Goal: Task Accomplishment & Management: Manage account settings

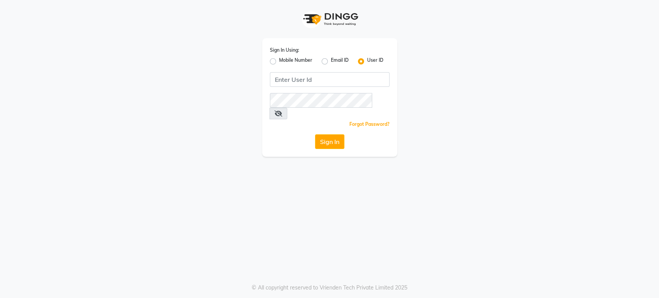
click at [279, 62] on label "Mobile Number" at bounding box center [295, 61] width 33 height 9
click at [279, 62] on input "Mobile Number" at bounding box center [281, 59] width 5 height 5
radio input "true"
radio input "false"
click at [327, 80] on input "Username" at bounding box center [343, 79] width 94 height 15
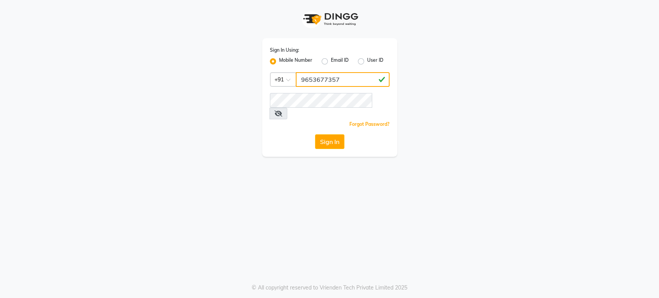
type input "9653677357"
click at [337, 134] on button "Sign In" at bounding box center [329, 141] width 29 height 15
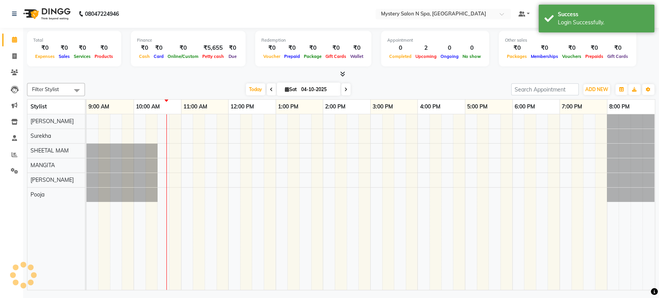
select select "en"
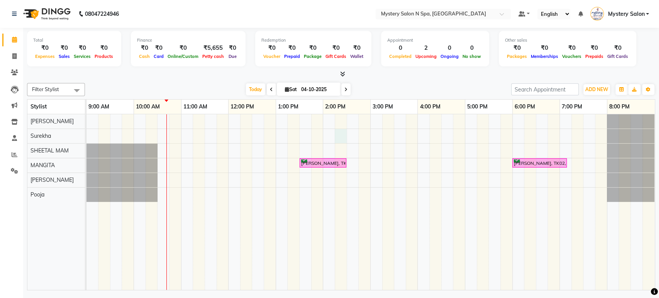
click at [337, 131] on div "Rekha Mehta, TK01, 01:30 PM-02:30 PM, Hair Touch Up - Ammonia Free Root Touch U…" at bounding box center [371, 202] width 569 height 176
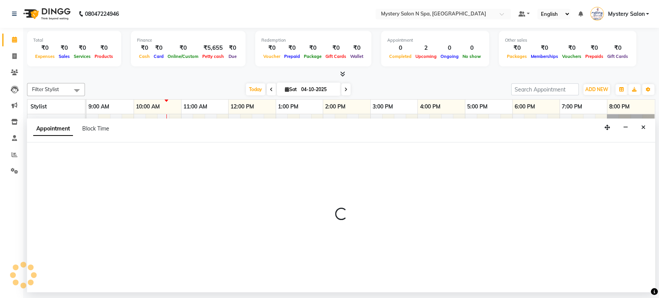
select select "4169"
select select "855"
select select "tentative"
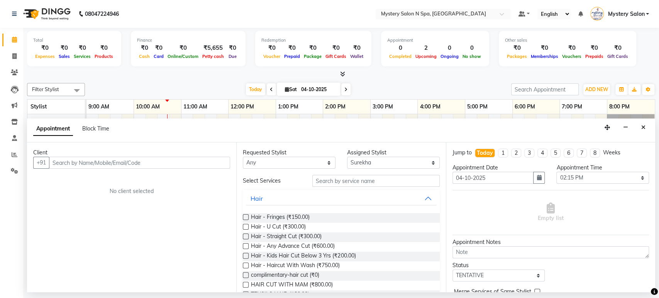
click at [337, 131] on div "Appointment Block Time" at bounding box center [341, 131] width 628 height 24
click at [329, 132] on div "Appointment Block Time" at bounding box center [341, 131] width 628 height 24
click at [325, 129] on div "Appointment Block Time" at bounding box center [341, 131] width 628 height 24
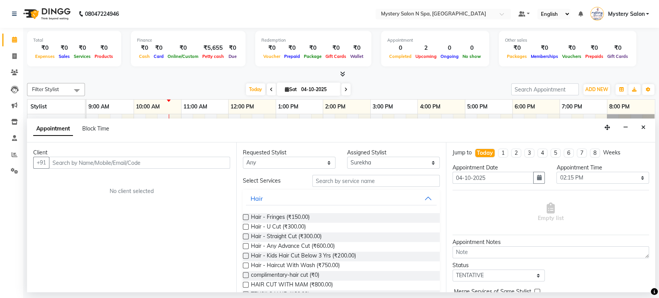
click at [326, 130] on div "Appointment Block Time" at bounding box center [341, 131] width 628 height 24
click at [331, 132] on div "Appointment Block Time" at bounding box center [341, 131] width 628 height 24
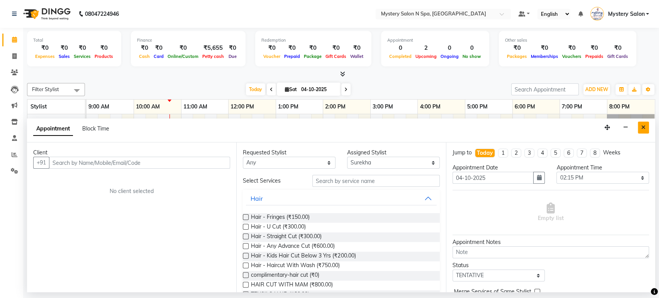
click at [642, 126] on icon "Close" at bounding box center [644, 127] width 4 height 5
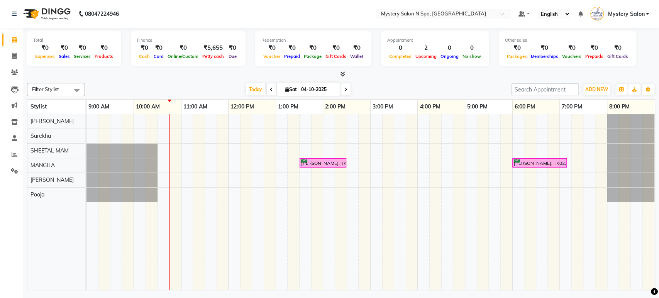
click at [642, 126] on div at bounding box center [631, 121] width 48 height 14
click at [177, 167] on div "Rekha Mehta, TK01, 01:30 PM-02:30 PM, Hair Touch Up - Ammonia Free Root Touch U…" at bounding box center [371, 202] width 569 height 176
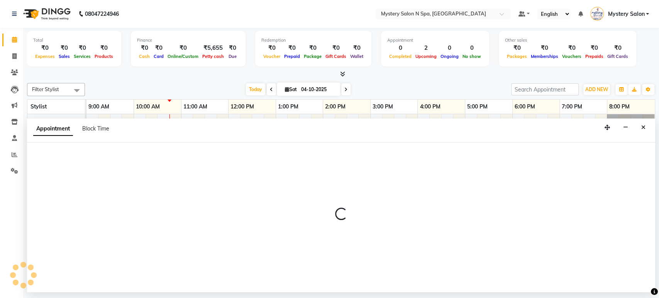
select select "23857"
select select "645"
select select "tentative"
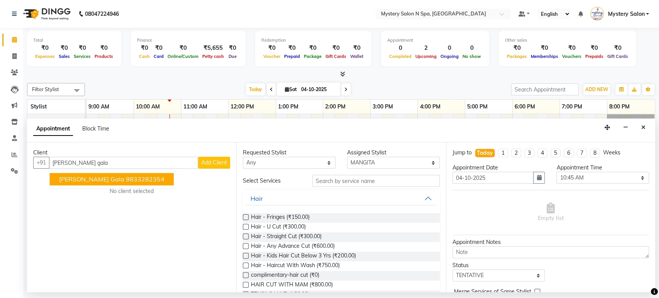
click at [90, 176] on span "Smeet Gala" at bounding box center [91, 180] width 65 height 8
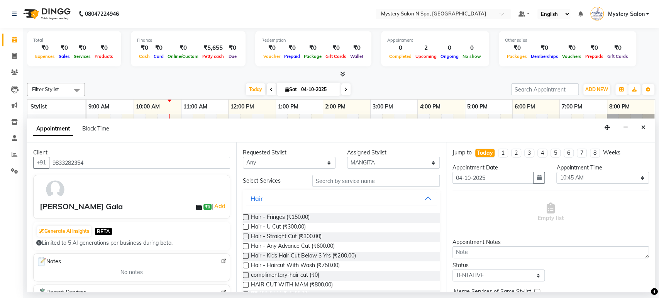
type input "9833282354"
click at [394, 182] on input "text" at bounding box center [375, 181] width 127 height 12
click at [392, 179] on input "text" at bounding box center [375, 181] width 127 height 12
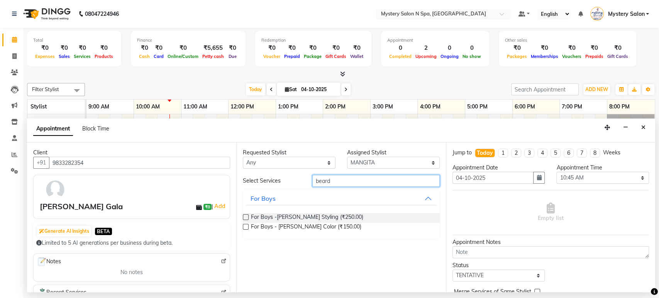
type input "beard"
click at [246, 217] on label at bounding box center [246, 217] width 6 height 6
click at [246, 217] on input "checkbox" at bounding box center [245, 218] width 5 height 5
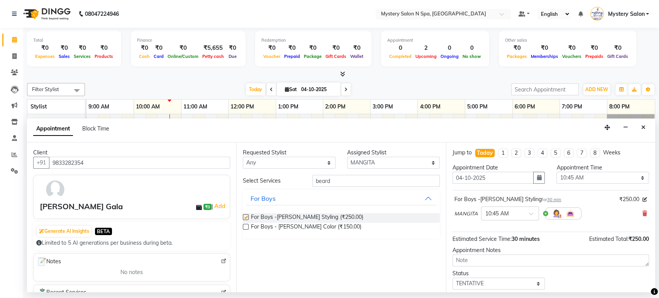
checkbox input "false"
click at [468, 280] on select "Select TENTATIVE CONFIRM CHECK-IN UPCOMING" at bounding box center [499, 284] width 93 height 12
select select "confirm booking"
click at [453, 278] on select "Select TENTATIVE CONFIRM CHECK-IN UPCOMING" at bounding box center [499, 284] width 93 height 12
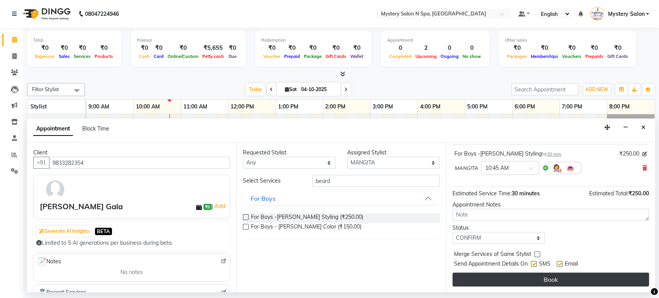
click at [588, 278] on button "Book" at bounding box center [551, 280] width 197 height 14
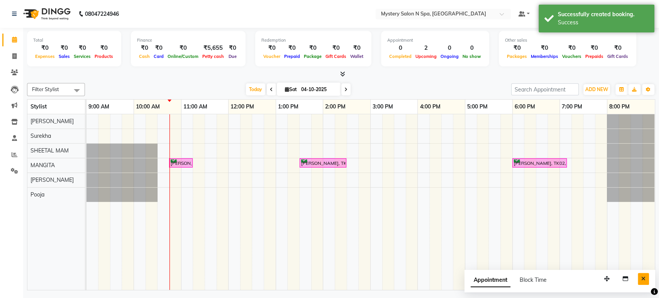
click at [643, 278] on icon "Close" at bounding box center [644, 278] width 4 height 5
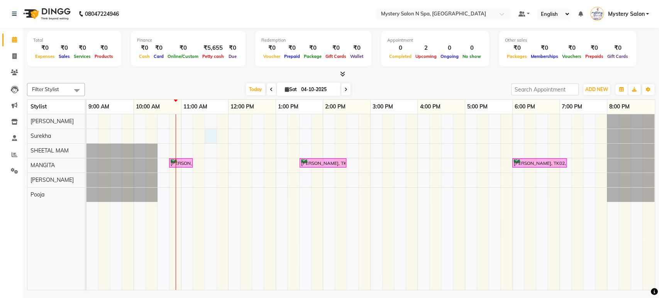
click at [211, 136] on div "Smeet Gala, TK03, 10:45 AM-11:15 AM, For Boys -Beard Styling Rekha Mehta, TK01,…" at bounding box center [371, 202] width 569 height 176
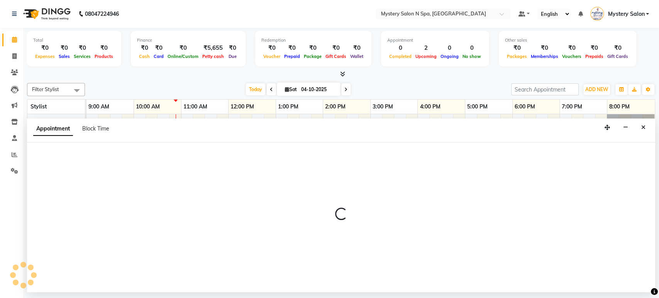
select select "4169"
select select "690"
select select "tentative"
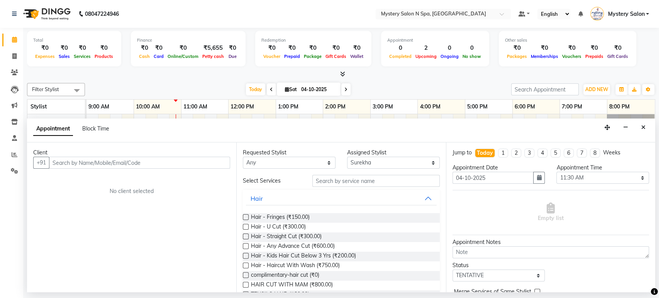
click at [192, 164] on input "text" at bounding box center [139, 163] width 181 height 12
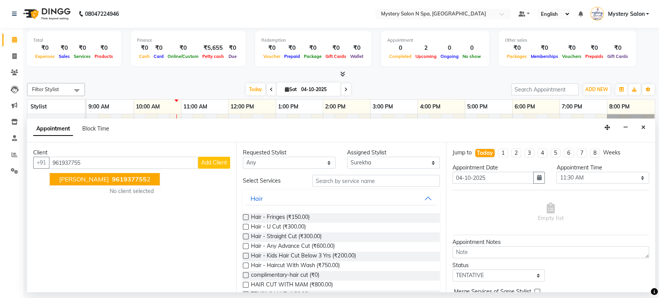
click at [135, 182] on span "961937755" at bounding box center [129, 180] width 35 height 8
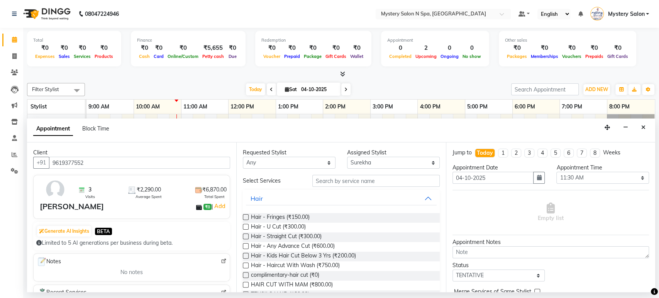
type input "9619377552"
click at [336, 182] on input "text" at bounding box center [375, 181] width 127 height 12
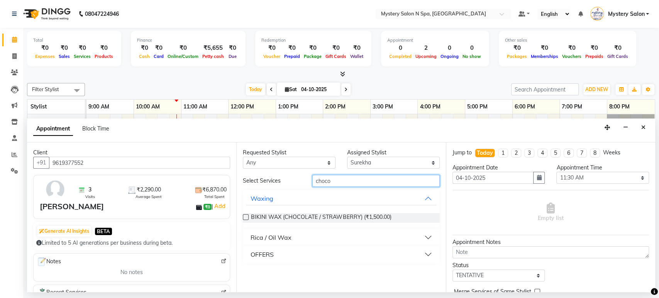
type input "choco"
click at [267, 236] on div "Rica / Oil Wax" at bounding box center [271, 237] width 41 height 9
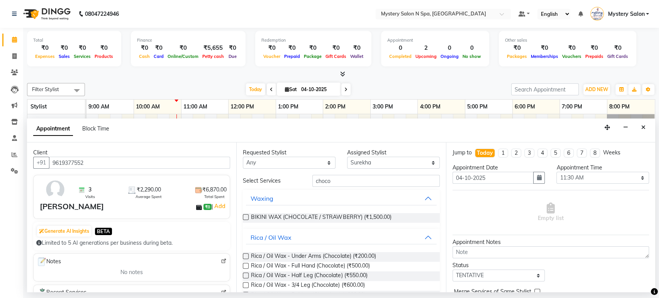
click at [245, 267] on label at bounding box center [246, 266] width 6 height 6
click at [245, 267] on input "checkbox" at bounding box center [245, 266] width 5 height 5
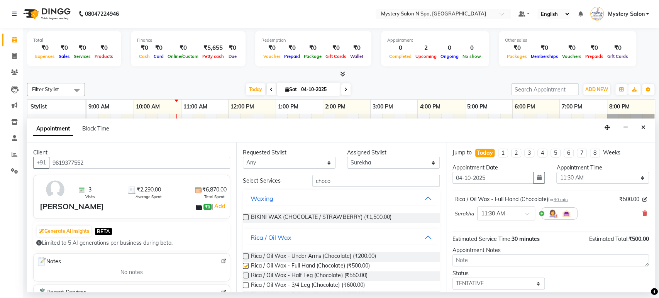
checkbox input "false"
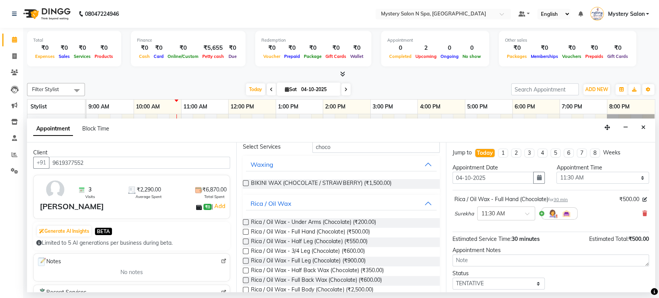
click at [246, 261] on label at bounding box center [246, 261] width 6 height 6
click at [246, 261] on input "checkbox" at bounding box center [245, 261] width 5 height 5
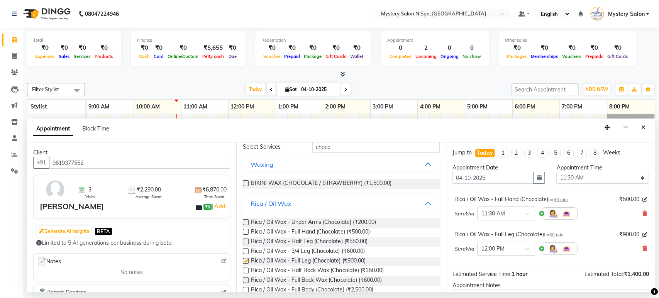
checkbox input "false"
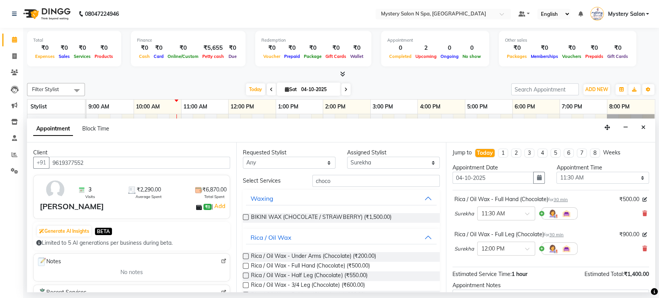
scroll to position [0, 0]
click at [332, 180] on input "choco" at bounding box center [375, 181] width 127 height 12
type input "c"
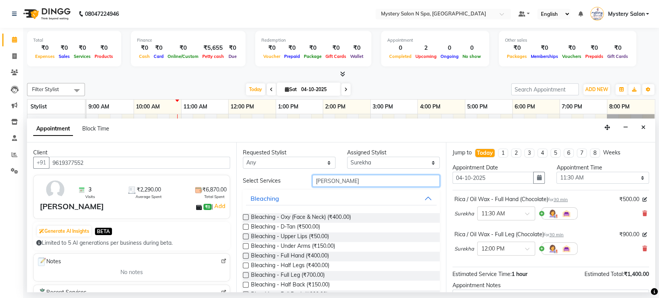
type input "blea"
click at [246, 228] on label at bounding box center [246, 227] width 6 height 6
click at [246, 228] on input "checkbox" at bounding box center [245, 227] width 5 height 5
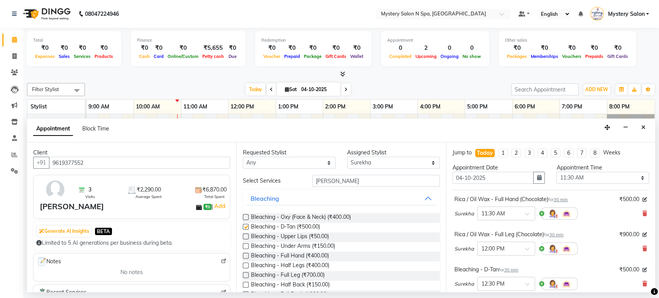
checkbox input "false"
click at [335, 178] on input "blea" at bounding box center [375, 181] width 127 height 12
type input "b"
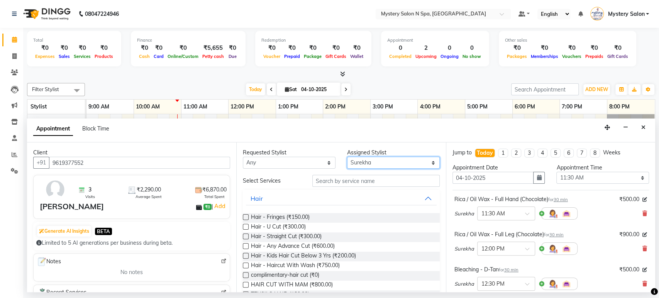
click at [365, 159] on select "Select Alim Salmani Choi MANGITA Pooja SHEETAL MAM Surekha" at bounding box center [393, 163] width 93 height 12
select select "23857"
click at [347, 157] on select "Select Alim Salmani Choi MANGITA Pooja SHEETAL MAM Surekha" at bounding box center [393, 163] width 93 height 12
click at [355, 185] on input "text" at bounding box center [375, 181] width 127 height 12
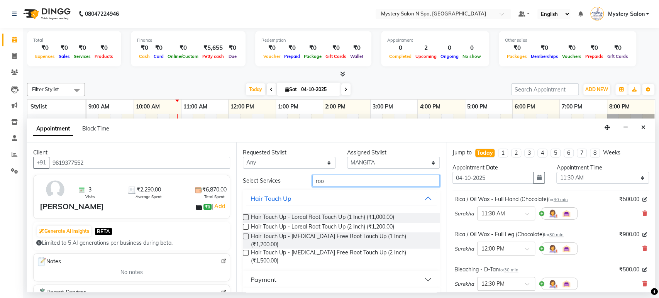
type input "roo"
click at [246, 237] on label at bounding box center [246, 237] width 6 height 6
click at [246, 237] on input "checkbox" at bounding box center [245, 237] width 5 height 5
checkbox input "false"
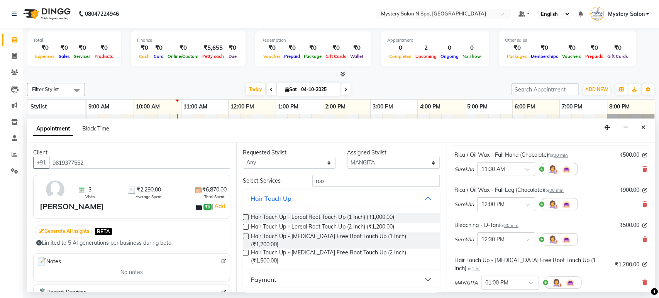
scroll to position [159, 0]
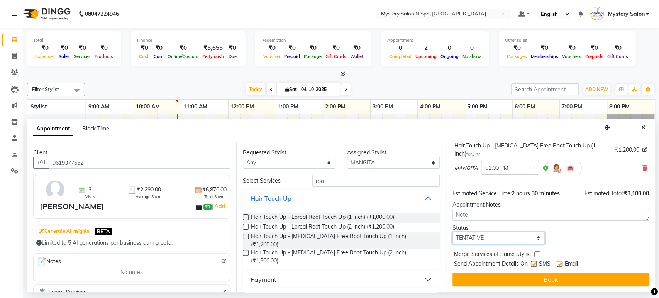
click at [508, 237] on select "Select TENTATIVE CONFIRM CHECK-IN UPCOMING" at bounding box center [499, 238] width 93 height 12
select select "confirm booking"
click at [453, 232] on select "Select TENTATIVE CONFIRM CHECK-IN UPCOMING" at bounding box center [499, 238] width 93 height 12
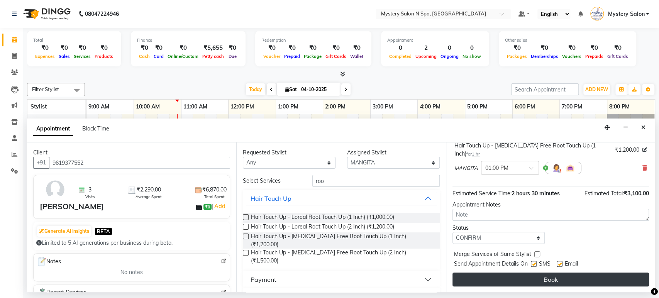
click at [499, 277] on button "Book" at bounding box center [551, 280] width 197 height 14
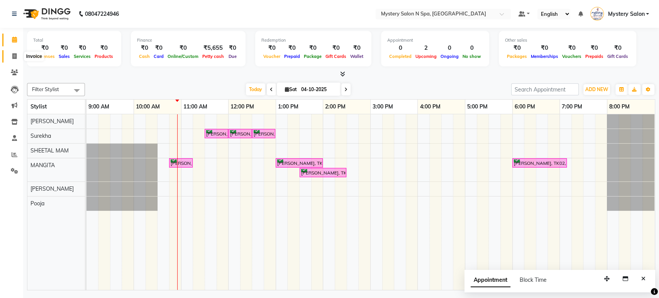
click at [11, 58] on span at bounding box center [15, 56] width 14 height 9
select select "service"
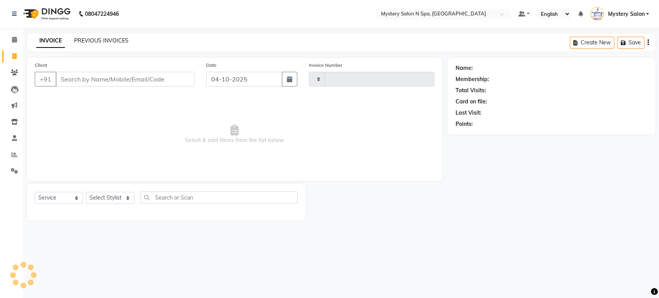
type input "0734"
select select "142"
click at [85, 42] on link "PREVIOUS INVOICES" at bounding box center [101, 40] width 54 height 7
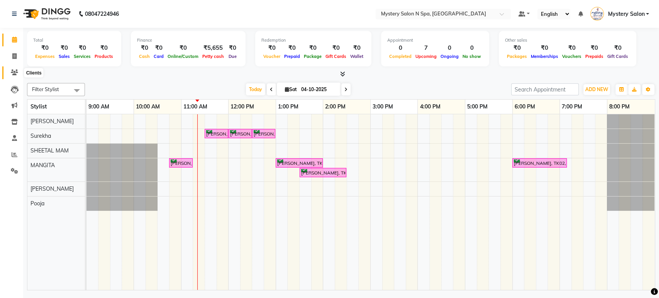
click at [15, 70] on icon at bounding box center [14, 73] width 7 height 6
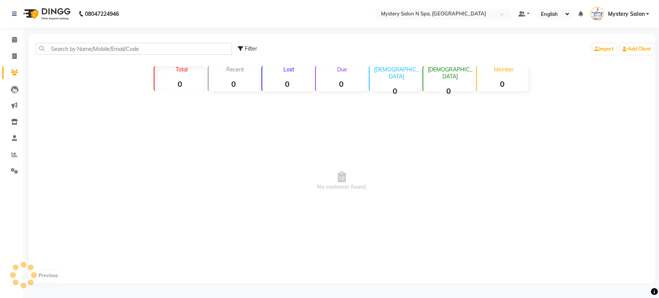
click at [17, 73] on icon at bounding box center [14, 73] width 7 height 6
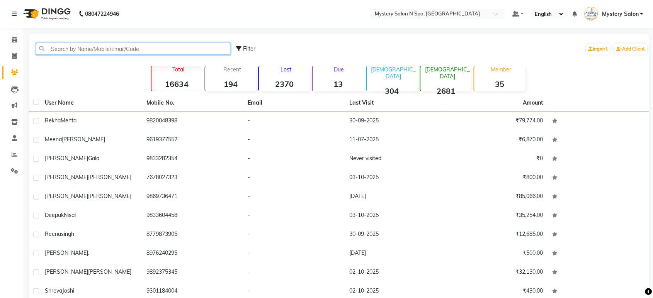
click at [103, 49] on input "text" at bounding box center [133, 49] width 194 height 12
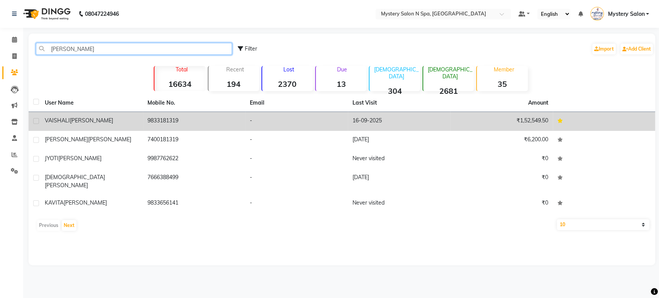
type input "mavani"
click at [110, 114] on td "VAISHALI MAVANI" at bounding box center [91, 121] width 103 height 19
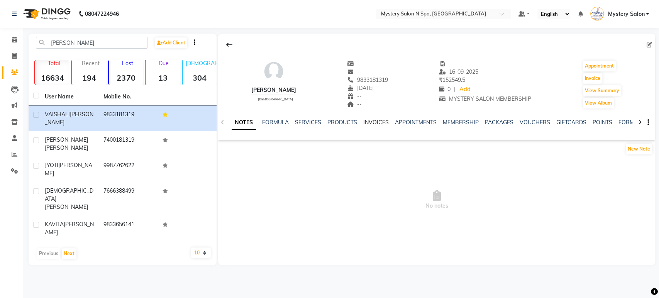
click at [368, 122] on link "INVOICES" at bounding box center [375, 122] width 25 height 7
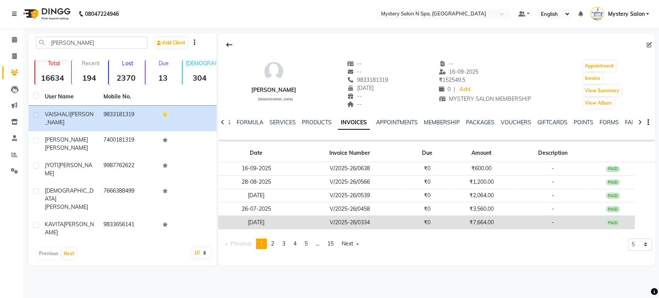
click at [459, 221] on td "₹7,664.00" at bounding box center [481, 223] width 65 height 14
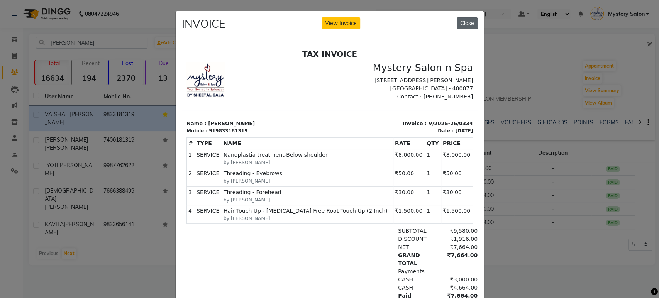
click at [458, 22] on button "Close" at bounding box center [467, 23] width 21 height 12
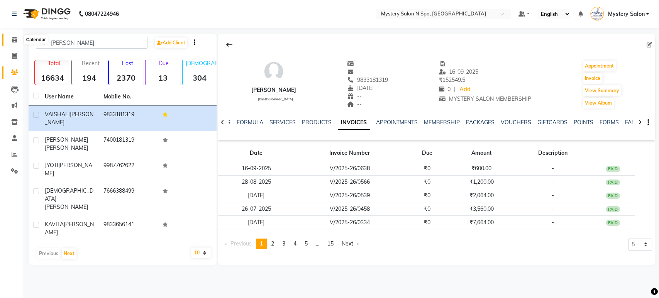
drag, startPoint x: 16, startPoint y: 39, endPoint x: 45, endPoint y: 8, distance: 41.8
click at [16, 39] on icon at bounding box center [14, 40] width 5 height 6
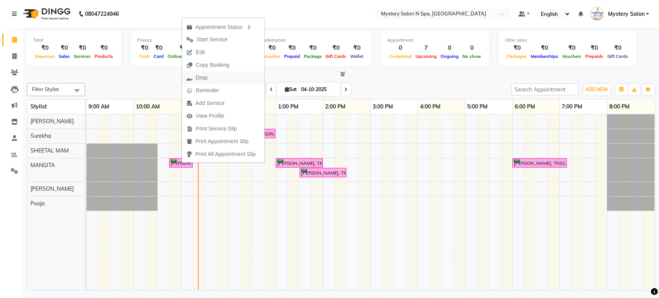
click at [206, 78] on span "Drop" at bounding box center [202, 78] width 12 height 8
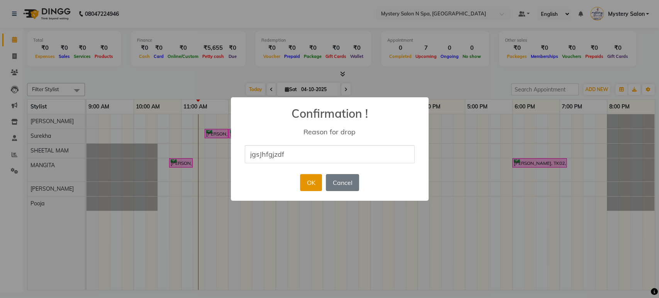
type input "jgsJhfgjzdf"
click at [304, 178] on button "OK" at bounding box center [311, 182] width 22 height 17
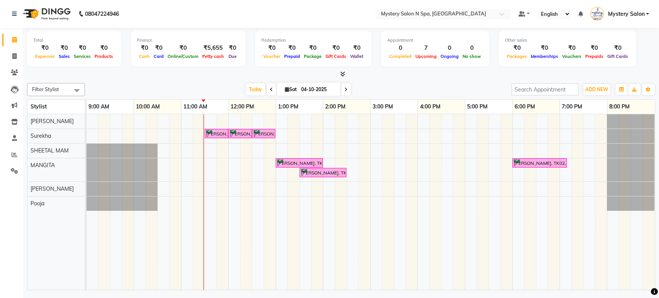
click at [321, 89] on input "04-10-2025" at bounding box center [318, 90] width 39 height 12
select select "10"
select select "2025"
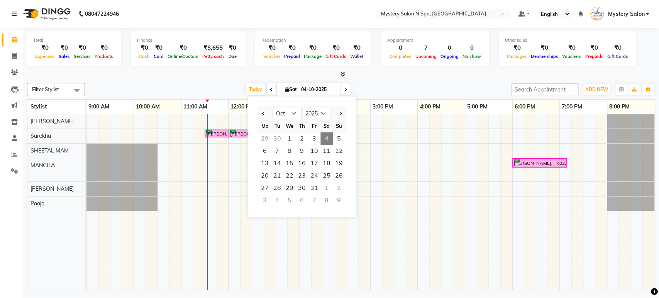
click at [400, 78] on div at bounding box center [341, 74] width 628 height 8
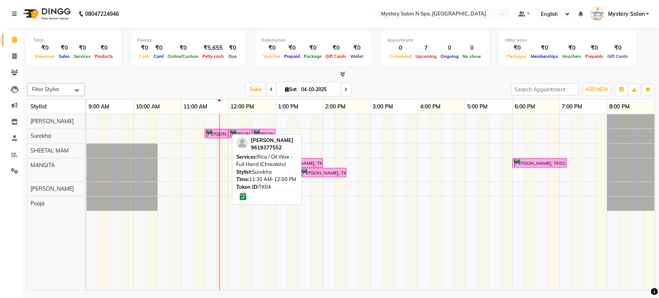
click at [211, 133] on div "[PERSON_NAME], TK04, 11:30 AM-12:00 PM, Rica / Oil Wax - Full Hand (Chocolate)" at bounding box center [216, 133] width 22 height 7
select select "6"
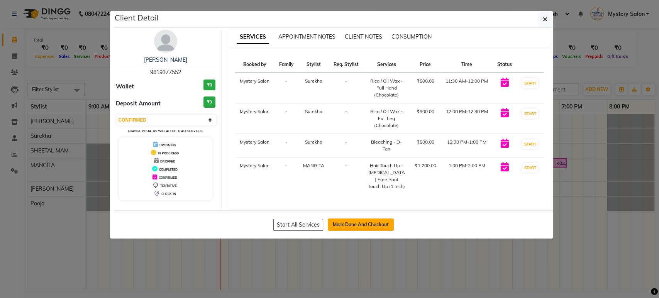
click at [361, 224] on button "Mark Done And Checkout" at bounding box center [361, 225] width 66 height 12
select select "service"
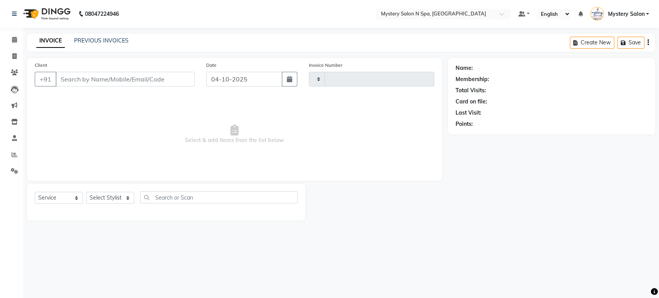
type input "0734"
select select "142"
type input "9619377552"
select select "23857"
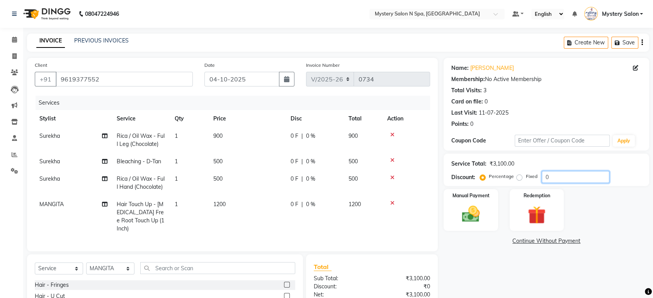
click at [575, 178] on input "0" at bounding box center [576, 177] width 68 height 12
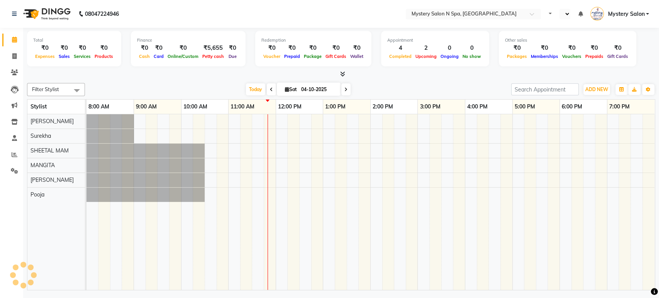
select select "en"
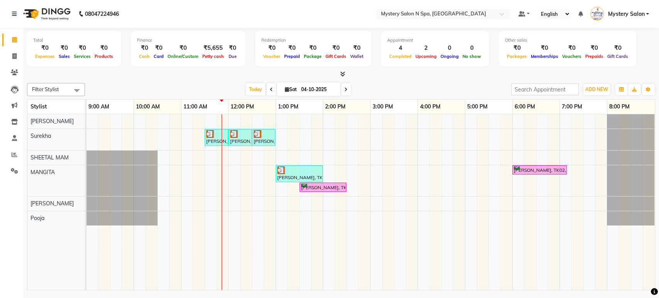
click at [307, 86] on input "04-10-2025" at bounding box center [318, 90] width 39 height 12
select select "10"
select select "2025"
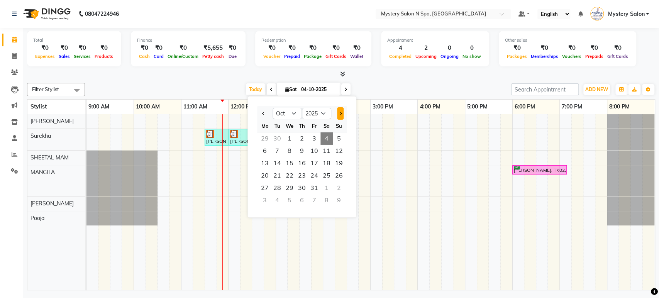
click at [341, 112] on button "Next month" at bounding box center [340, 113] width 7 height 12
click at [341, 112] on span "Next month" at bounding box center [340, 113] width 3 height 3
click at [265, 111] on button "Previous month" at bounding box center [263, 113] width 7 height 12
select select "11"
click at [377, 73] on div at bounding box center [341, 74] width 628 height 8
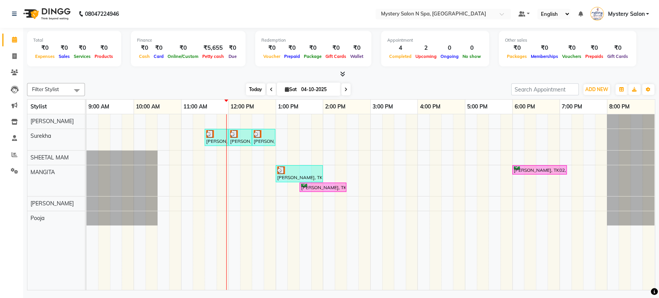
click at [248, 88] on span "Today" at bounding box center [255, 89] width 19 height 12
click at [295, 88] on span "Sat" at bounding box center [291, 90] width 16 height 6
select select "10"
select select "2025"
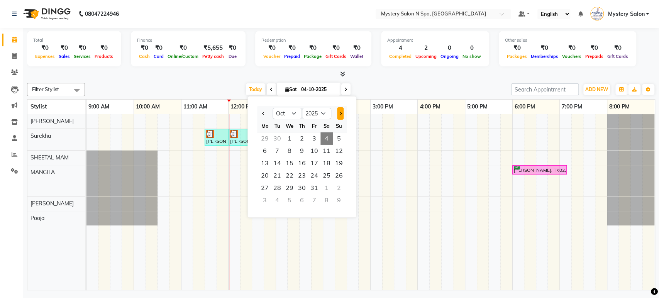
click at [343, 115] on button "Next month" at bounding box center [340, 113] width 7 height 12
click at [263, 114] on span "Previous month" at bounding box center [263, 113] width 3 height 3
click at [342, 115] on button "Next month" at bounding box center [340, 113] width 7 height 12
click at [263, 114] on span "Previous month" at bounding box center [263, 113] width 3 height 3
select select "10"
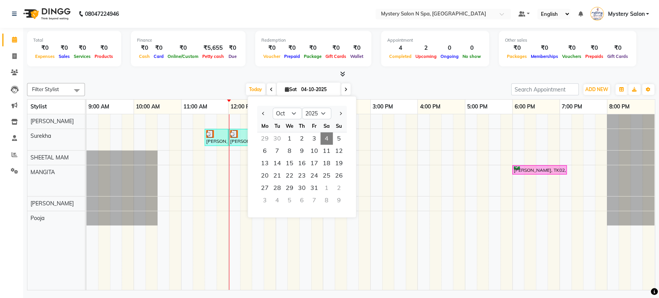
click at [401, 61] on div "Appointment 4 Completed 2 Upcoming 0 Ongoing 0 No show" at bounding box center [435, 49] width 108 height 36
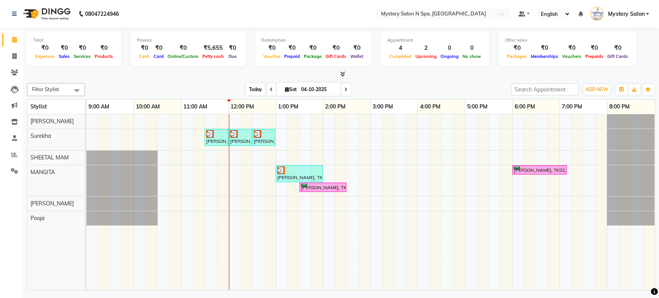
click at [254, 92] on span "Today" at bounding box center [255, 89] width 19 height 12
click at [314, 89] on input "04-10-2025" at bounding box center [318, 90] width 39 height 12
select select "10"
select select "2025"
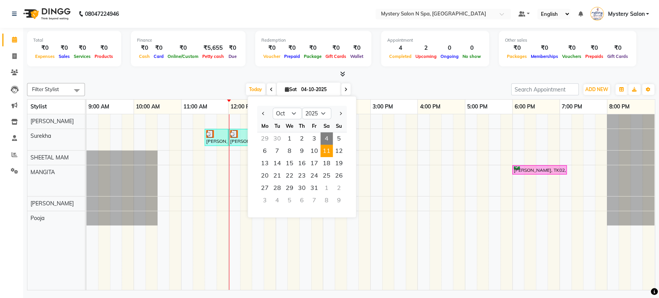
click at [329, 153] on span "11" at bounding box center [327, 151] width 12 height 12
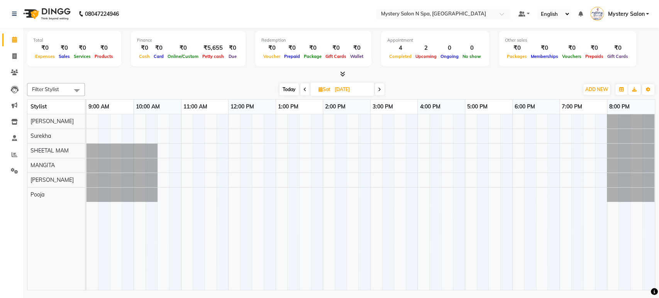
click at [287, 92] on span "Today" at bounding box center [289, 89] width 19 height 12
type input "04-10-2025"
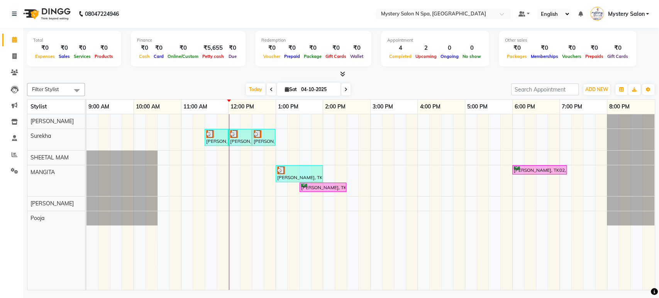
click at [319, 89] on input "04-10-2025" at bounding box center [318, 90] width 39 height 12
select select "10"
select select "2025"
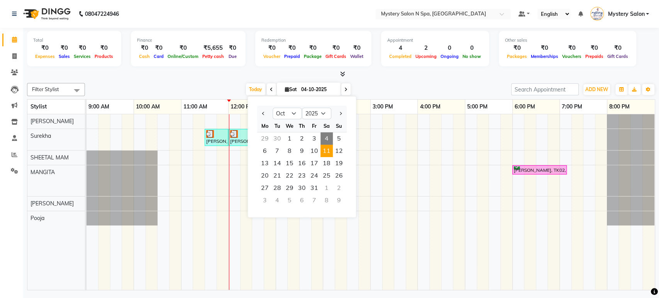
click at [324, 150] on span "11" at bounding box center [327, 151] width 12 height 12
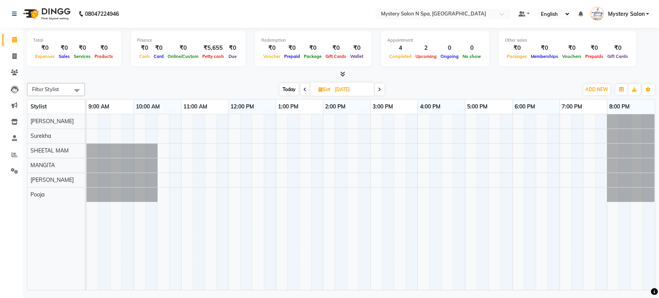
click at [284, 89] on span "Today" at bounding box center [289, 89] width 19 height 12
type input "04-10-2025"
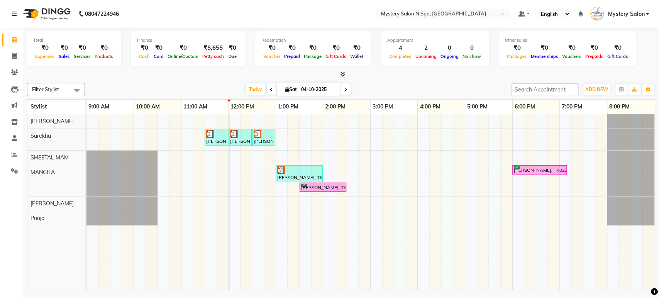
click at [312, 89] on input "04-10-2025" at bounding box center [318, 90] width 39 height 12
select select "10"
select select "2025"
click at [254, 90] on span "Today" at bounding box center [255, 89] width 19 height 12
click at [302, 90] on input "04-10-2025" at bounding box center [318, 90] width 39 height 12
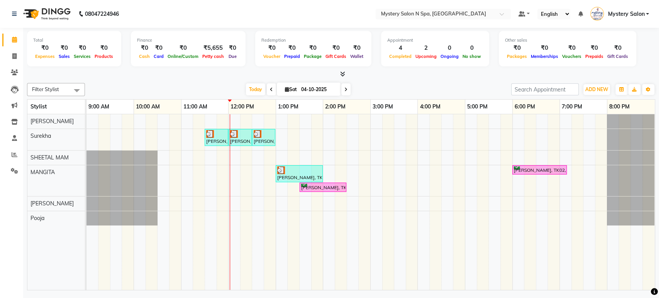
select select "10"
select select "2025"
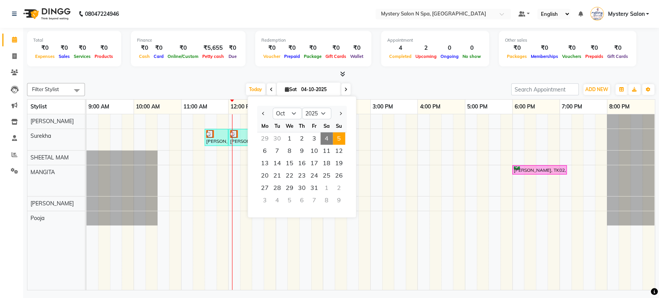
click at [334, 135] on span "5" at bounding box center [339, 138] width 12 height 12
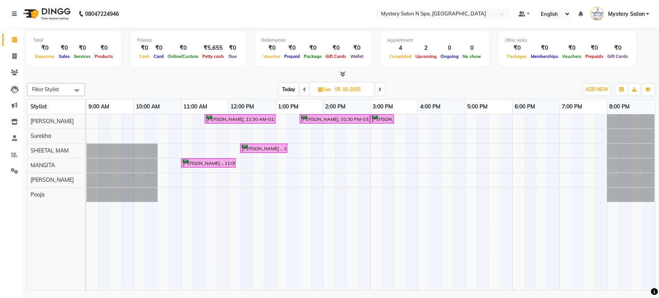
click at [287, 88] on span "Today" at bounding box center [288, 89] width 19 height 12
type input "04-10-2025"
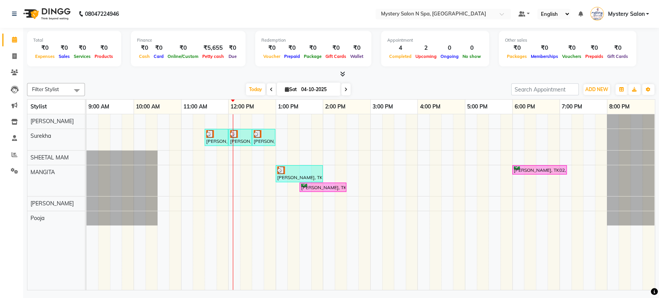
click at [304, 86] on input "04-10-2025" at bounding box center [318, 90] width 39 height 12
select select "10"
select select "2025"
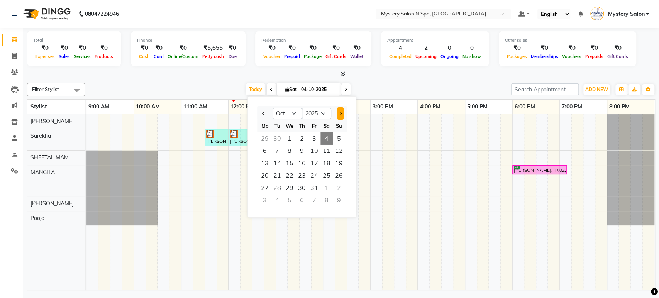
click at [340, 111] on button "Next month" at bounding box center [340, 113] width 7 height 12
select select "12"
click at [386, 90] on div "Today Sat 04-10-2025 Jan Feb Mar Apr May Jun Jul Aug Sep Oct Nov Dec 2015 2016 …" at bounding box center [298, 90] width 419 height 12
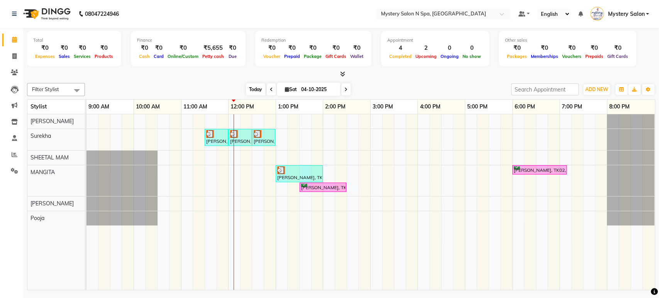
click at [251, 90] on span "Today" at bounding box center [255, 89] width 19 height 12
click at [15, 158] on icon at bounding box center [15, 155] width 6 height 6
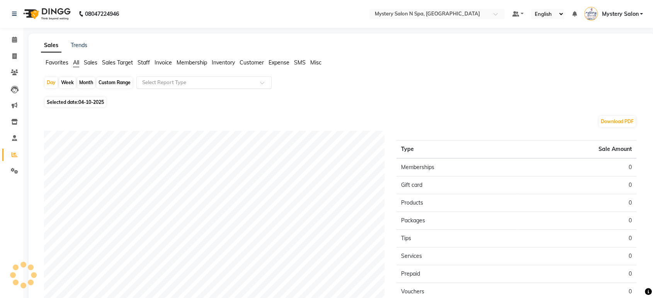
click at [191, 83] on input "text" at bounding box center [196, 83] width 111 height 8
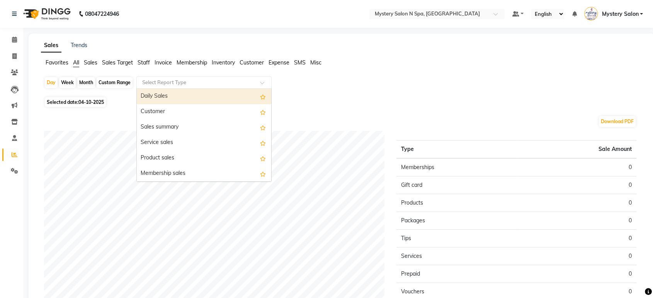
click at [191, 94] on div "Daily Sales" at bounding box center [204, 96] width 134 height 15
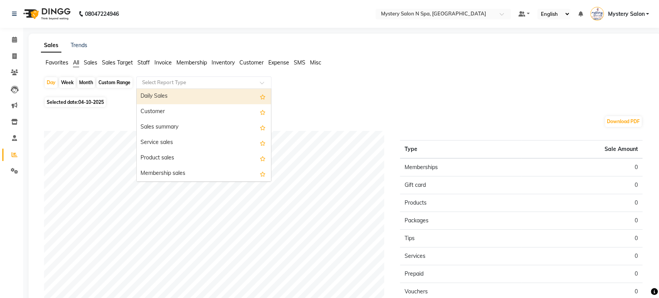
select select "filtered_report"
select select "pdf"
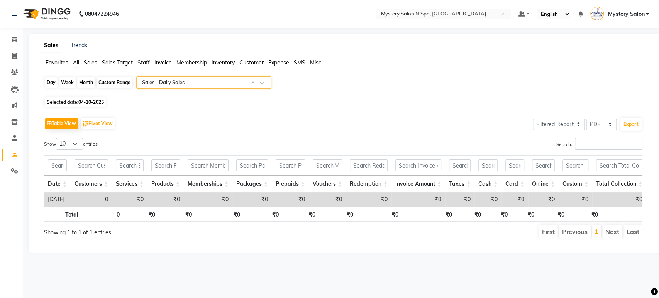
click at [48, 82] on div "Day" at bounding box center [51, 82] width 13 height 11
select select "10"
select select "2025"
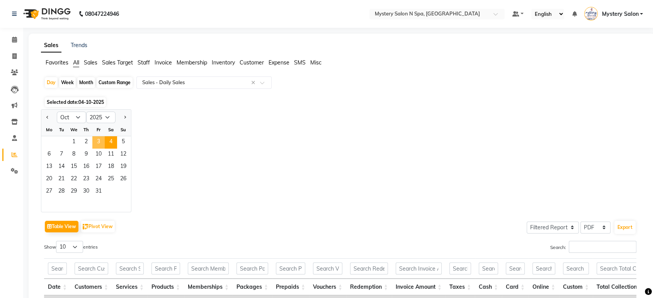
click at [97, 141] on span "3" at bounding box center [98, 142] width 12 height 12
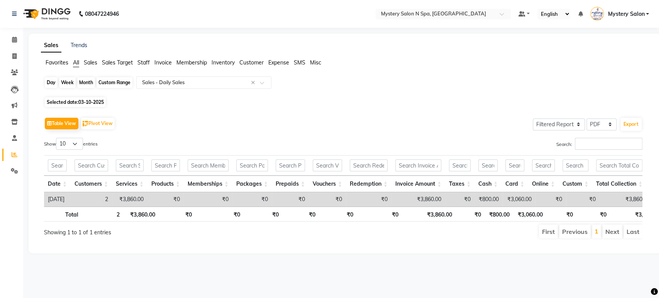
click at [52, 83] on div "Day" at bounding box center [51, 82] width 13 height 11
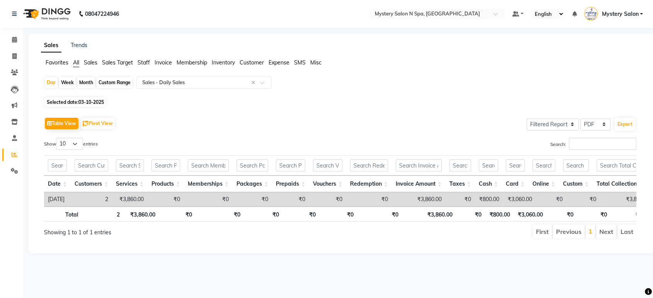
select select "10"
select select "2025"
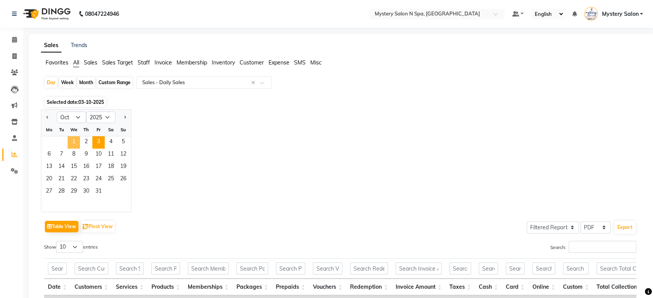
click at [74, 138] on span "1" at bounding box center [74, 142] width 12 height 12
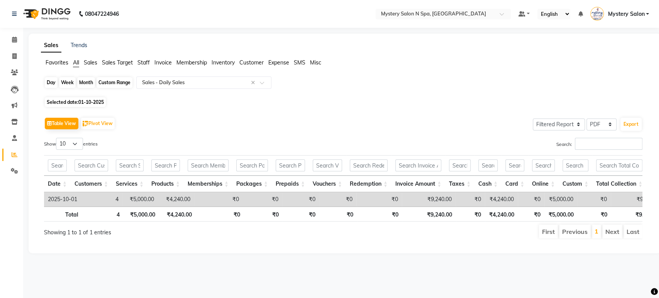
click at [49, 83] on div "Day" at bounding box center [51, 82] width 13 height 11
select select "10"
select select "2025"
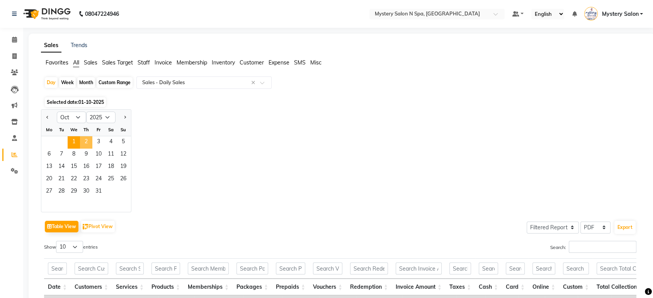
drag, startPoint x: 85, startPoint y: 143, endPoint x: 76, endPoint y: 87, distance: 56.8
click at [85, 143] on span "2" at bounding box center [86, 142] width 12 height 12
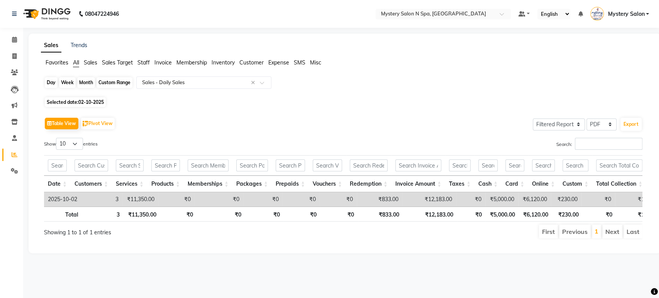
click at [55, 81] on div "Day" at bounding box center [51, 82] width 13 height 11
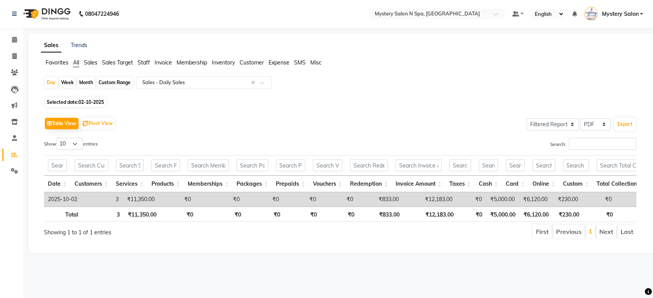
select select "10"
select select "2025"
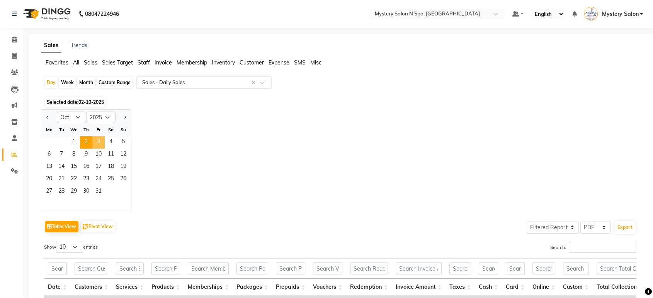
click at [102, 141] on span "3" at bounding box center [98, 142] width 12 height 12
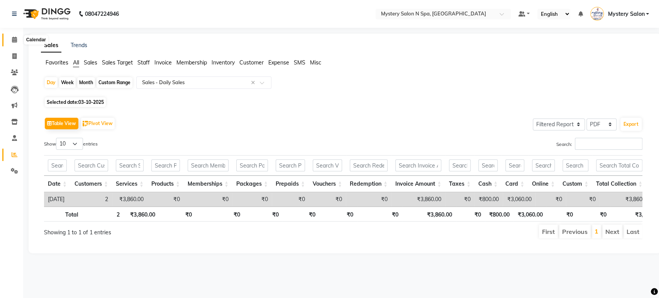
click at [13, 41] on icon at bounding box center [14, 40] width 5 height 6
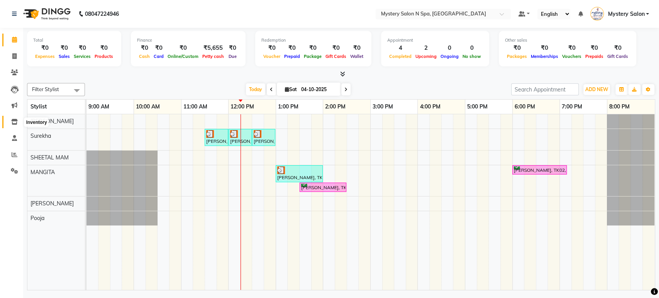
drag, startPoint x: 14, startPoint y: 122, endPoint x: 22, endPoint y: 114, distance: 11.2
click at [14, 122] on icon at bounding box center [14, 122] width 7 height 6
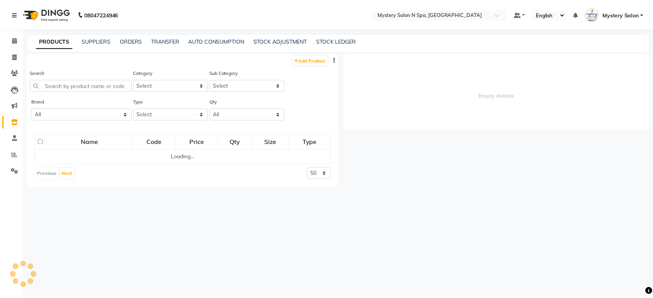
select select
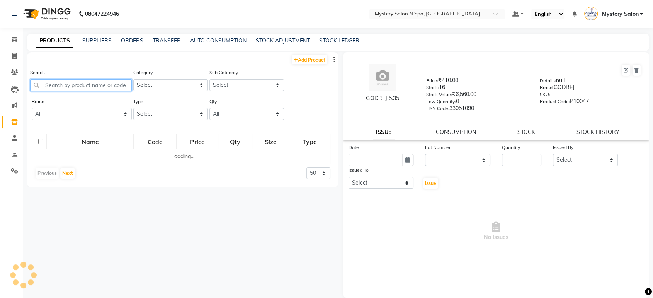
click at [72, 89] on input "text" at bounding box center [81, 85] width 102 height 12
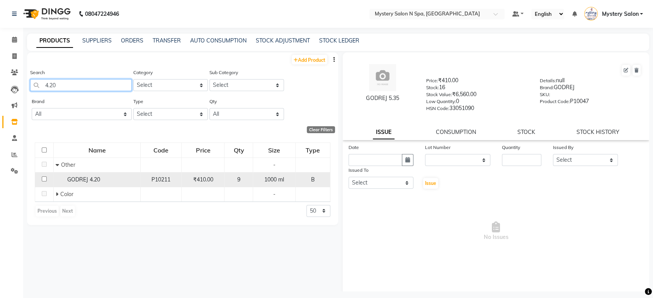
type input "4.20"
click at [44, 179] on input "checkbox" at bounding box center [44, 179] width 5 height 5
checkbox input "true"
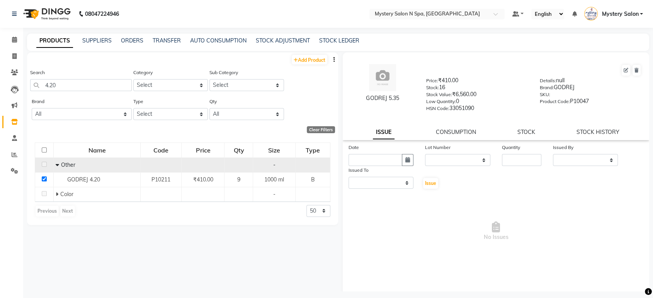
select select
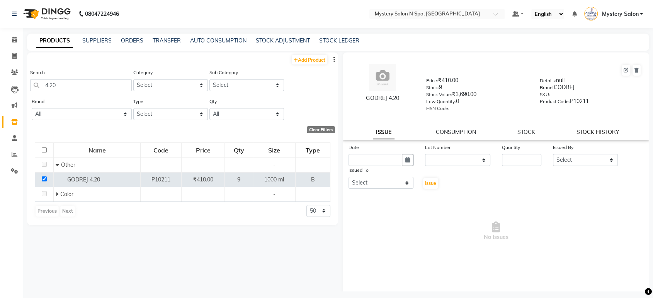
click at [600, 131] on link "STOCK HISTORY" at bounding box center [597, 132] width 43 height 7
select select "all"
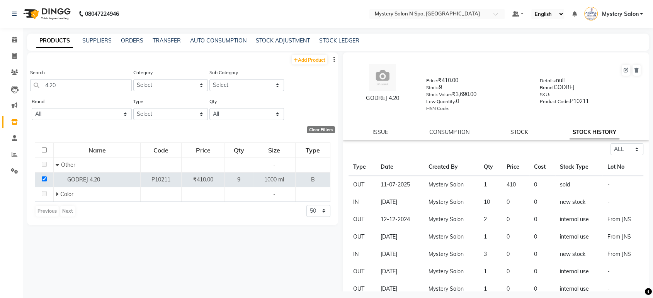
click at [521, 132] on link "STOCK" at bounding box center [519, 132] width 18 height 7
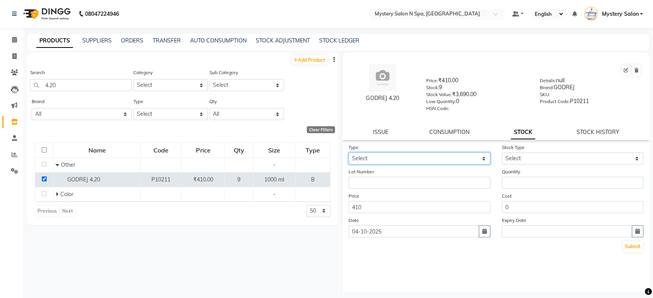
click at [452, 159] on select "Select In Out" at bounding box center [419, 159] width 142 height 12
select select "in"
click at [348, 153] on select "Select In Out" at bounding box center [419, 159] width 142 height 12
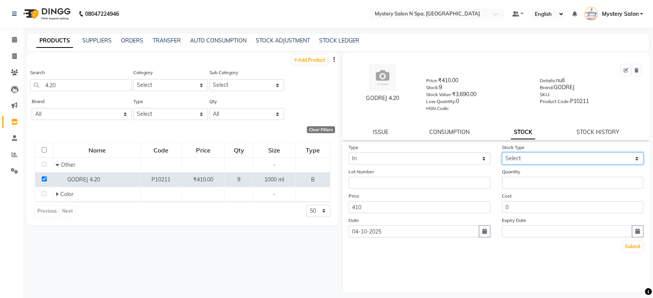
drag, startPoint x: 512, startPoint y: 153, endPoint x: 514, endPoint y: 163, distance: 9.5
click at [513, 154] on select "Select New Stock Adjustment Return Other" at bounding box center [573, 159] width 142 height 12
select select "new stock"
click at [502, 153] on select "Select New Stock Adjustment Return Other" at bounding box center [573, 159] width 142 height 12
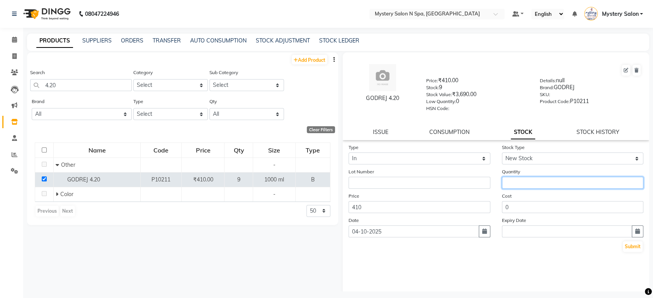
click at [516, 178] on input "number" at bounding box center [573, 183] width 142 height 12
type input "1"
click at [626, 242] on button "Submit" at bounding box center [633, 246] width 20 height 11
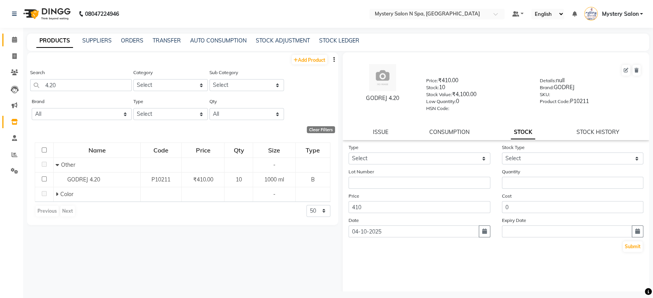
click at [14, 46] on link "Calendar" at bounding box center [11, 40] width 19 height 13
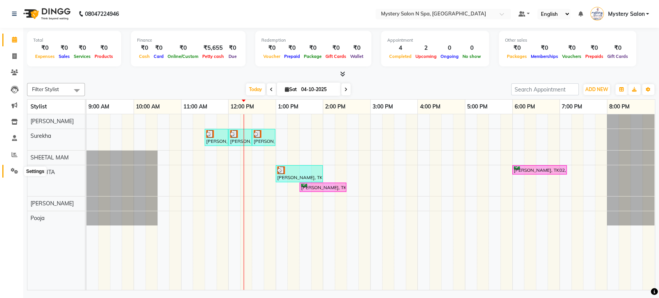
click at [16, 171] on icon at bounding box center [14, 171] width 7 height 6
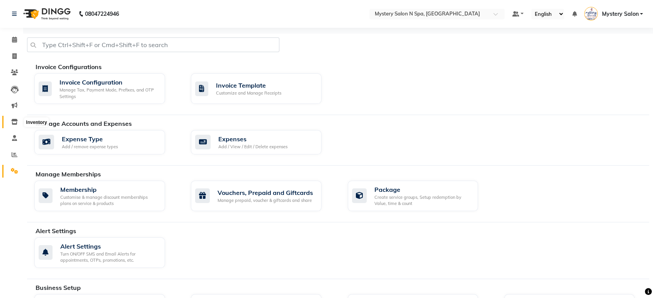
click at [15, 124] on icon at bounding box center [14, 122] width 7 height 6
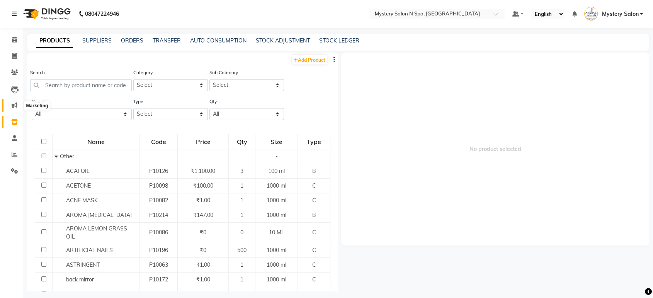
click at [12, 105] on icon at bounding box center [15, 105] width 6 height 6
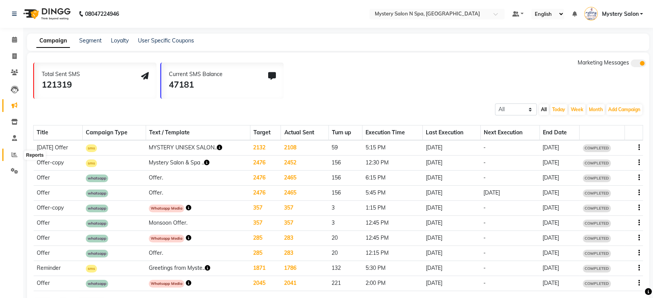
click at [15, 153] on icon at bounding box center [15, 155] width 6 height 6
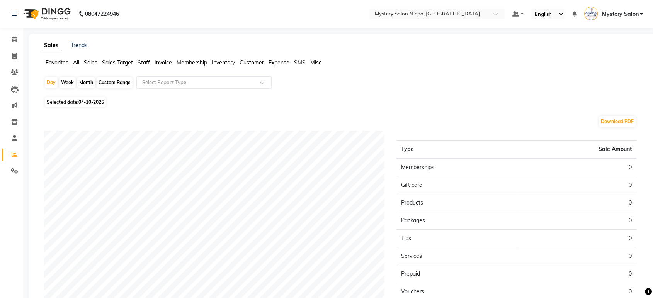
click at [229, 62] on span "Inventory" at bounding box center [223, 62] width 23 height 7
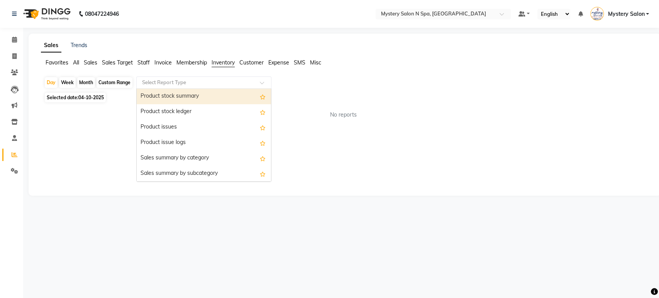
click at [238, 81] on input "text" at bounding box center [196, 83] width 111 height 8
click at [234, 90] on div "Product stock summary" at bounding box center [204, 96] width 134 height 15
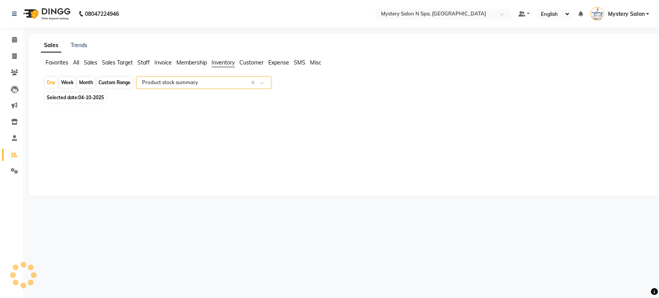
select select "filtered_report"
select select "pdf"
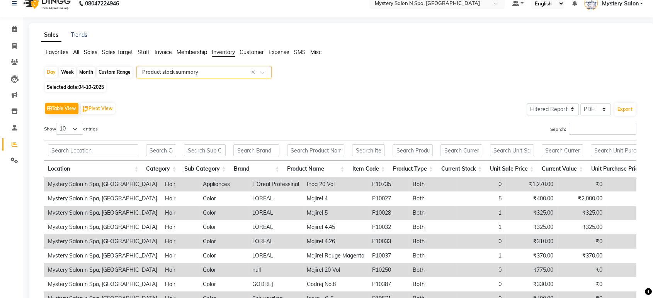
scroll to position [103, 0]
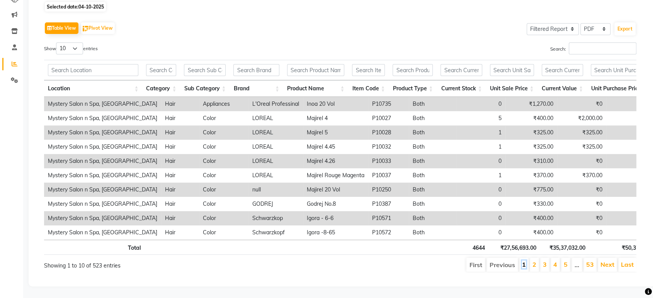
click at [525, 261] on link "1" at bounding box center [524, 265] width 4 height 8
click at [567, 261] on link "5" at bounding box center [566, 265] width 4 height 8
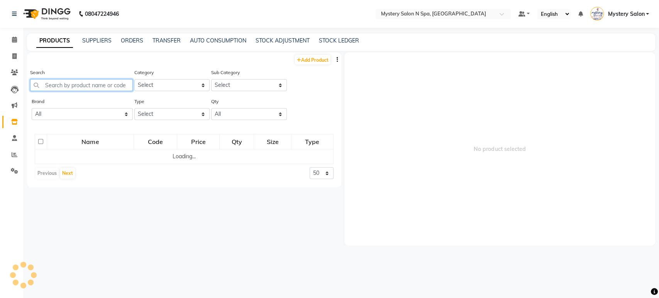
click at [89, 81] on input "text" at bounding box center [81, 85] width 103 height 12
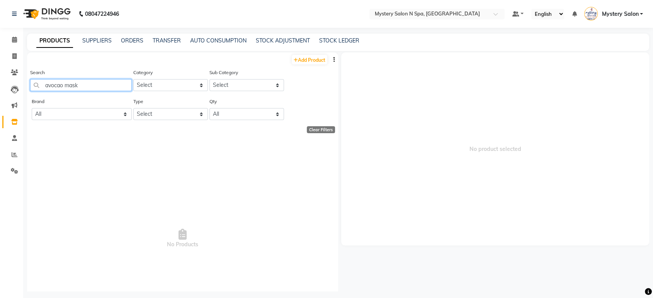
click at [53, 85] on input "avocao mask" at bounding box center [81, 85] width 102 height 12
click at [83, 84] on input "avacao mask" at bounding box center [81, 85] width 102 height 12
type input "a"
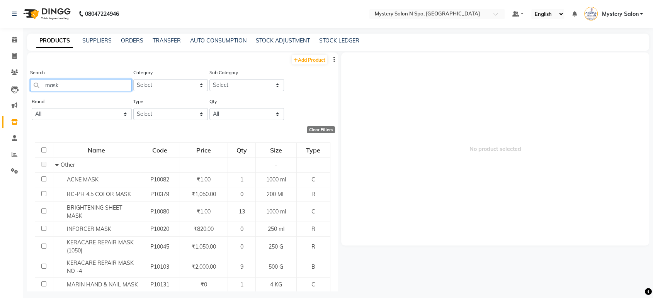
scroll to position [236, 0]
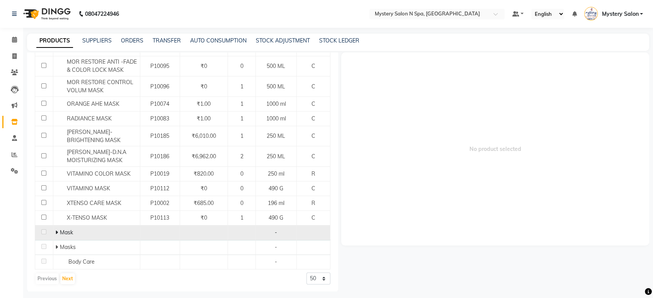
type input "mask"
click at [58, 229] on span at bounding box center [57, 232] width 5 height 7
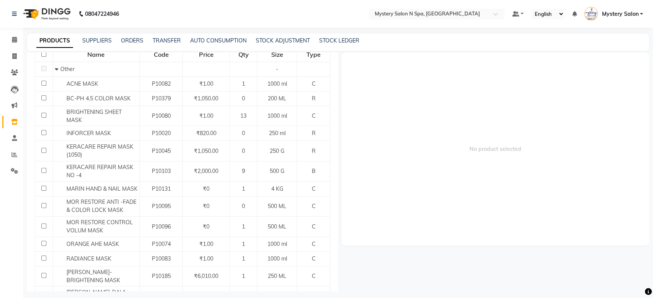
scroll to position [0, 0]
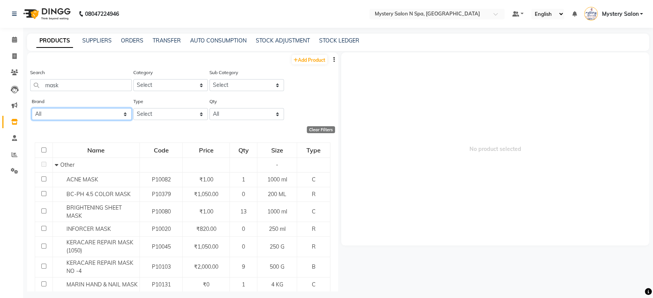
click at [74, 115] on select "All . 7e 900 Amazone Series Amazon Series Aroma Aroma Magic Ay.ty Pro Accessori…" at bounding box center [82, 114] width 100 height 12
select select "godrej"
click at [32, 108] on select "All . 7e 900 Amazone Series Amazon Series Aroma Aroma Magic Ay.ty Pro Accessori…" at bounding box center [82, 114] width 100 height 12
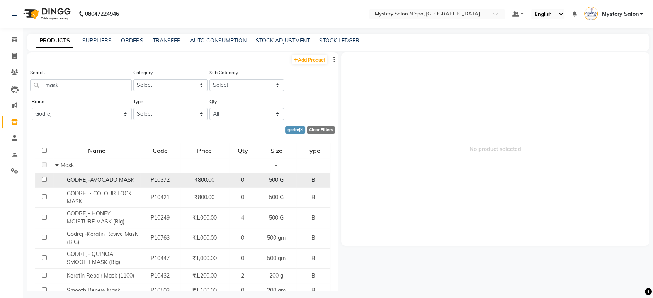
click at [43, 178] on input "checkbox" at bounding box center [44, 179] width 5 height 5
checkbox input "true"
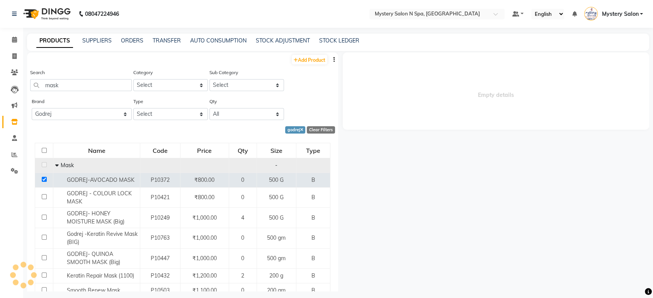
select select
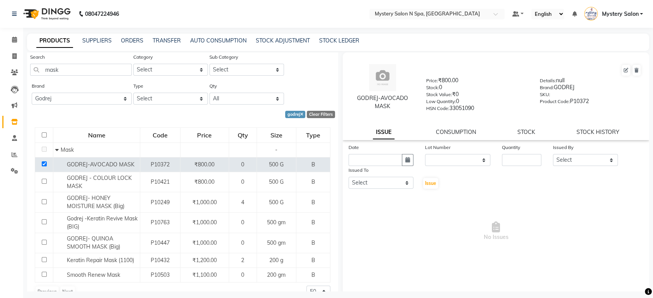
scroll to position [29, 0]
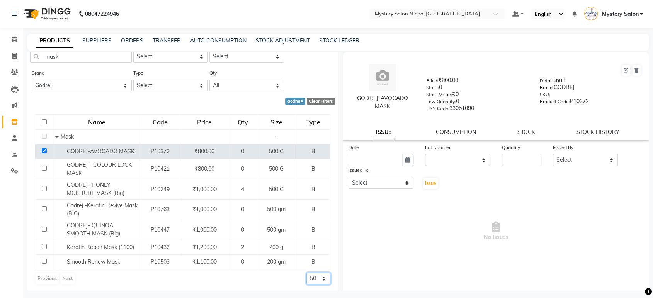
click at [309, 277] on select "50 100 500" at bounding box center [318, 279] width 24 height 12
select select "500"
click at [306, 273] on select "50 100 500" at bounding box center [318, 279] width 24 height 12
click at [44, 149] on input "checkbox" at bounding box center [44, 150] width 5 height 5
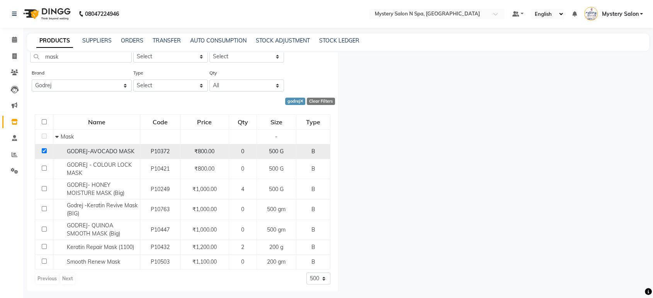
click at [43, 149] on input "checkbox" at bounding box center [44, 150] width 5 height 5
checkbox input "true"
select select
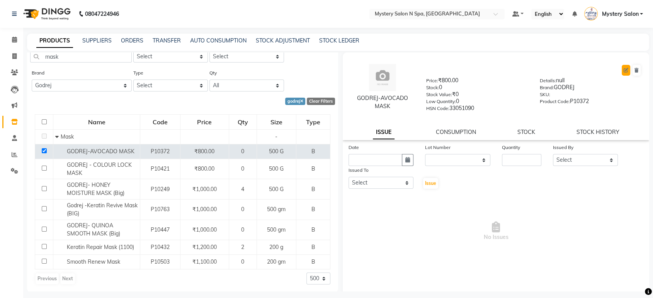
click at [621, 71] on button at bounding box center [625, 70] width 8 height 11
select select "true"
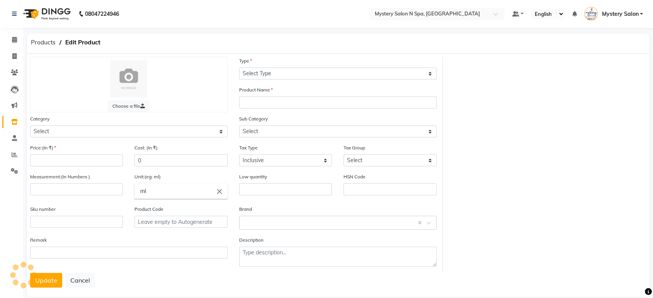
select select "B"
type input "GODREJ-AVOCADO MASK"
select select
type input "800"
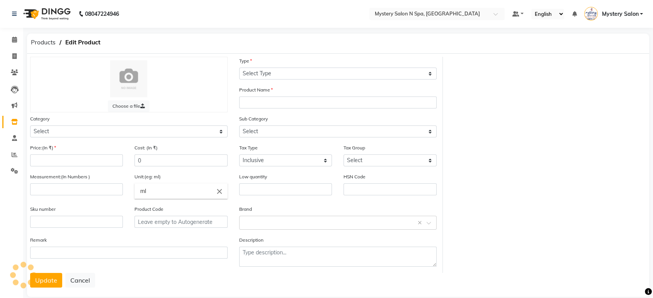
type input "500"
type input "G"
type input "0"
type input "33051090"
type input "P10372"
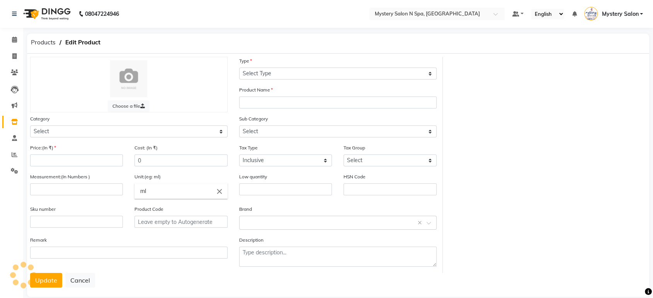
type textarea "null"
select select "1100"
select select "1104"
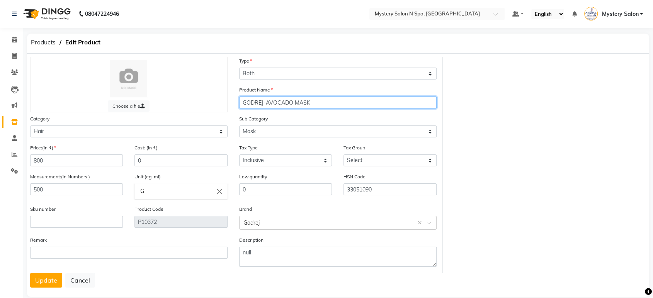
click at [318, 103] on input "GODREJ-AVOCADO MASK" at bounding box center [337, 103] width 197 height 12
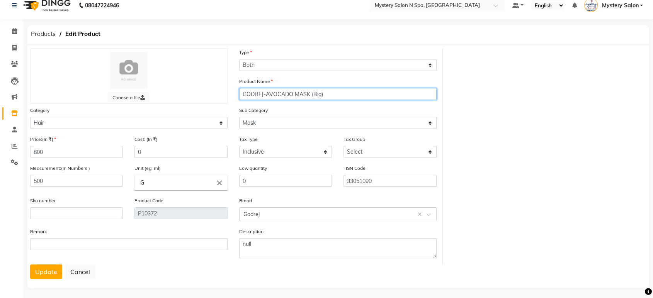
scroll to position [11, 0]
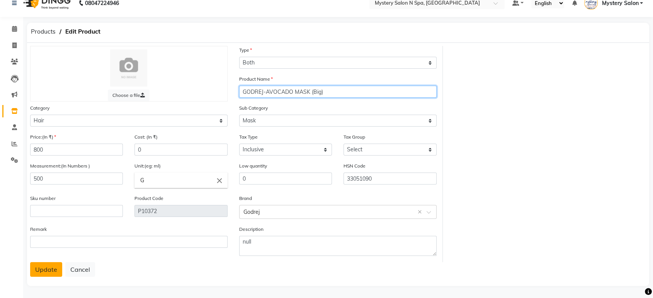
type input "GODREJ-AVOCADO MASK (Big)"
click at [54, 268] on button "Update" at bounding box center [46, 269] width 32 height 15
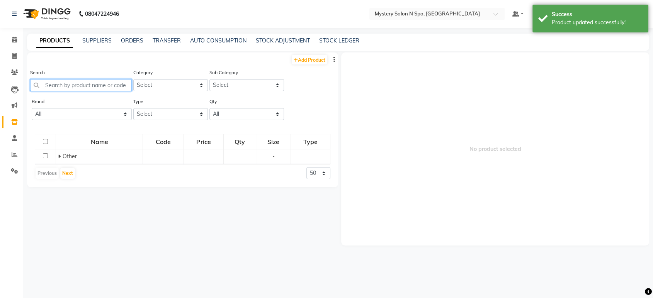
click at [112, 80] on input "text" at bounding box center [81, 85] width 102 height 12
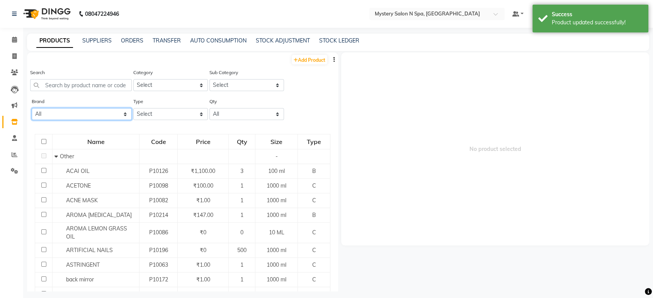
click at [82, 114] on select "All . 7e 900 Amazone Series Amazon Series Aroma Aroma Magic Ay.ty Pro Accessori…" at bounding box center [82, 114] width 100 height 12
click at [32, 108] on select "All . 7e 900 Amazone Series Amazon Series Aroma Aroma Magic Ay.ty Pro Accessori…" at bounding box center [82, 114] width 100 height 12
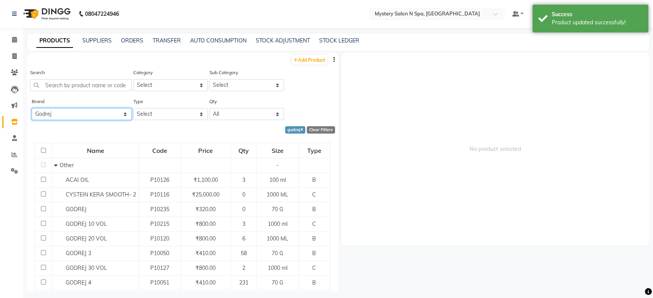
click at [71, 112] on select "All . 7e 900 Amazone Series Amazon Series Aroma Aroma Magic Ay.ty Pro Accessori…" at bounding box center [82, 114] width 100 height 12
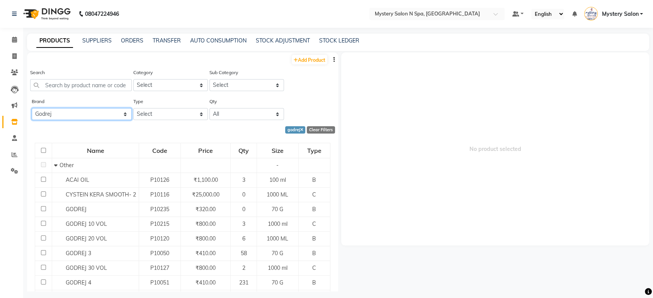
click at [63, 117] on select "All . 7e 900 Amazone Series Amazon Series Aroma Aroma Magic Ay.ty Pro Accessori…" at bounding box center [82, 114] width 100 height 12
click at [67, 112] on select "All . 7e 900 Amazone Series Amazon Series Aroma Aroma Magic Ay.ty Pro Accessori…" at bounding box center [82, 114] width 100 height 12
select select "o3+"
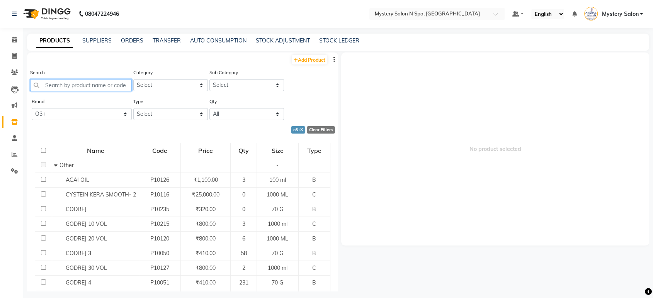
click at [85, 82] on input "text" at bounding box center [81, 85] width 102 height 12
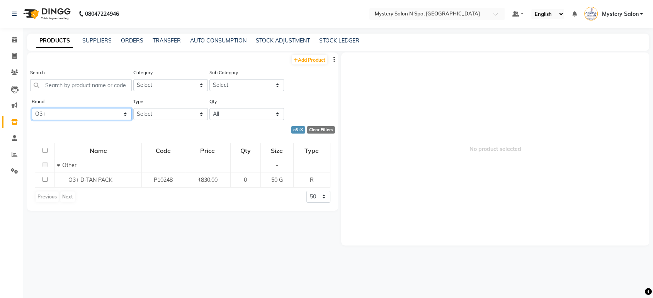
drag, startPoint x: 116, startPoint y: 114, endPoint x: 109, endPoint y: 119, distance: 8.3
click at [116, 114] on select "All . 7e 900 Amazone Series Amazon Series Aroma Aroma Magic Ay.ty Pro Accessori…" at bounding box center [82, 114] width 100 height 12
click at [13, 34] on link "Calendar" at bounding box center [11, 40] width 19 height 13
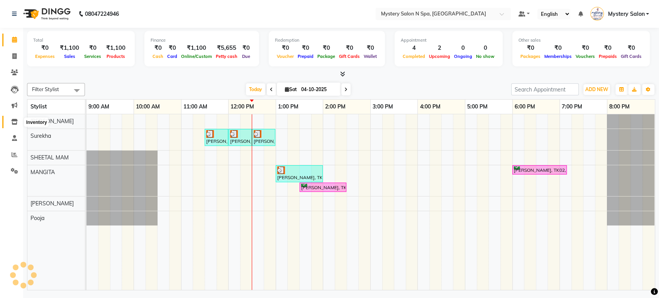
click at [18, 120] on span at bounding box center [15, 122] width 14 height 9
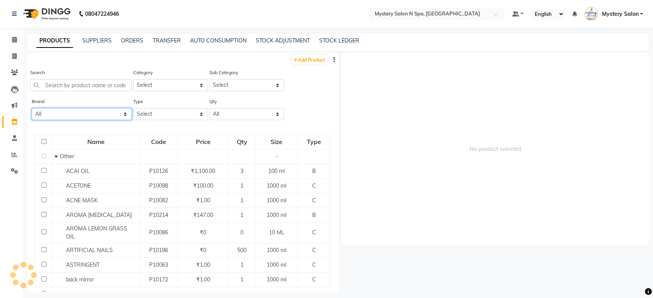
click at [56, 113] on select "All . 7e 900 Amazone Series Amazon Series Aroma Aroma Magic Ay.ty Pro Accessori…" at bounding box center [82, 114] width 100 height 12
click at [32, 108] on select "All . 7e 900 Amazone Series Amazon Series Aroma Aroma Magic Ay.ty Pro Accessori…" at bounding box center [82, 114] width 100 height 12
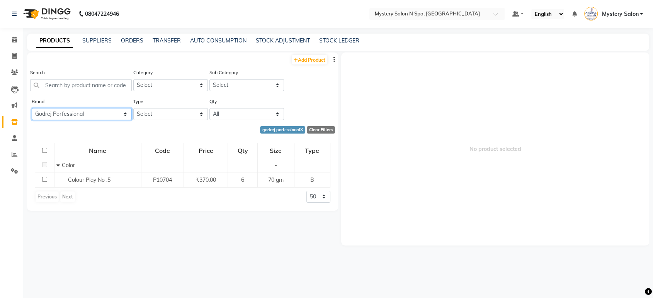
click at [91, 111] on select "All . 7e 900 Amazone Series Amazon Series Aroma Aroma Magic Ay.ty Pro Accessori…" at bounding box center [82, 114] width 100 height 12
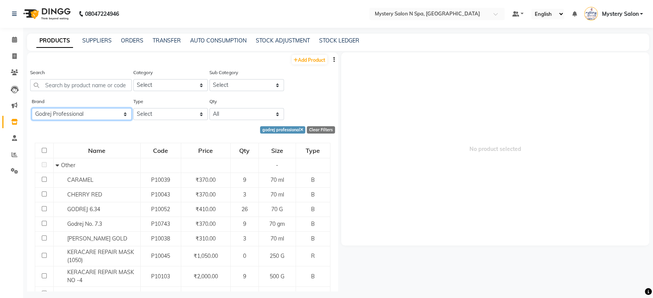
click at [99, 116] on select "All . 7e 900 Amazone Series Amazon Series Aroma Aroma Magic Ay.ty Pro Accessori…" at bounding box center [82, 114] width 100 height 12
select select "godrej proffesional"
click at [300, 128] on icon at bounding box center [301, 130] width 3 height 4
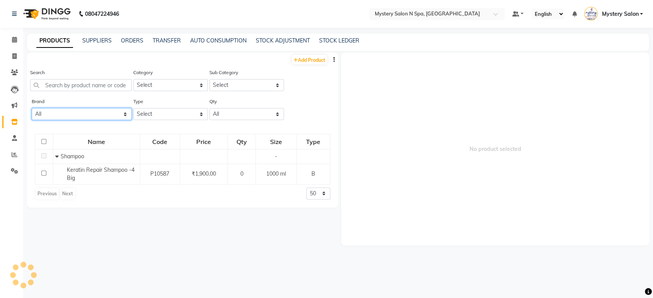
click at [76, 112] on select "All . 7e 900 Amazone Series Amazon Series Aroma Aroma Magic Ay.ty Pro Accessori…" at bounding box center [82, 114] width 100 height 12
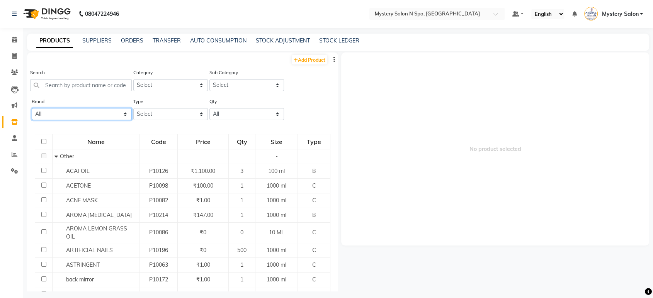
select select "godrej porfessional"
click at [32, 108] on select "All . 7e 900 Amazone Series Amazon Series Aroma Aroma Magic Ay.ty Pro Accessori…" at bounding box center [82, 114] width 100 height 12
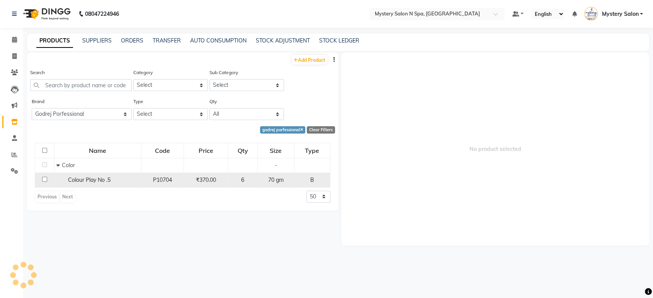
click at [44, 178] on input "checkbox" at bounding box center [44, 179] width 5 height 5
checkbox input "true"
select select
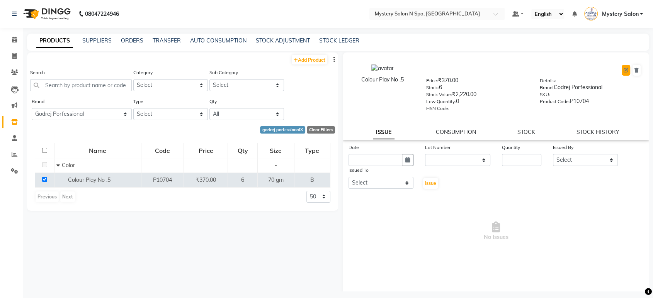
click at [623, 69] on icon at bounding box center [625, 70] width 5 height 5
select select "true"
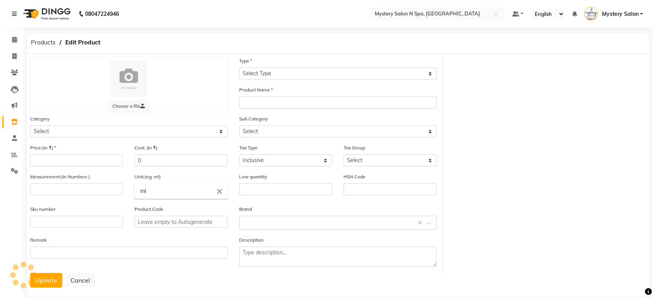
select select "B"
type input "Colour Play No .5"
select select
type input "370"
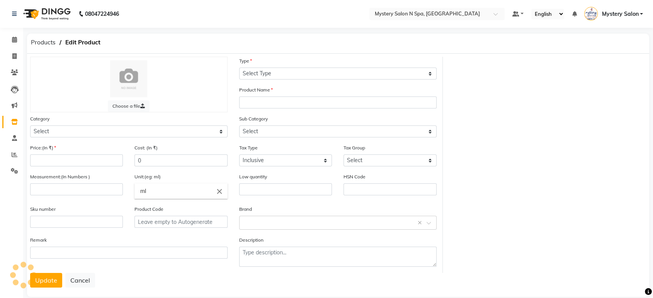
type input "70"
type input "gm"
type input "0"
type input "P10704"
select select "1100"
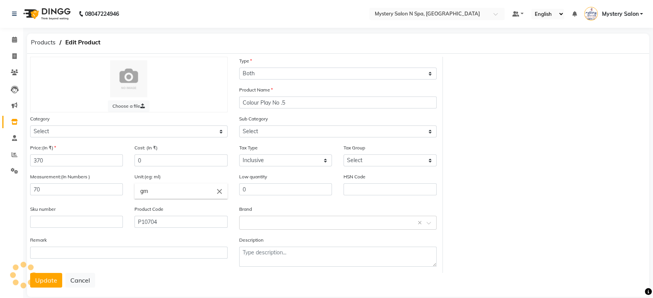
select select "1107"
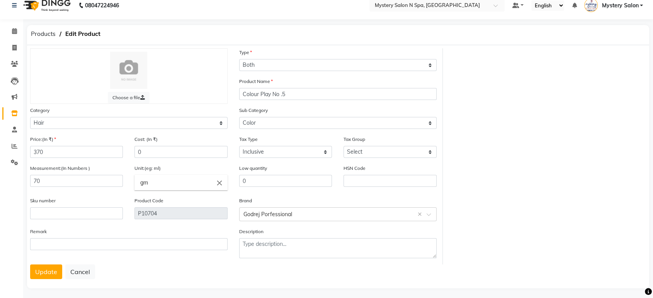
scroll to position [11, 0]
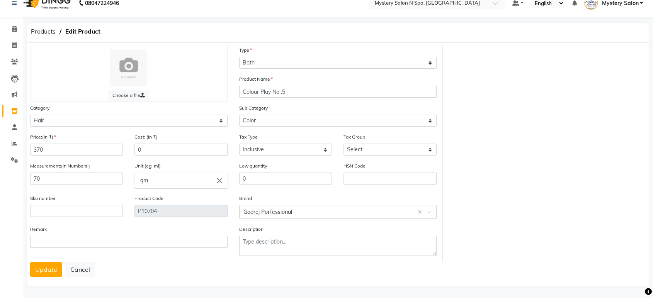
click at [270, 212] on input "text" at bounding box center [329, 211] width 173 height 8
click at [269, 210] on input "text" at bounding box center [329, 211] width 173 height 8
click at [296, 214] on input "text" at bounding box center [329, 211] width 173 height 8
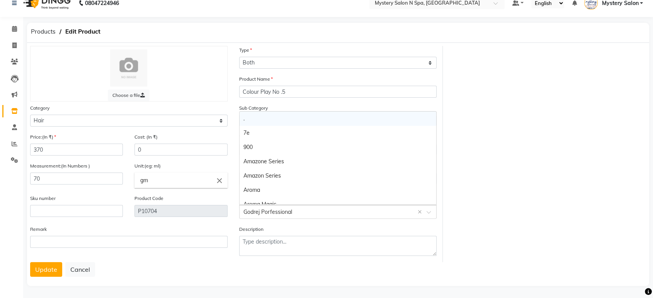
click at [296, 211] on input "text" at bounding box center [329, 211] width 173 height 8
type input "g"
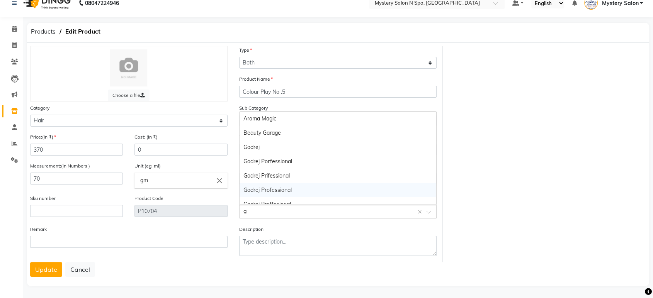
click at [294, 189] on div "Godrej Professional" at bounding box center [337, 190] width 197 height 14
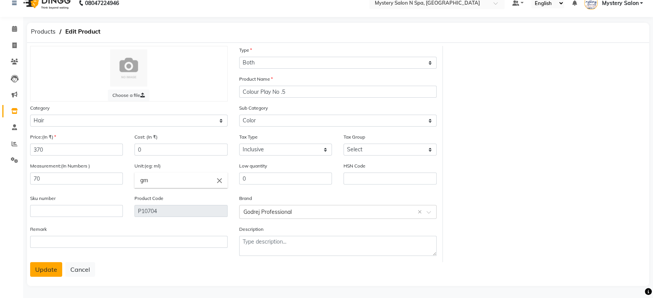
click at [48, 270] on button "Update" at bounding box center [46, 269] width 32 height 15
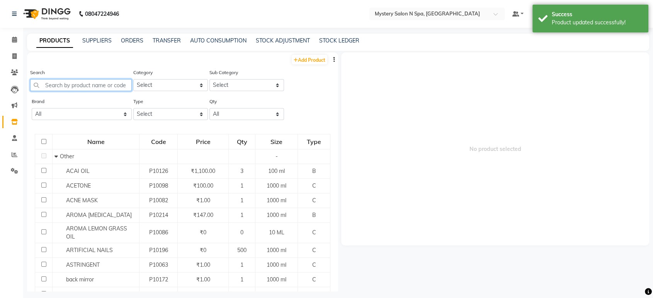
click at [102, 86] on input "text" at bounding box center [81, 85] width 102 height 12
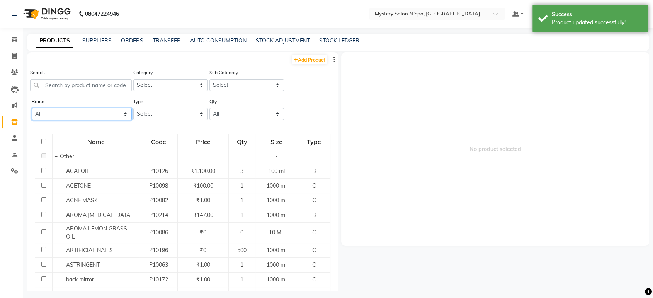
click at [76, 115] on select "All . 7e 900 Amazone Series Amazon Series Aroma Aroma Magic Ay.ty Pro Accessori…" at bounding box center [82, 114] width 100 height 12
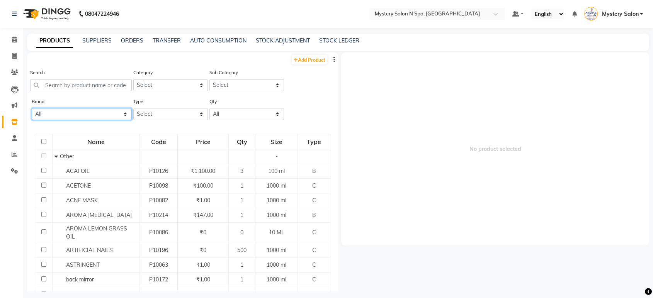
select select "godrej"
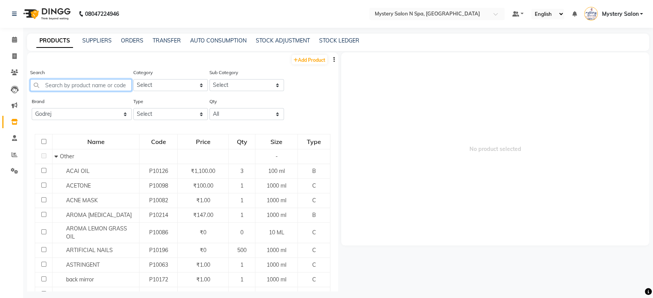
click at [107, 84] on input "text" at bounding box center [81, 85] width 102 height 12
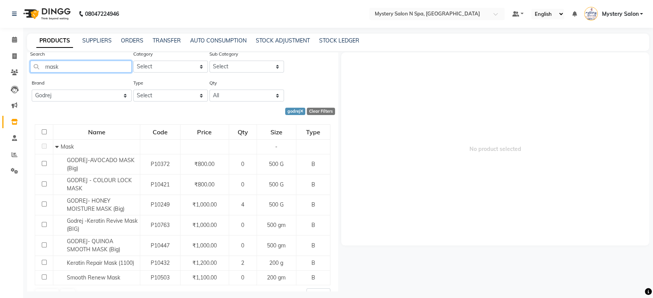
scroll to position [34, 0]
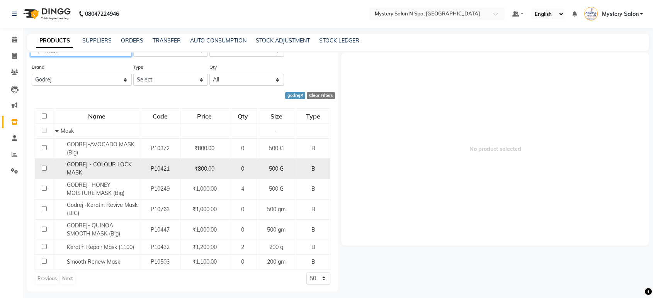
type input "mask"
click at [43, 166] on input "checkbox" at bounding box center [44, 168] width 5 height 5
checkbox input "true"
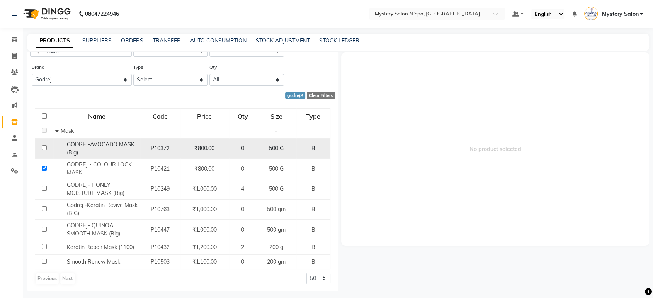
select select
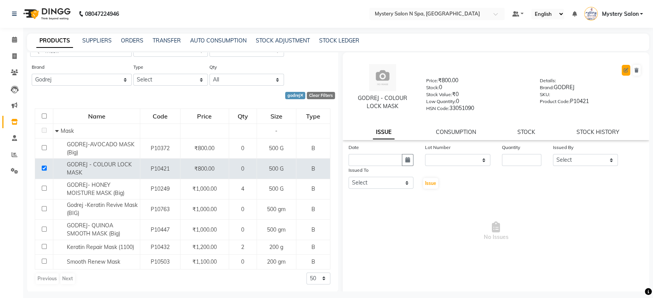
click at [621, 69] on button at bounding box center [625, 70] width 8 height 11
select select "B"
select select "1100"
select select "true"
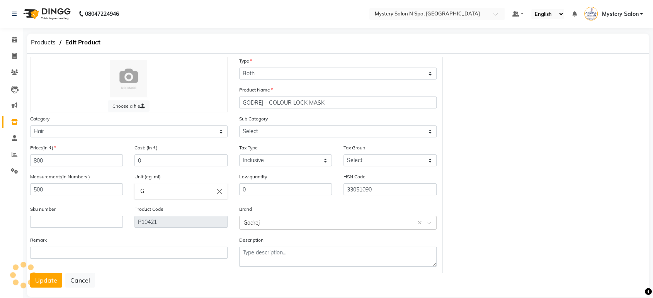
select select "1104"
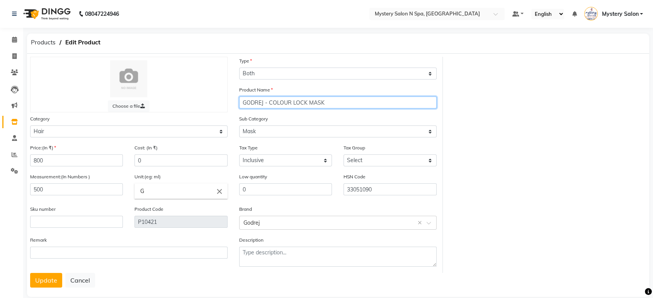
click at [331, 102] on input "GODREJ - COLOUR LOCK MASK" at bounding box center [337, 103] width 197 height 12
type input "GODREJ - COLOUR LOCK MASK (Big)"
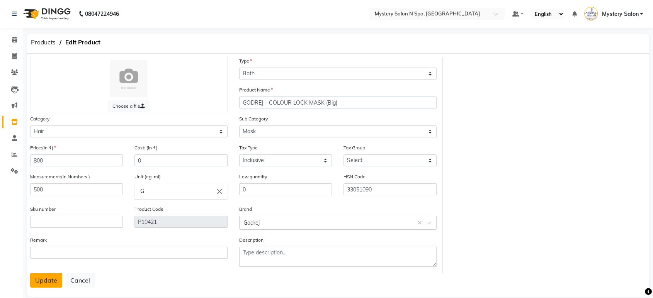
click at [53, 273] on button "Update" at bounding box center [46, 280] width 32 height 15
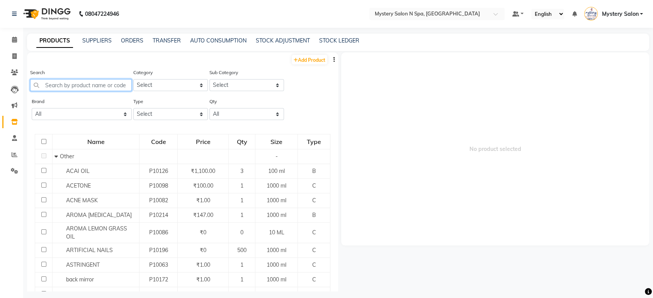
click at [100, 80] on input "text" at bounding box center [81, 85] width 102 height 12
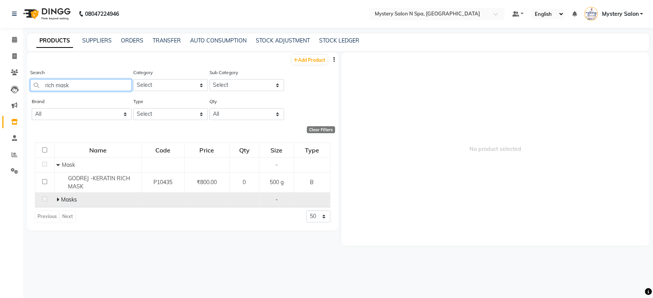
type input "rich mask"
click at [58, 199] on icon at bounding box center [57, 199] width 3 height 5
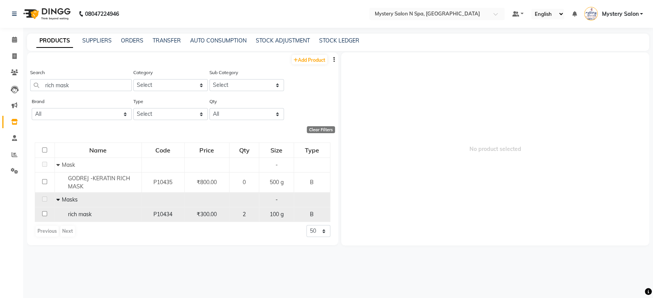
click at [44, 213] on input "checkbox" at bounding box center [44, 213] width 5 height 5
checkbox input "true"
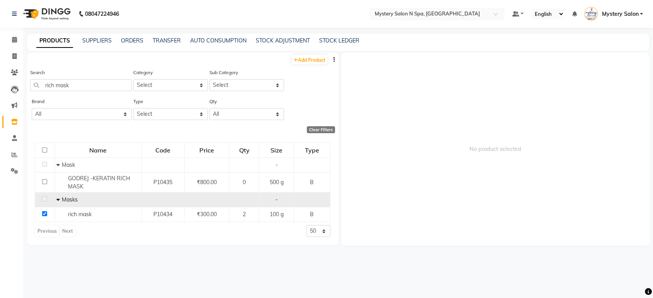
select select
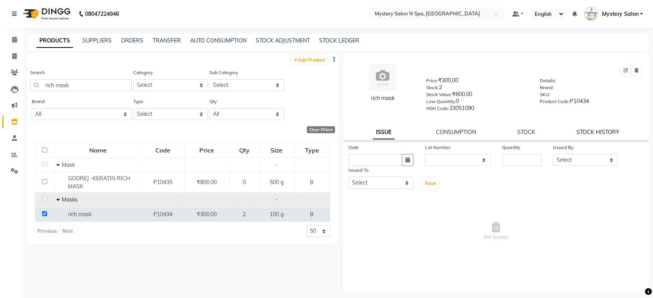
click at [581, 132] on link "STOCK HISTORY" at bounding box center [597, 132] width 43 height 7
select select "all"
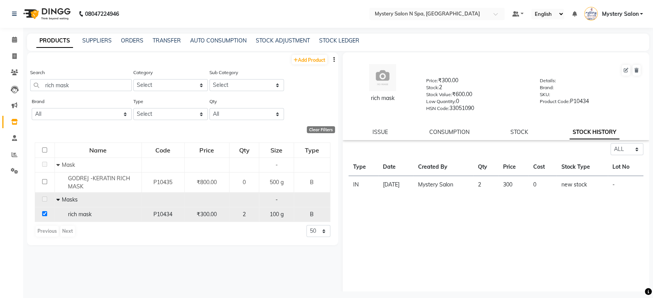
click at [45, 215] on input "checkbox" at bounding box center [44, 213] width 5 height 5
checkbox input "false"
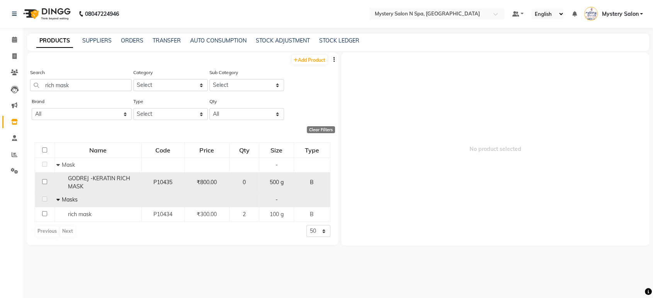
click at [42, 181] on input "checkbox" at bounding box center [44, 181] width 5 height 5
checkbox input "true"
select select
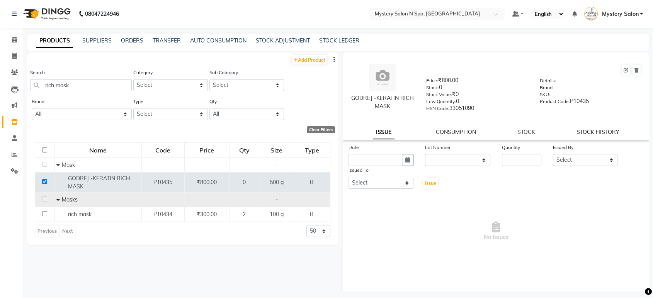
click at [589, 133] on link "STOCK HISTORY" at bounding box center [597, 132] width 43 height 7
select select "all"
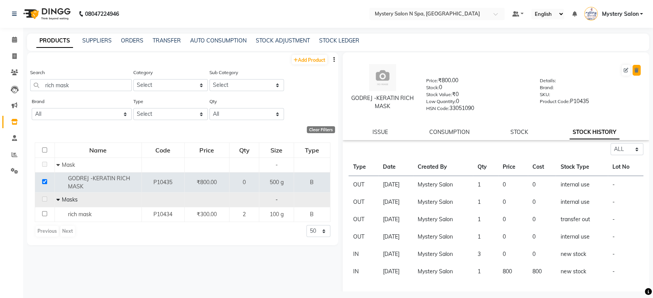
click at [634, 70] on icon at bounding box center [636, 70] width 4 height 5
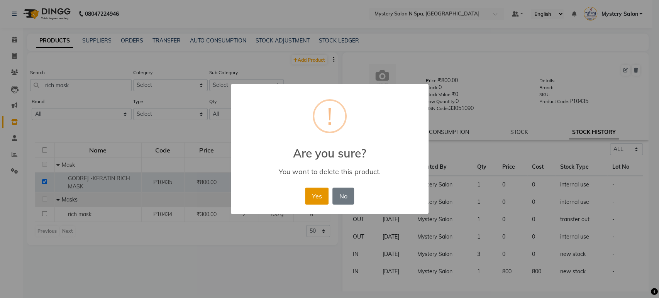
click at [316, 194] on button "Yes" at bounding box center [317, 196] width 24 height 17
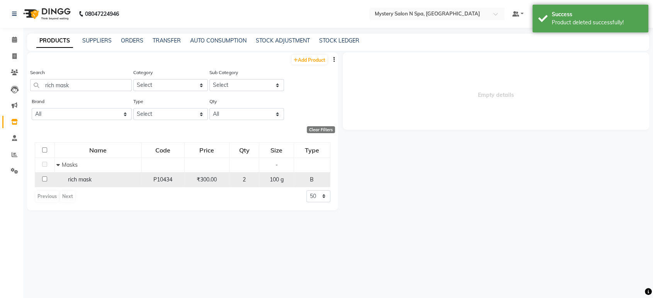
click at [43, 179] on input "checkbox" at bounding box center [44, 179] width 5 height 5
checkbox input "true"
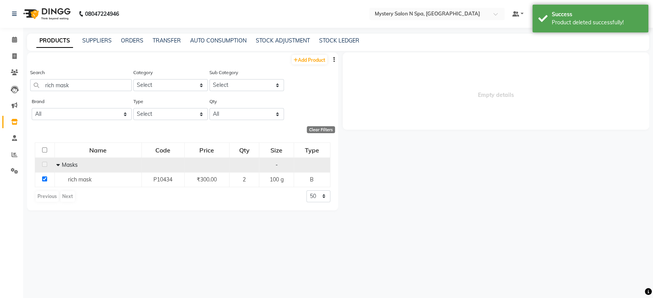
select select "all"
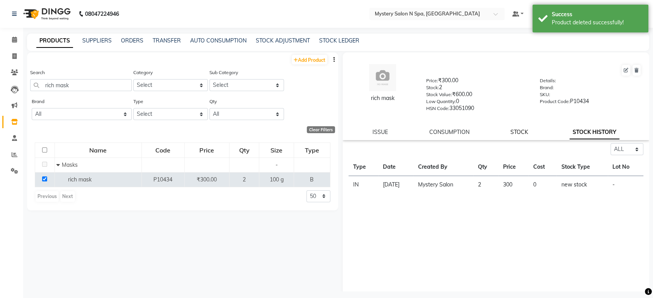
click at [518, 133] on link "STOCK" at bounding box center [519, 132] width 18 height 7
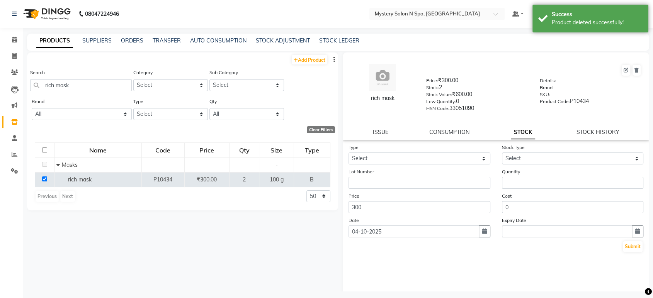
click at [433, 171] on div "Lot Number" at bounding box center [419, 178] width 153 height 21
click at [595, 127] on div "rich mask Price: ₹300.00 Stock: 2 Stock Value: ₹600.00 Low Quantity: 0 HSN Code…" at bounding box center [496, 97] width 306 height 88
click at [592, 132] on link "STOCK HISTORY" at bounding box center [597, 132] width 43 height 7
select select "all"
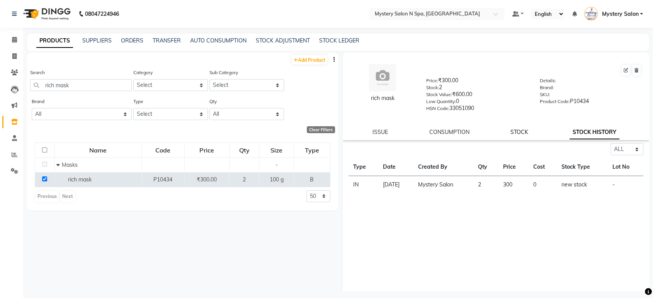
click at [513, 133] on link "STOCK" at bounding box center [519, 132] width 18 height 7
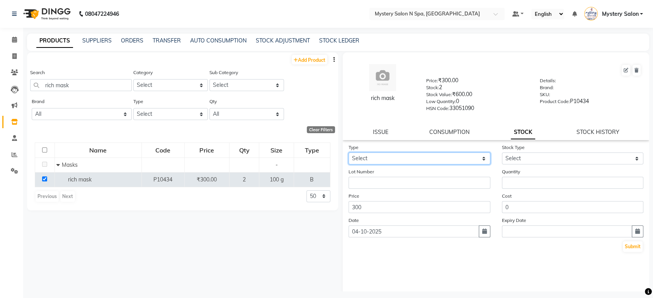
click at [445, 156] on select "Select In Out" at bounding box center [419, 159] width 142 height 12
select select "out"
click at [348, 153] on select "Select In Out" at bounding box center [419, 159] width 142 height 12
select select
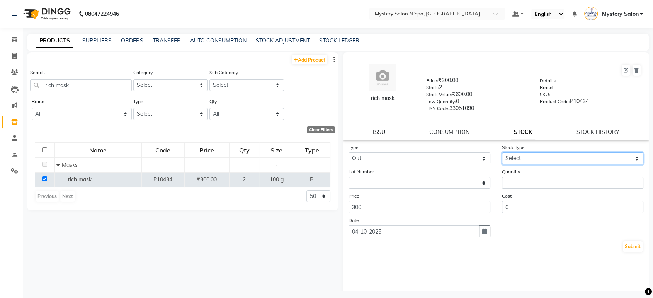
click at [505, 161] on select "Select Internal Use Damaged Expired Adjustment Return Other" at bounding box center [573, 159] width 142 height 12
select select "internal use"
click at [502, 153] on select "Select Internal Use Damaged Expired Adjustment Return Other" at bounding box center [573, 159] width 142 height 12
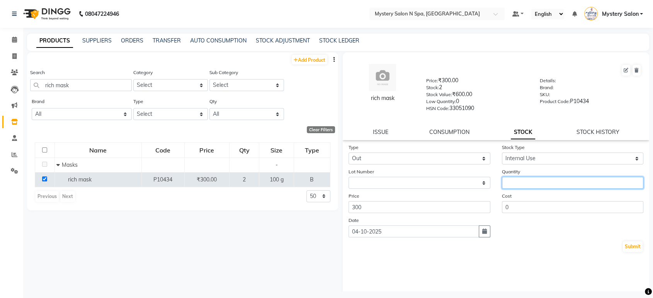
click at [517, 180] on input "number" at bounding box center [573, 183] width 142 height 12
type input "2"
click at [482, 224] on div "Date 04-10-2025" at bounding box center [419, 226] width 153 height 21
click at [479, 226] on button "button" at bounding box center [485, 232] width 12 height 12
select select "10"
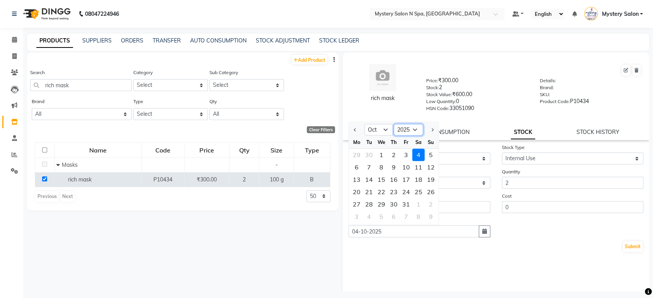
click at [414, 129] on select "2015 2016 2017 2018 2019 2020 2021 2022 2023 2024 2025 2026 2027 2028 2029 2030…" at bounding box center [408, 130] width 29 height 12
select select "2022"
click at [394, 124] on select "2015 2016 2017 2018 2019 2020 2021 2022 2023 2024 2025 2026 2027 2028 2029 2030…" at bounding box center [408, 130] width 29 height 12
click at [386, 128] on select "Jan Feb Mar Apr May Jun Jul Aug Sep Oct Nov Dec" at bounding box center [378, 130] width 29 height 12
select select "9"
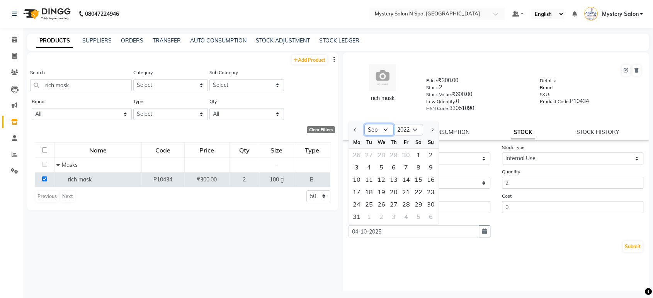
click at [364, 124] on select "Jan Feb Mar Apr May Jun Jul Aug Sep Oct Nov Dec" at bounding box center [378, 130] width 29 height 12
click at [419, 190] on div "24" at bounding box center [418, 192] width 12 height 12
type input "24-09-2022"
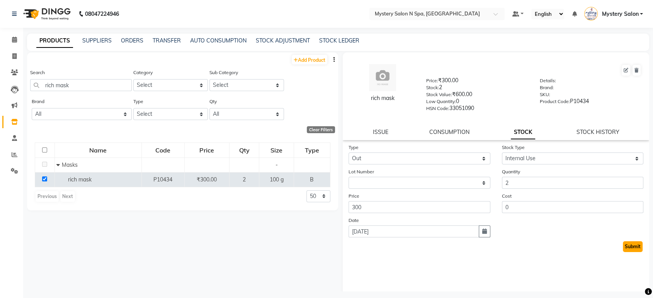
click at [624, 247] on button "Submit" at bounding box center [633, 246] width 20 height 11
select select
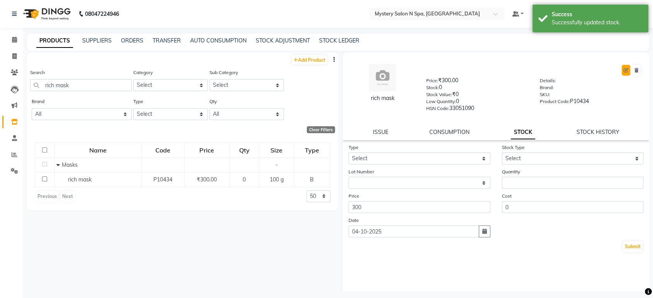
click at [623, 69] on icon at bounding box center [625, 70] width 5 height 5
select select "B"
select select "1150"
select select "true"
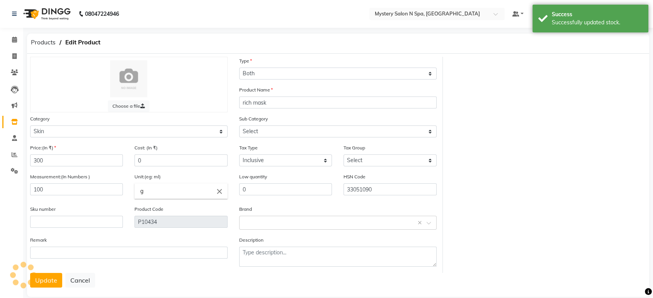
select select "1157"
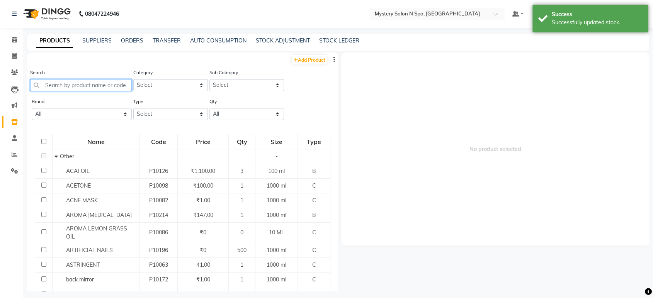
click at [117, 83] on input "text" at bounding box center [81, 85] width 102 height 12
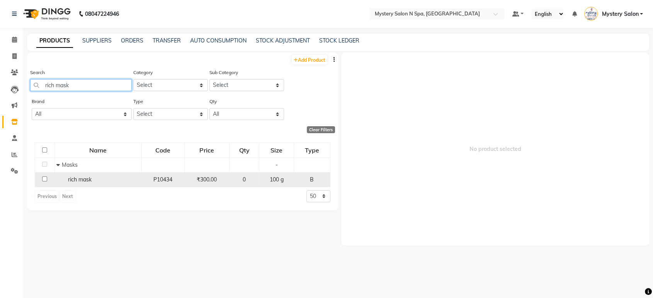
type input "rich mask"
click at [45, 179] on input "checkbox" at bounding box center [44, 179] width 5 height 5
checkbox input "true"
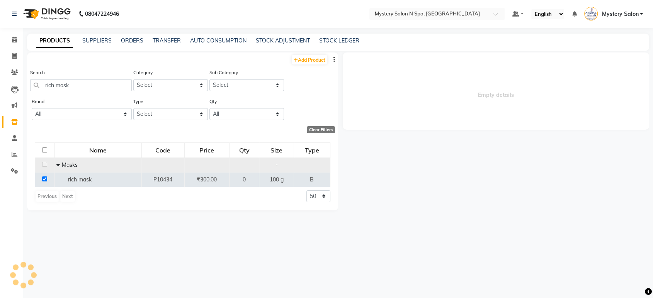
select select
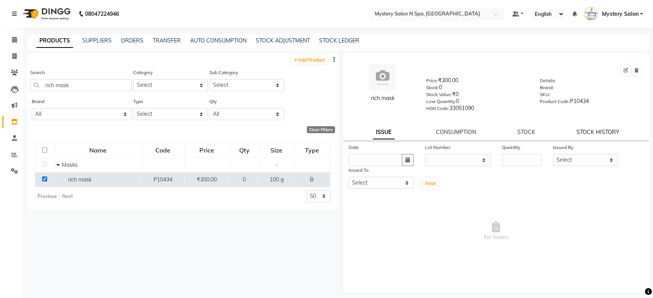
click at [589, 133] on link "STOCK HISTORY" at bounding box center [597, 132] width 43 height 7
select select "all"
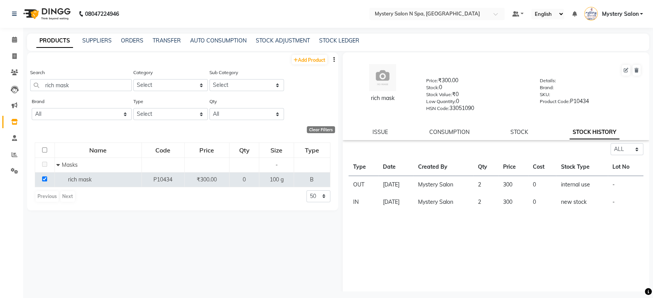
click at [526, 132] on div "ISSUE CONSUMPTION STOCK STOCK HISTORY" at bounding box center [496, 132] width 288 height 8
click at [513, 132] on link "STOCK" at bounding box center [519, 132] width 18 height 7
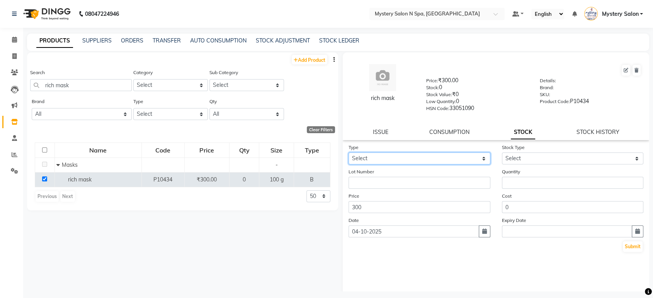
click at [400, 154] on select "Select In Out" at bounding box center [419, 159] width 142 height 12
select select "out"
click at [348, 153] on select "Select In Out" at bounding box center [419, 159] width 142 height 12
select select
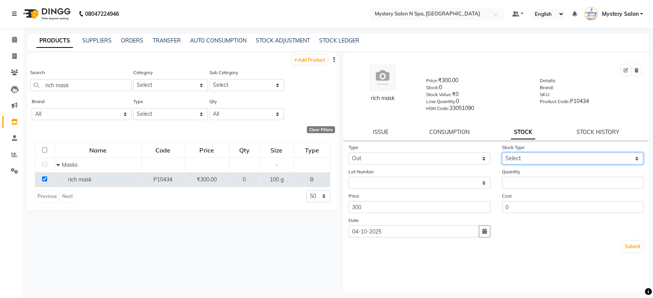
click at [516, 158] on select "Select Internal Use Damaged Expired Adjustment Return Other" at bounding box center [573, 159] width 142 height 12
select select "internal use"
click at [502, 153] on select "Select Internal Use Damaged Expired Adjustment Return Other" at bounding box center [573, 159] width 142 height 12
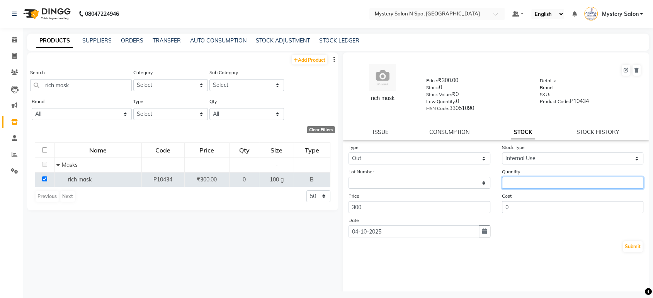
click at [511, 180] on input "number" at bounding box center [573, 183] width 142 height 12
click at [623, 72] on icon at bounding box center [625, 70] width 5 height 5
select select "true"
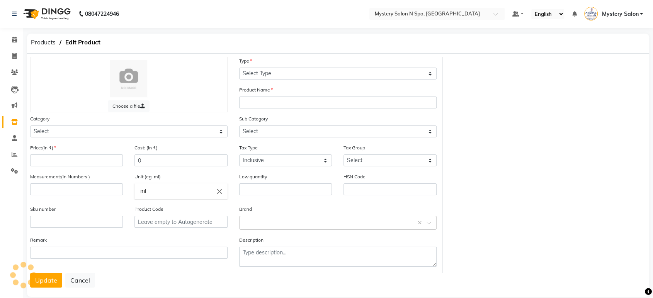
select select "B"
type input "rich mask"
select select
type input "300"
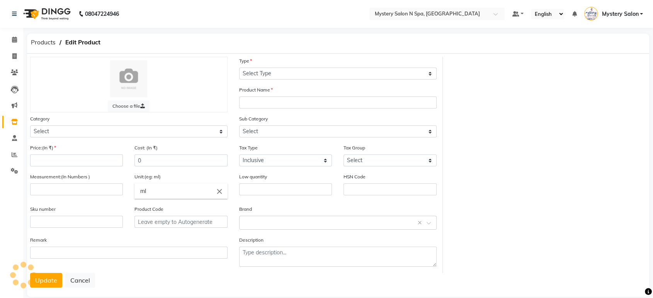
type input "100"
type input "g"
type input "0"
type input "33051090"
type input "P10434"
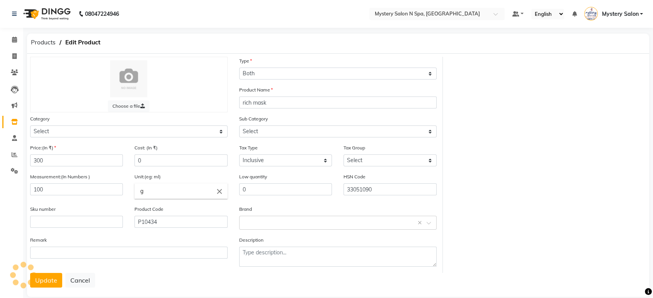
select select "1150"
select select "1157"
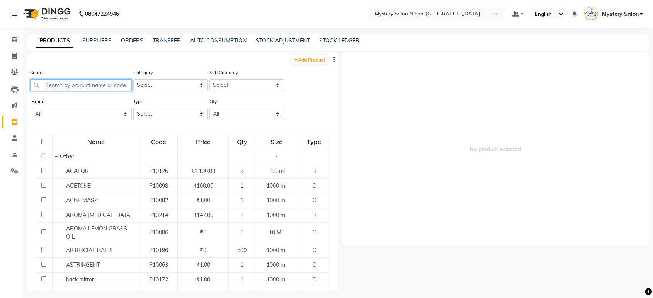
click at [97, 85] on input "text" at bounding box center [81, 85] width 102 height 12
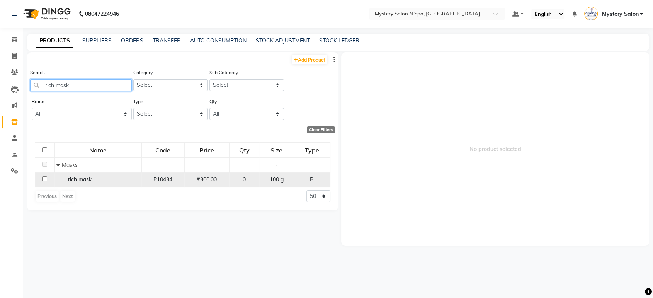
type input "rich mask"
click at [45, 180] on input "checkbox" at bounding box center [44, 179] width 5 height 5
checkbox input "true"
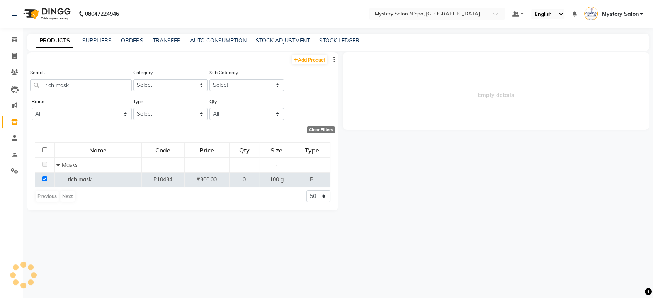
select select
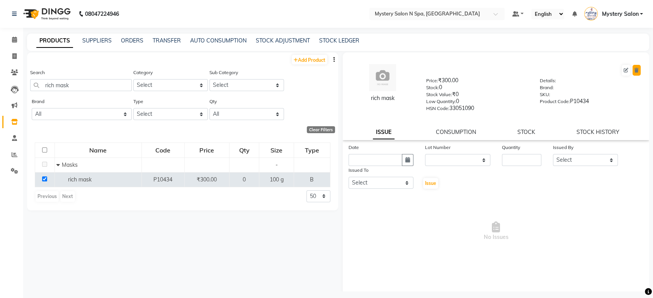
click at [632, 67] on button at bounding box center [636, 70] width 8 height 11
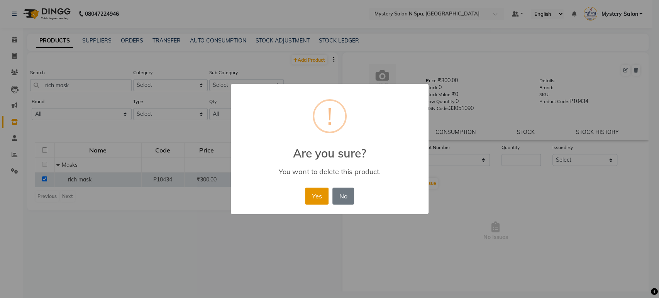
click at [314, 194] on button "Yes" at bounding box center [317, 196] width 24 height 17
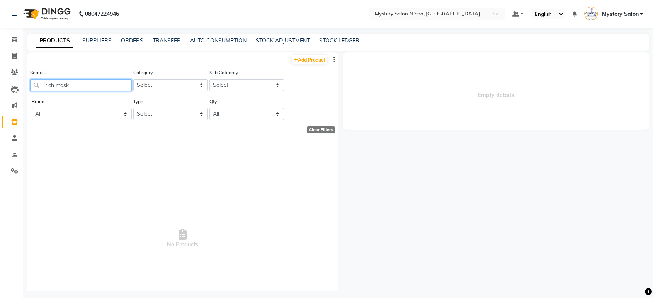
click at [101, 87] on input "rich mask" at bounding box center [81, 85] width 102 height 12
type input "r"
click at [61, 86] on input "baobaboost mask" at bounding box center [81, 85] width 102 height 12
click at [79, 86] on input "baoba boost mask" at bounding box center [81, 85] width 102 height 12
click at [79, 86] on input "baoba mask" at bounding box center [81, 85] width 102 height 12
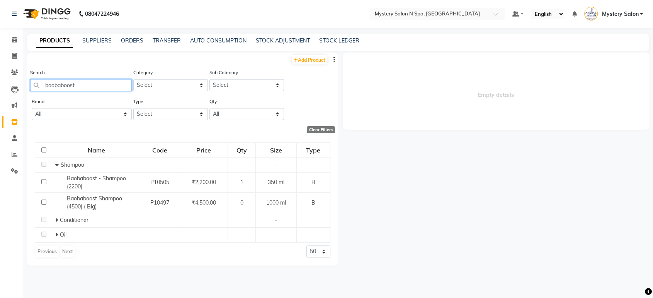
type input "baobaboost"
click at [312, 250] on select "50 100 500" at bounding box center [318, 252] width 24 height 12
select select "500"
click at [306, 246] on select "50 100 500" at bounding box center [318, 252] width 24 height 12
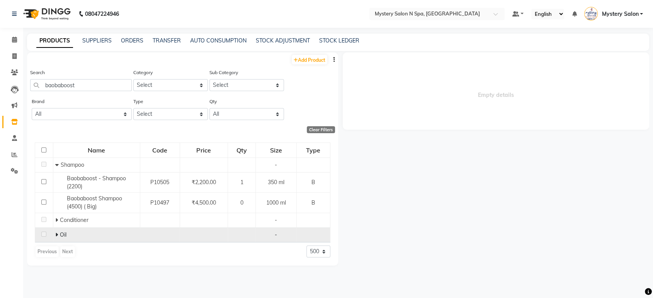
click at [57, 232] on icon at bounding box center [56, 234] width 3 height 5
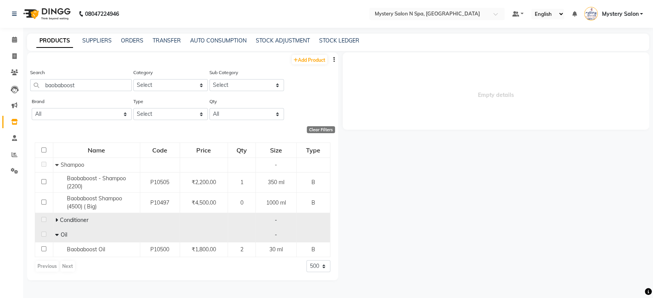
click at [56, 217] on icon at bounding box center [56, 219] width 3 height 5
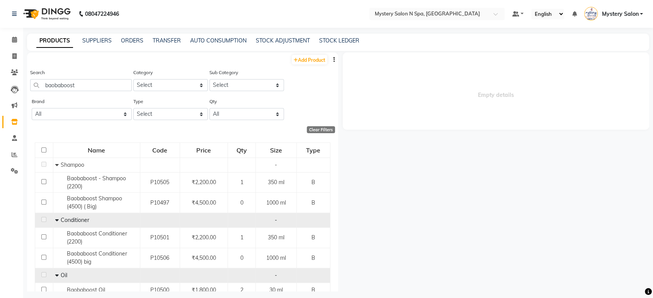
scroll to position [29, 0]
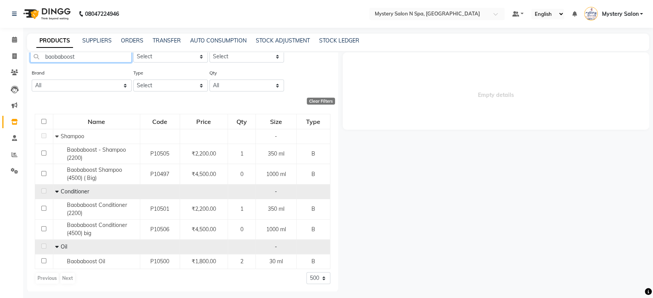
click at [84, 55] on input "baobaboost" at bounding box center [81, 57] width 102 height 12
type input "b"
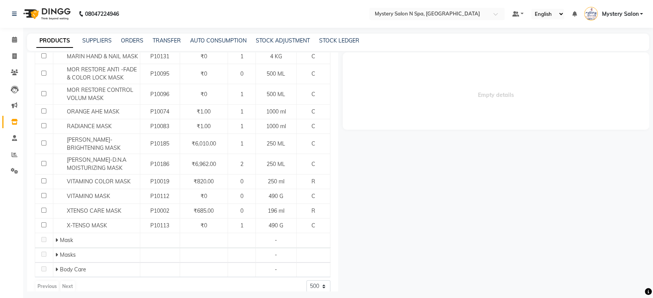
scroll to position [236, 0]
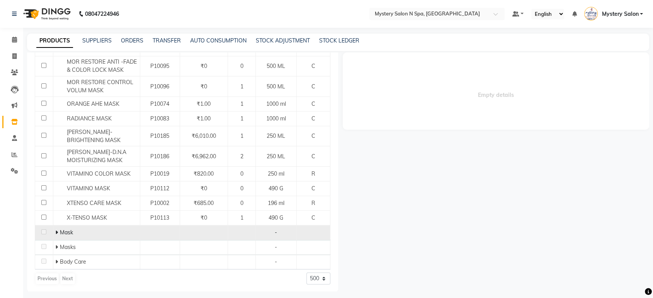
type input "mask"
click at [56, 230] on icon at bounding box center [56, 232] width 3 height 5
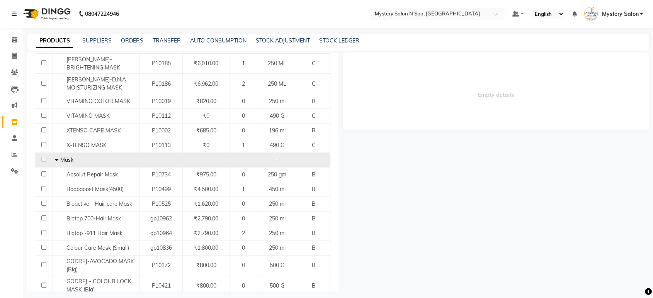
scroll to position [311, 0]
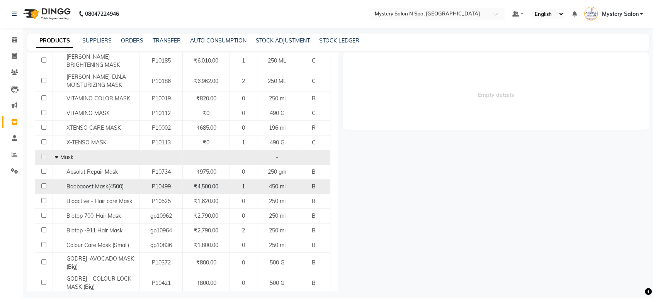
click at [43, 183] on input "checkbox" at bounding box center [43, 185] width 5 height 5
checkbox input "true"
select select
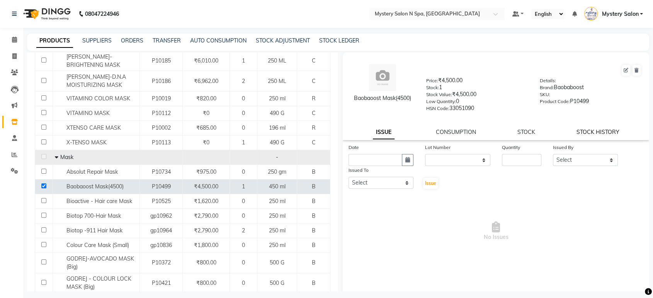
click at [598, 133] on link "STOCK HISTORY" at bounding box center [597, 132] width 43 height 7
select select "all"
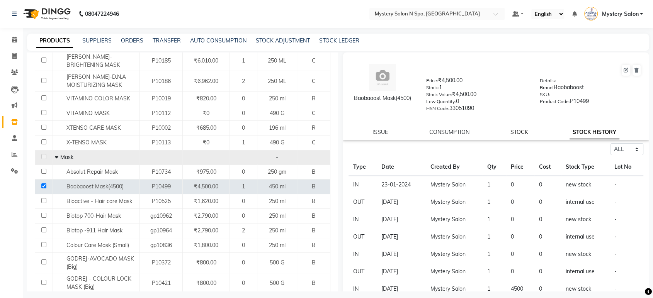
click at [511, 131] on link "STOCK" at bounding box center [519, 132] width 18 height 7
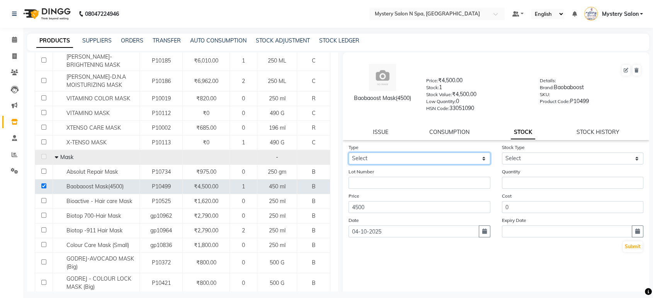
click at [457, 156] on select "Select In Out" at bounding box center [419, 159] width 142 height 12
select select "out"
click at [348, 153] on select "Select In Out" at bounding box center [419, 159] width 142 height 12
select select
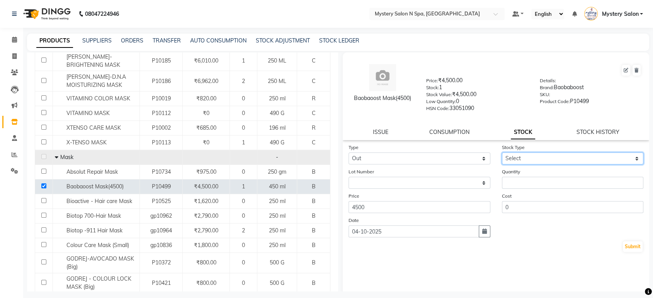
drag, startPoint x: 527, startPoint y: 155, endPoint x: 527, endPoint y: 160, distance: 5.4
click at [527, 155] on select "Select Internal Use Damaged Expired Adjustment Return Other" at bounding box center [573, 159] width 142 height 12
select select "internal use"
click at [502, 153] on select "Select Internal Use Damaged Expired Adjustment Return Other" at bounding box center [573, 159] width 142 height 12
click at [480, 227] on button "button" at bounding box center [485, 232] width 12 height 12
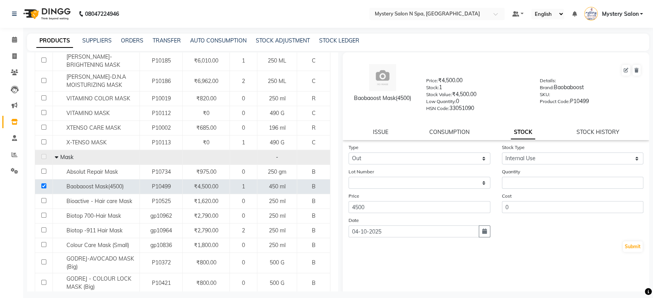
select select "10"
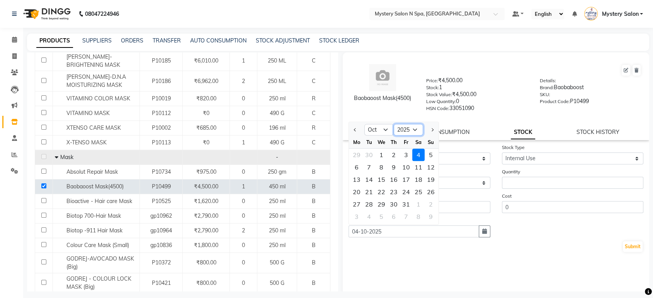
click at [413, 126] on select "2015 2016 2017 2018 2019 2020 2021 2022 2023 2024 2025 2026 2027 2028 2029 2030…" at bounding box center [408, 130] width 29 height 12
select select "2024"
click at [394, 124] on select "2015 2016 2017 2018 2019 2020 2021 2022 2023 2024 2025 2026 2027 2028 2029 2030…" at bounding box center [408, 130] width 29 height 12
click at [385, 127] on select "Jan Feb Mar Apr May Jun Jul Aug Sep Oct Nov Dec" at bounding box center [378, 130] width 29 height 12
select select "5"
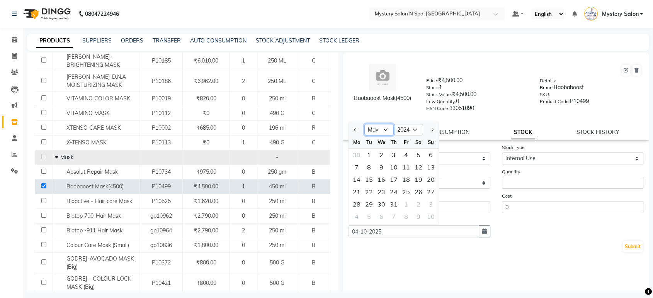
click at [364, 124] on select "Jan Feb Mar Apr May Jun Jul Aug Sep Oct Nov Dec" at bounding box center [378, 130] width 29 height 12
click at [380, 166] on div "8" at bounding box center [381, 167] width 12 height 12
type input "08-05-2024"
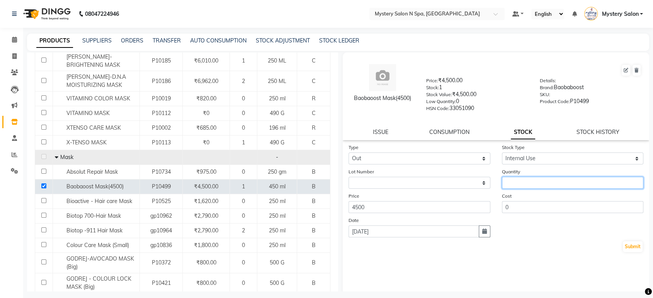
click at [553, 184] on input "number" at bounding box center [573, 183] width 142 height 12
type input "1"
click at [623, 246] on button "Submit" at bounding box center [633, 246] width 20 height 11
select select
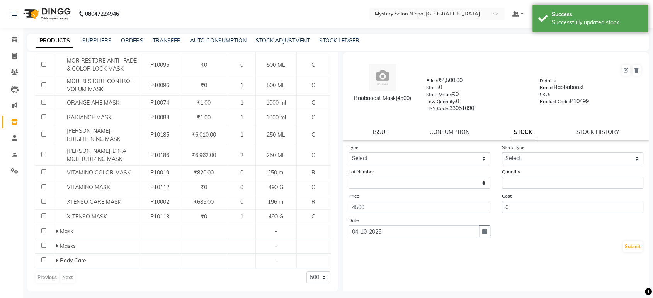
scroll to position [0, 0]
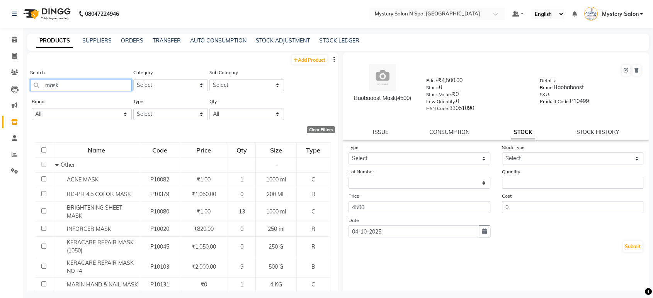
click at [112, 84] on input "mask" at bounding box center [81, 85] width 102 height 12
type input "m"
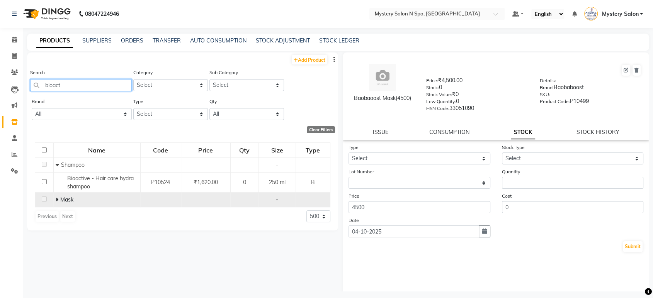
type input "bioact"
click at [59, 199] on span at bounding box center [58, 199] width 5 height 7
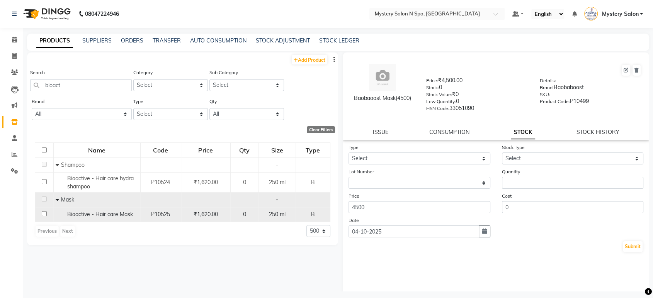
click at [42, 212] on input "checkbox" at bounding box center [44, 213] width 5 height 5
checkbox input "true"
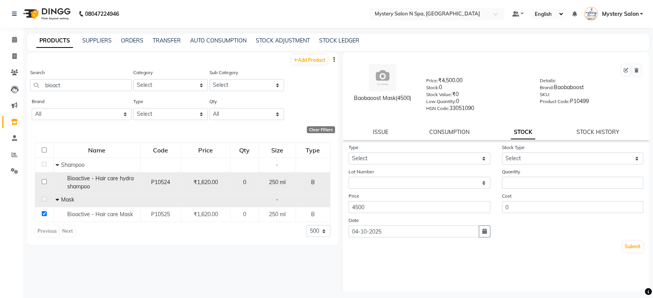
select select
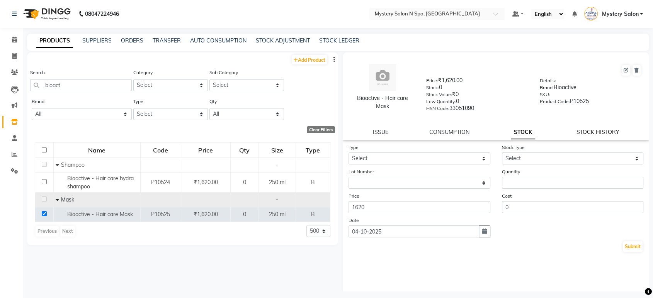
click at [576, 134] on link "STOCK HISTORY" at bounding box center [597, 132] width 43 height 7
select select "all"
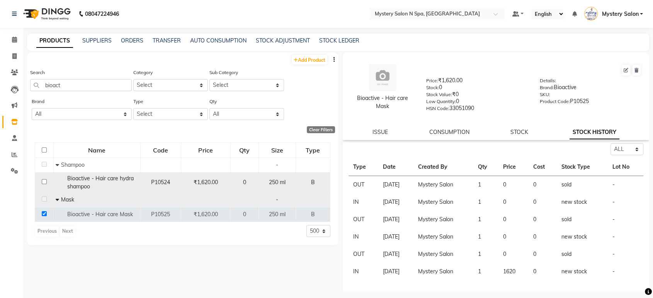
click at [42, 180] on input "checkbox" at bounding box center [44, 181] width 5 height 5
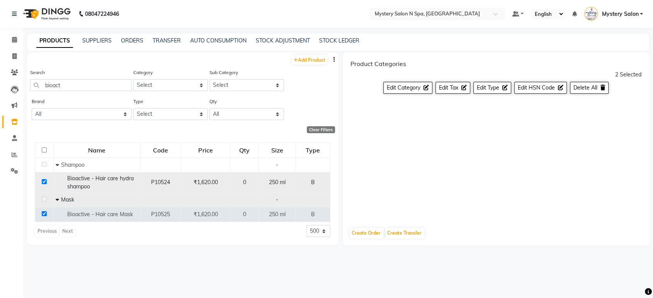
click at [42, 180] on input "checkbox" at bounding box center [44, 181] width 5 height 5
checkbox input "false"
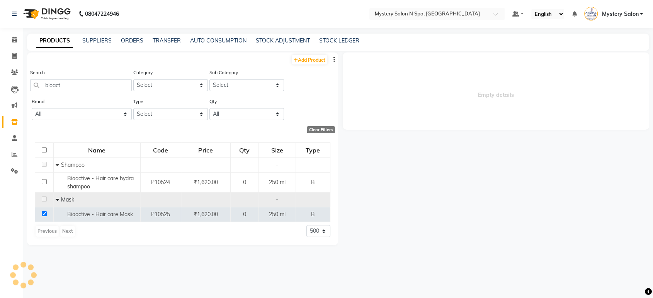
select select
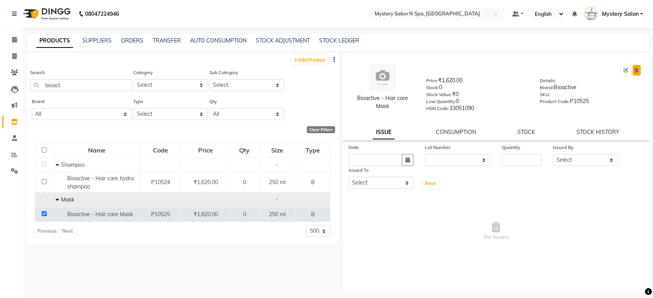
click at [634, 68] on icon at bounding box center [636, 70] width 4 height 5
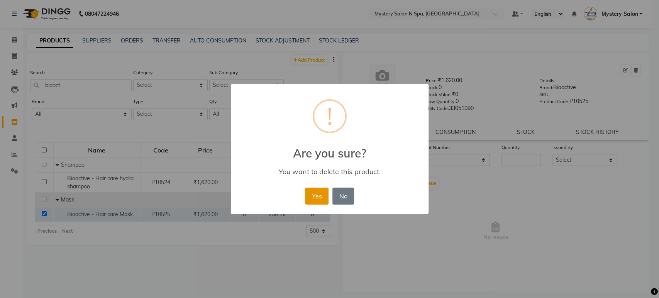
click at [319, 196] on button "Yes" at bounding box center [317, 196] width 24 height 17
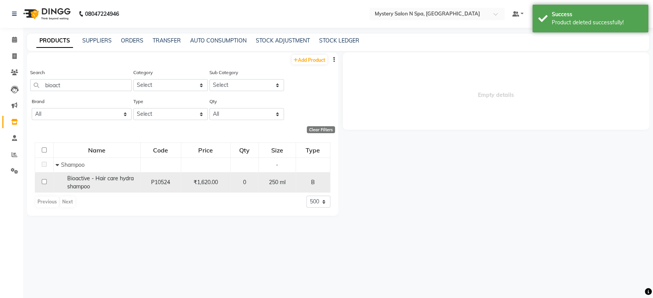
click at [44, 182] on input "checkbox" at bounding box center [44, 181] width 5 height 5
checkbox input "true"
select select
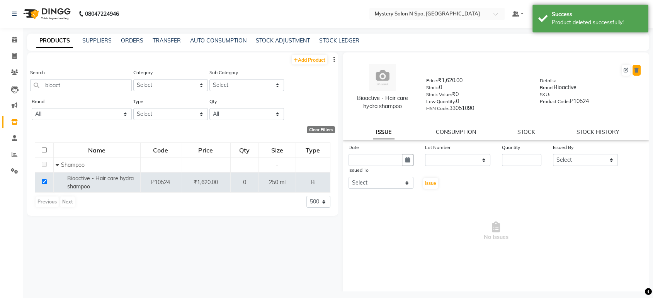
click at [634, 68] on icon at bounding box center [636, 70] width 4 height 5
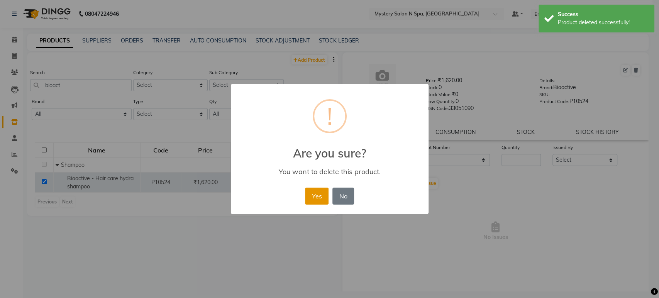
click at [310, 196] on button "Yes" at bounding box center [317, 196] width 24 height 17
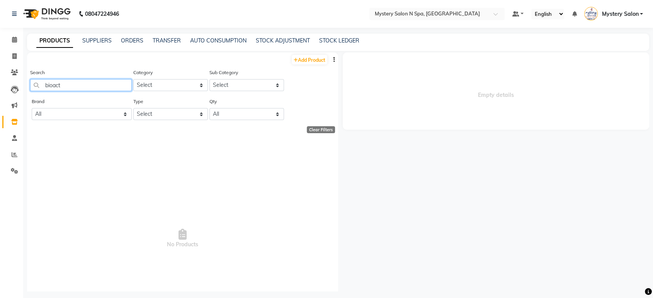
click at [121, 84] on input "bioact" at bounding box center [81, 85] width 102 height 12
type input "b"
type input "milk shake"
select select "500"
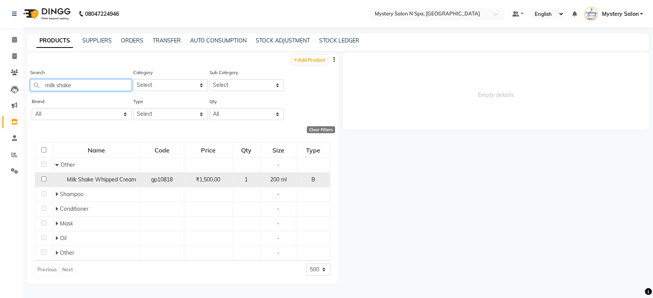
type input "milk shake"
click at [42, 178] on input "checkbox" at bounding box center [43, 179] width 5 height 5
checkbox input "true"
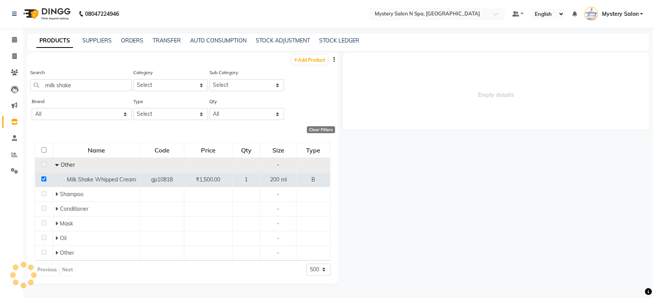
select select
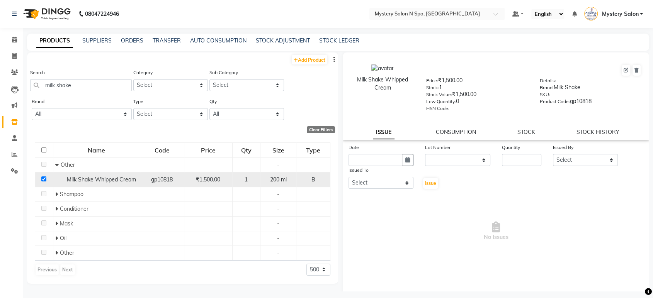
click at [43, 175] on td at bounding box center [44, 179] width 18 height 15
click at [42, 177] on input "checkbox" at bounding box center [43, 179] width 5 height 5
checkbox input "false"
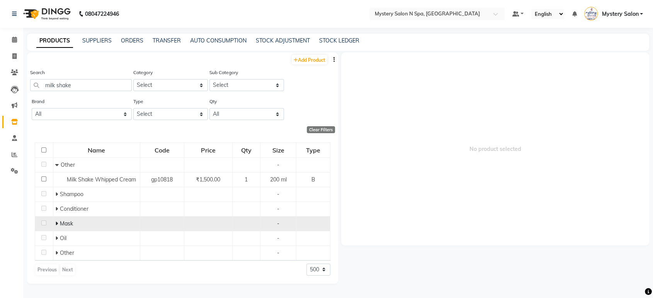
click at [57, 222] on icon at bounding box center [56, 223] width 3 height 5
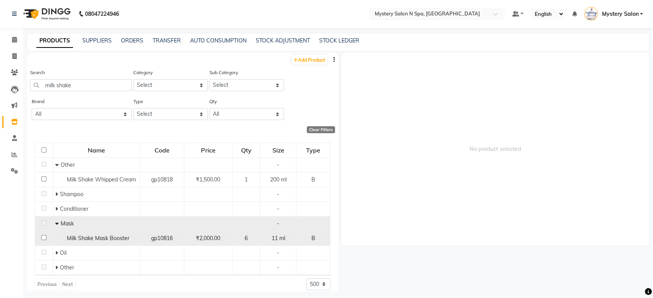
click at [42, 235] on input "checkbox" at bounding box center [43, 237] width 5 height 5
checkbox input "true"
select select
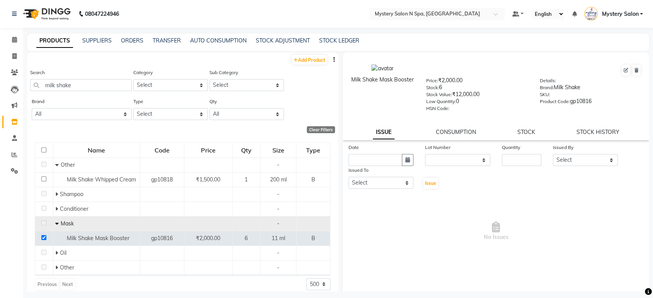
click at [603, 135] on div "STOCK HISTORY" at bounding box center [597, 132] width 43 height 8
click at [602, 133] on link "STOCK HISTORY" at bounding box center [597, 132] width 43 height 7
select select "all"
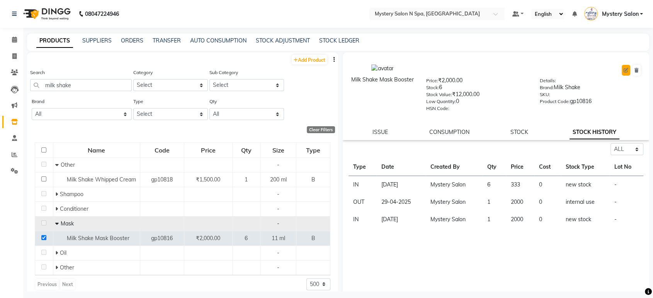
click at [623, 70] on icon at bounding box center [625, 70] width 5 height 5
select select "true"
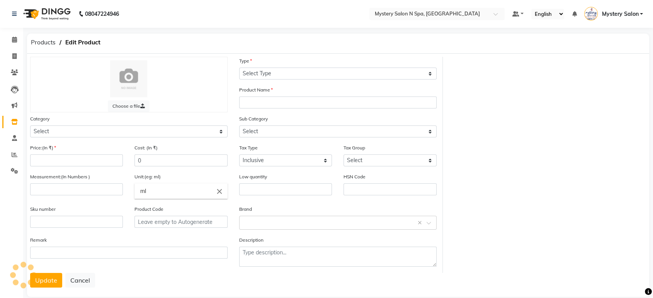
select select "B"
type input "Milk Shake Mask Booster"
select select
type input "2000"
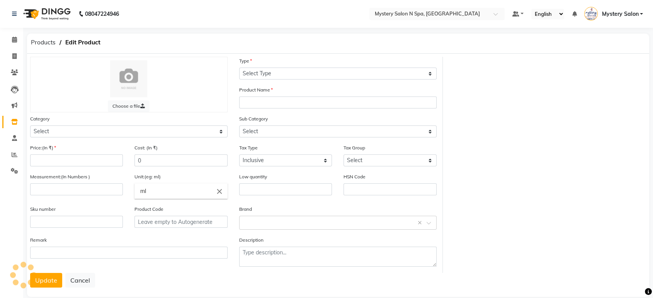
type input "11"
type input "0"
type input "gp10816"
select select "1100"
select select "1104"
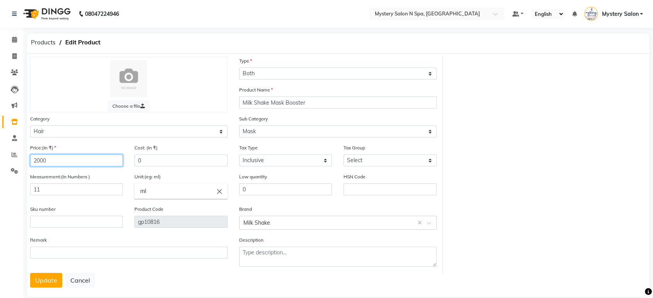
click at [58, 162] on input "2000" at bounding box center [76, 160] width 93 height 12
type input "2"
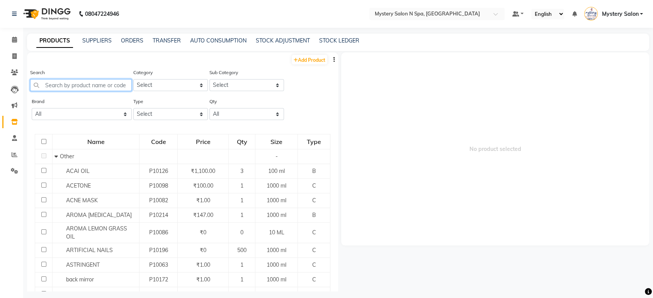
click at [98, 82] on input "text" at bounding box center [81, 85] width 102 height 12
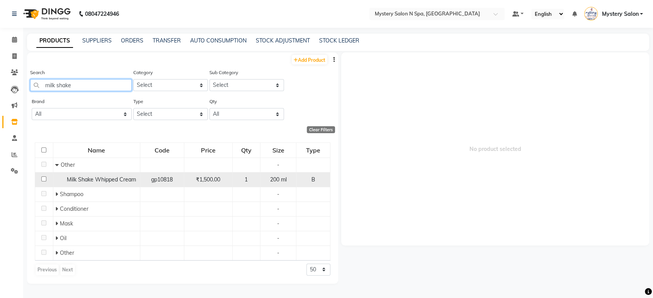
type input "milk shake"
click at [44, 178] on input "checkbox" at bounding box center [43, 179] width 5 height 5
checkbox input "true"
select select
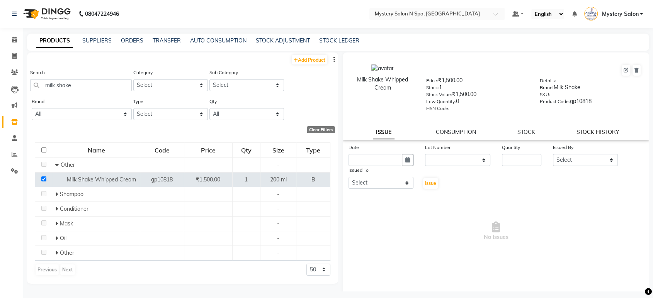
click at [599, 130] on link "STOCK HISTORY" at bounding box center [597, 132] width 43 height 7
select select "all"
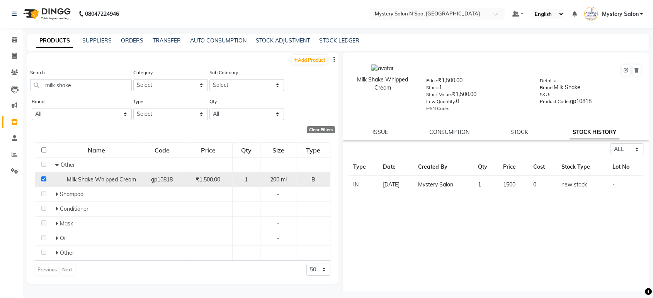
click at [42, 177] on input "checkbox" at bounding box center [43, 179] width 5 height 5
checkbox input "false"
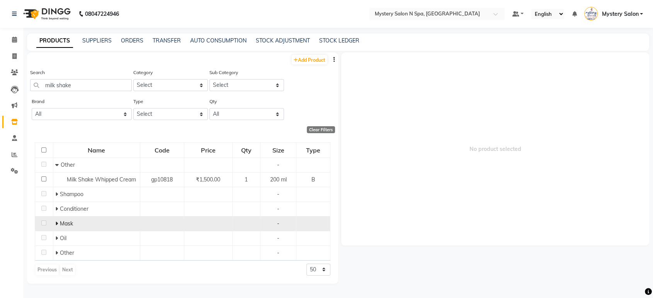
click at [57, 222] on icon at bounding box center [56, 223] width 3 height 5
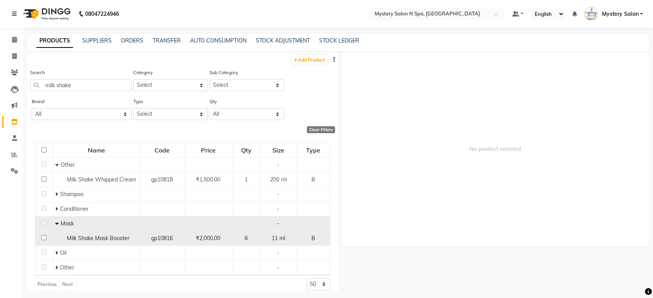
click at [44, 236] on input "checkbox" at bounding box center [43, 237] width 5 height 5
checkbox input "true"
select select
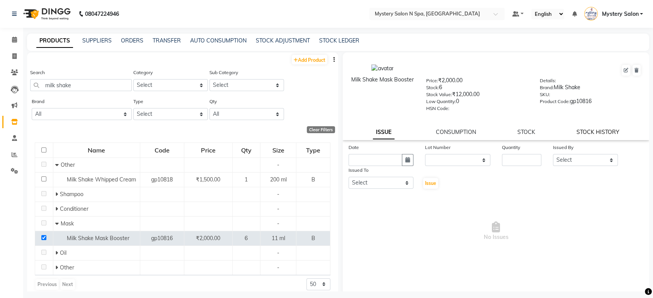
click at [598, 133] on link "STOCK HISTORY" at bounding box center [597, 132] width 43 height 7
select select "all"
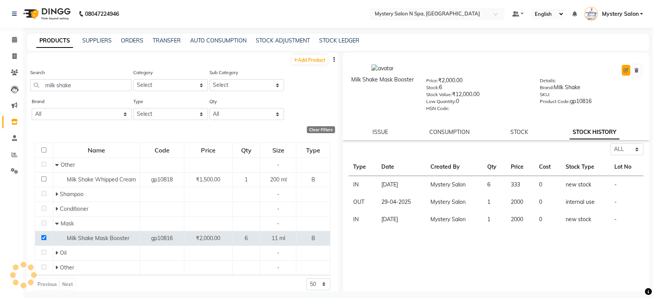
click at [623, 69] on icon at bounding box center [625, 70] width 5 height 5
select select "true"
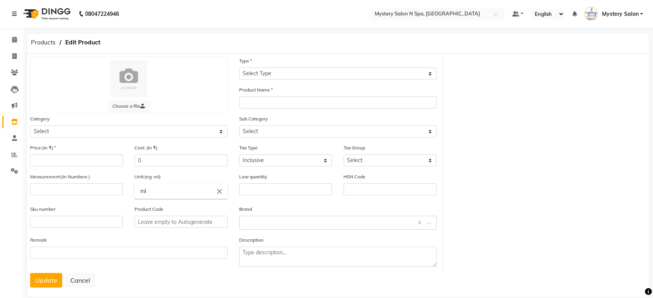
select select "B"
type input "Milk Shake Mask Booster"
select select
type input "2000"
type input "11"
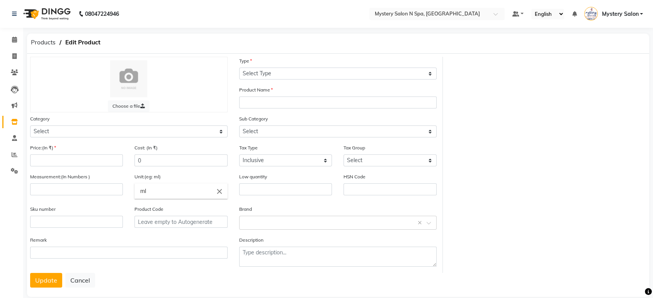
type input "0"
type input "gp10816"
select select "1100"
select select "1104"
click at [76, 278] on button "Cancel" at bounding box center [80, 280] width 30 height 15
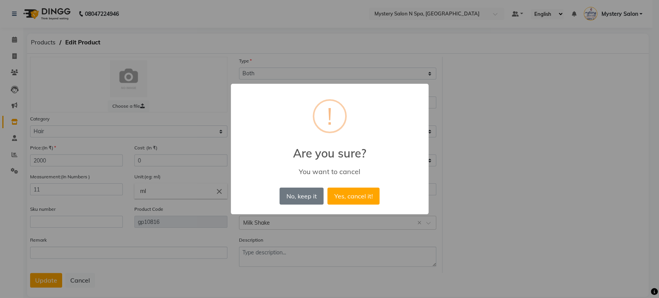
click at [389, 18] on div "× ! Are you sure? You want to cancel No, keep it No Yes, cancel it!" at bounding box center [329, 149] width 659 height 298
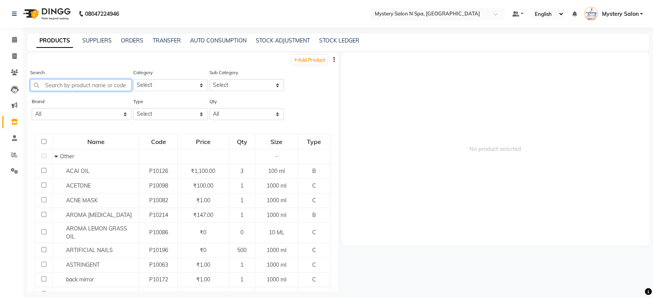
click at [87, 86] on input "text" at bounding box center [81, 85] width 102 height 12
type input "b"
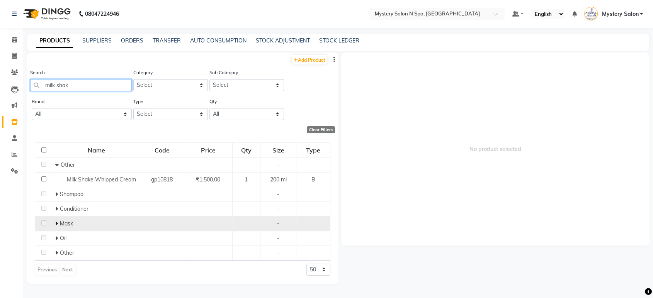
type input "milk shak"
click at [56, 226] on icon at bounding box center [56, 223] width 3 height 5
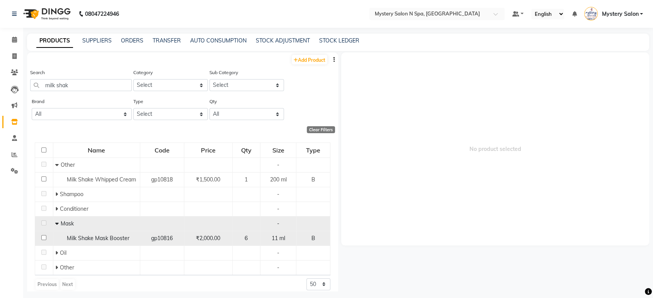
click at [41, 236] on input "checkbox" at bounding box center [43, 237] width 5 height 5
checkbox input "true"
select select
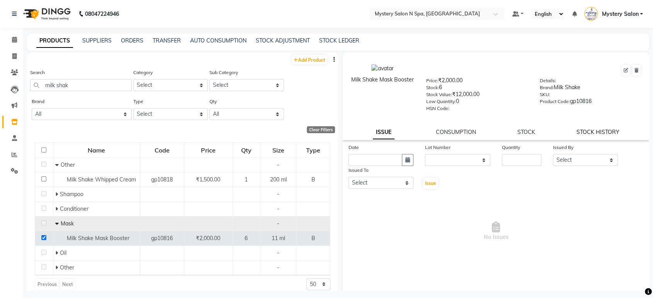
click at [581, 132] on link "STOCK HISTORY" at bounding box center [597, 132] width 43 height 7
select select "all"
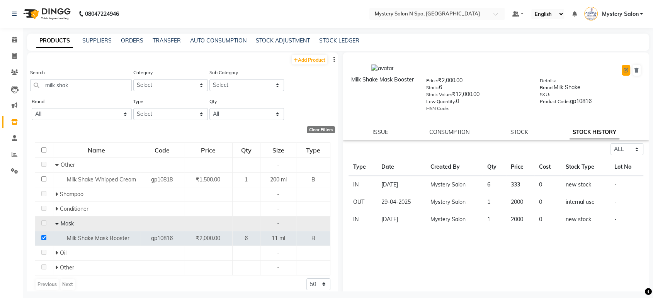
click at [623, 71] on icon at bounding box center [625, 70] width 5 height 5
select select "true"
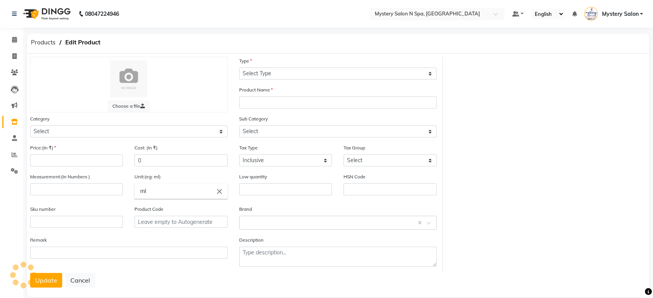
select select "B"
type input "Milk Shake Mask Booster"
select select
type input "2000"
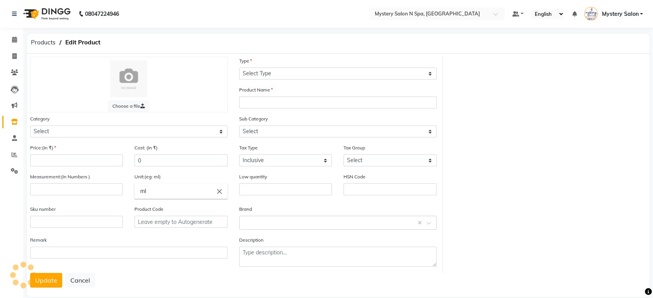
type input "11"
type input "0"
type input "gp10816"
select select "1100"
select select "1104"
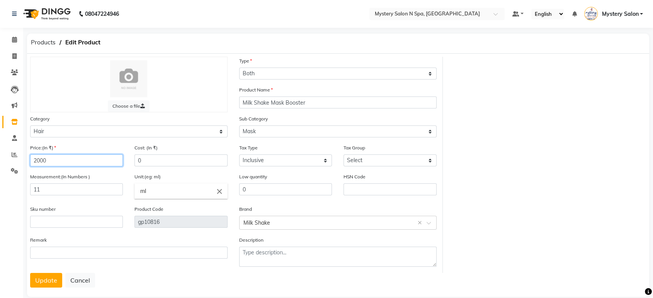
click at [56, 158] on input "2000" at bounding box center [76, 160] width 93 height 12
type input "2"
type input "333"
click at [48, 277] on button "Update" at bounding box center [46, 280] width 32 height 15
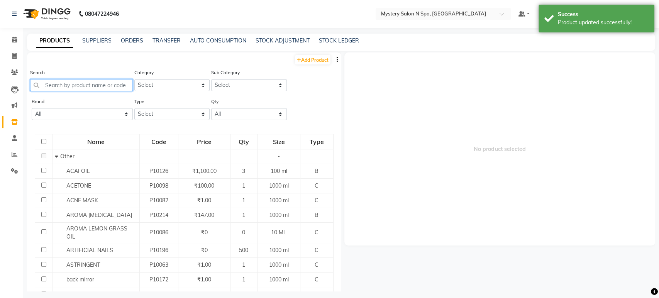
click at [110, 81] on input "text" at bounding box center [81, 85] width 103 height 12
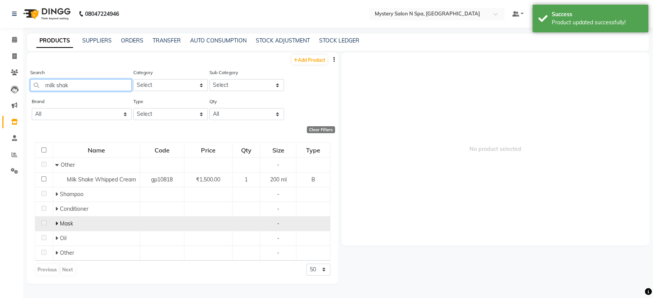
type input "milk shak"
click at [55, 222] on icon at bounding box center [56, 223] width 3 height 5
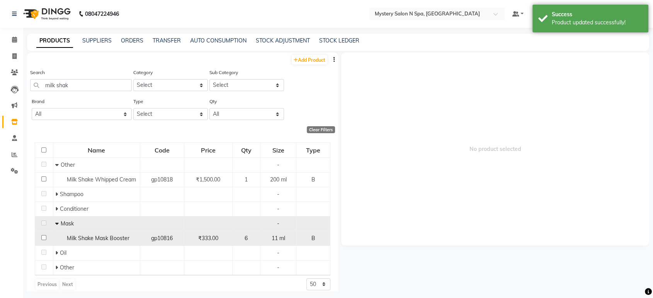
click at [41, 235] on input "checkbox" at bounding box center [43, 237] width 5 height 5
checkbox input "true"
select select
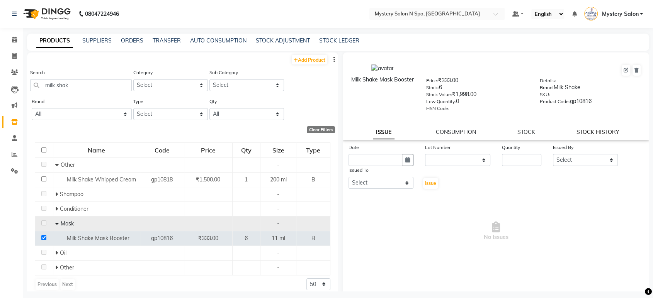
click at [587, 129] on link "STOCK HISTORY" at bounding box center [597, 132] width 43 height 7
select select "all"
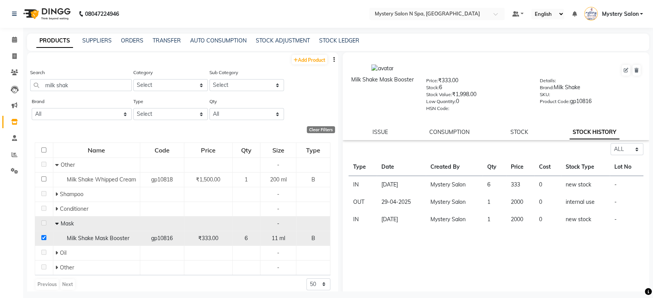
click at [44, 237] on input "checkbox" at bounding box center [43, 237] width 5 height 5
checkbox input "false"
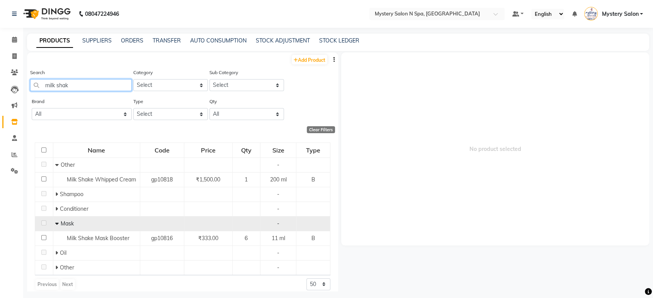
click at [96, 85] on input "milk shak" at bounding box center [81, 85] width 102 height 12
type input "m"
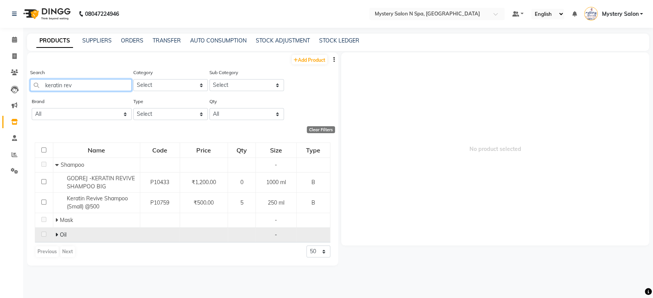
type input "keratin rev"
click at [58, 233] on span at bounding box center [57, 234] width 5 height 7
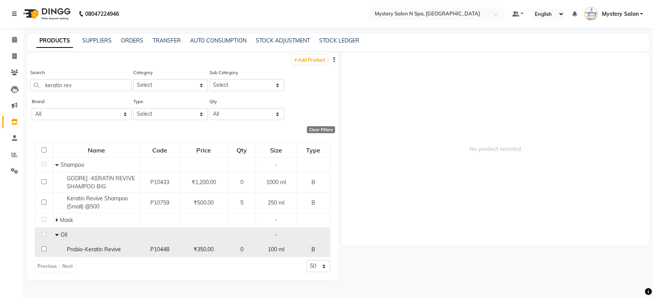
click at [43, 247] on input "checkbox" at bounding box center [43, 248] width 5 height 5
checkbox input "true"
select select
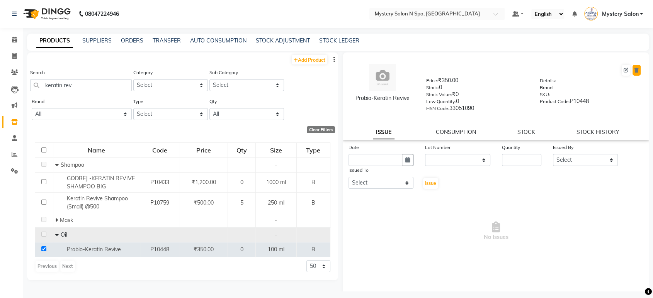
click at [634, 70] on icon at bounding box center [636, 70] width 4 height 5
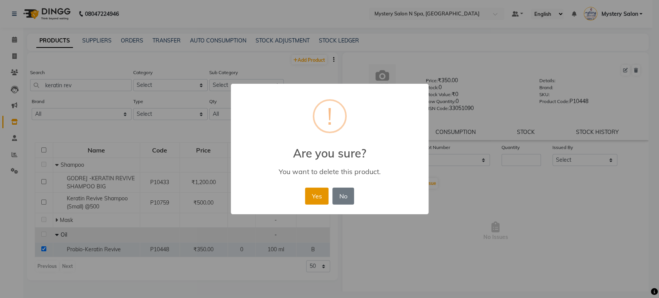
click at [321, 199] on button "Yes" at bounding box center [317, 196] width 24 height 17
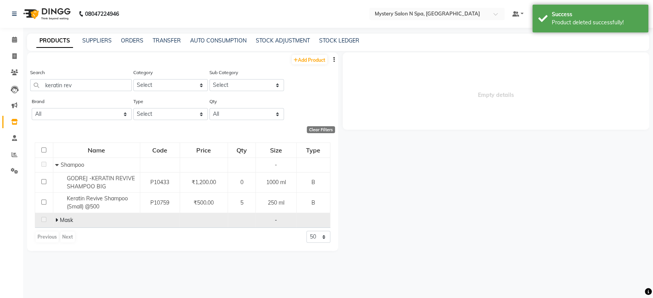
click at [56, 219] on icon at bounding box center [56, 219] width 3 height 5
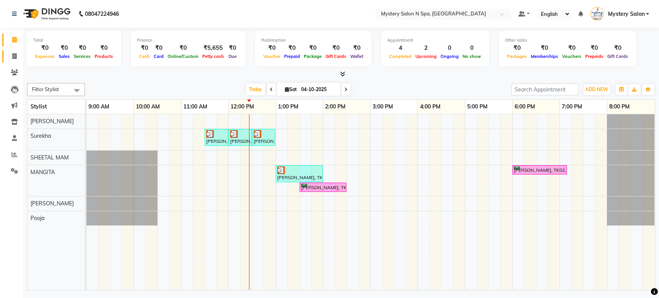
click at [9, 55] on span at bounding box center [15, 56] width 14 height 9
select select "142"
select select "service"
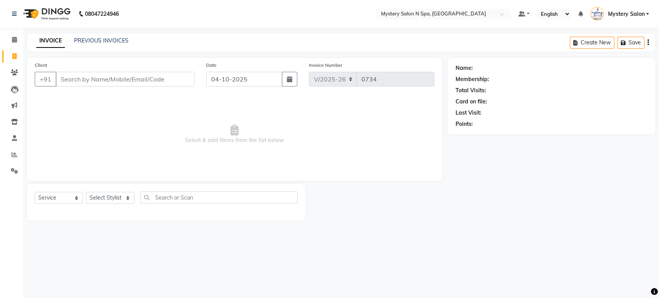
click at [139, 82] on input "Client" at bounding box center [125, 79] width 139 height 15
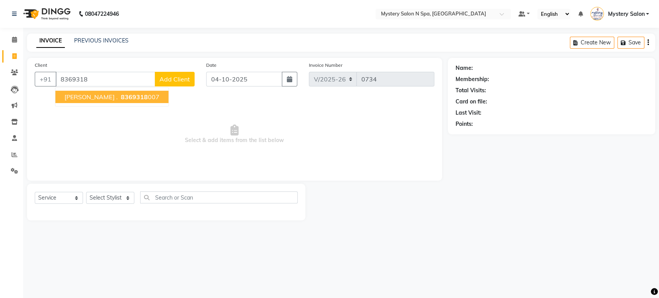
click at [121, 94] on span "8369318" at bounding box center [134, 97] width 27 height 8
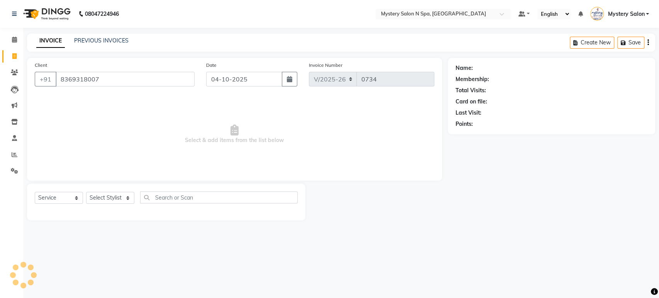
type input "8369318007"
select select "1: Object"
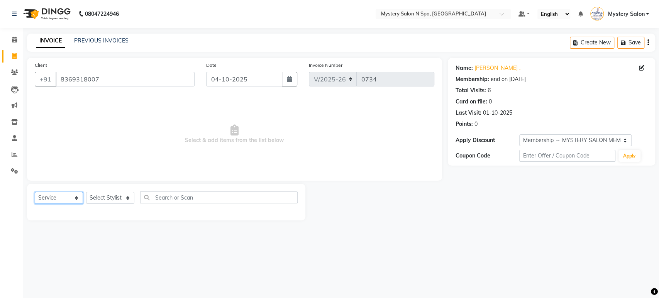
click at [62, 199] on select "Select Service Product Membership Package Voucher Prepaid Gift Card" at bounding box center [59, 198] width 48 height 12
select select "product"
click at [35, 192] on select "Select Service Product Membership Package Voucher Prepaid Gift Card" at bounding box center [59, 198] width 48 height 12
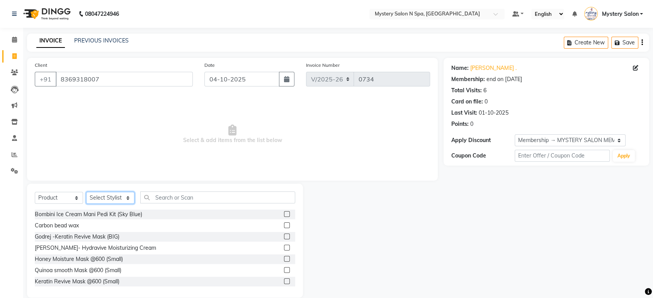
drag, startPoint x: 107, startPoint y: 195, endPoint x: 107, endPoint y: 199, distance: 4.2
click at [107, 195] on select "Select Stylist Alim Salmani Choi MANGITA Mystery Salon Pooja SHEETAL MAM Surekha" at bounding box center [110, 198] width 48 height 12
select select "23857"
click at [86, 192] on select "Select Stylist Alim Salmani Choi MANGITA Mystery Salon Pooja SHEETAL MAM Surekha" at bounding box center [110, 198] width 48 height 12
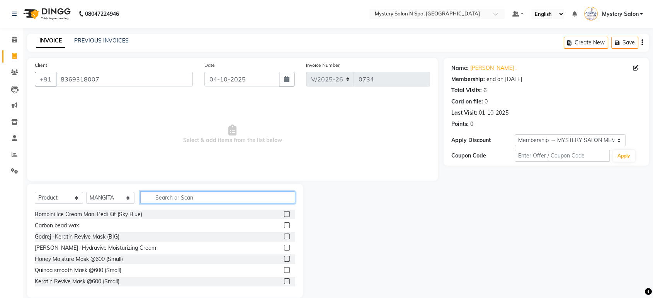
click at [183, 199] on input "text" at bounding box center [217, 198] width 155 height 12
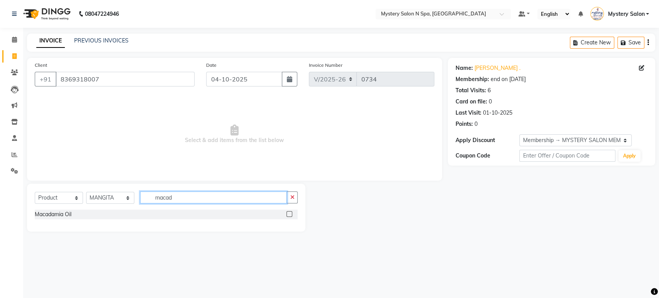
type input "macad"
click at [287, 214] on label at bounding box center [290, 214] width 6 height 6
click at [287, 214] on input "checkbox" at bounding box center [289, 214] width 5 height 5
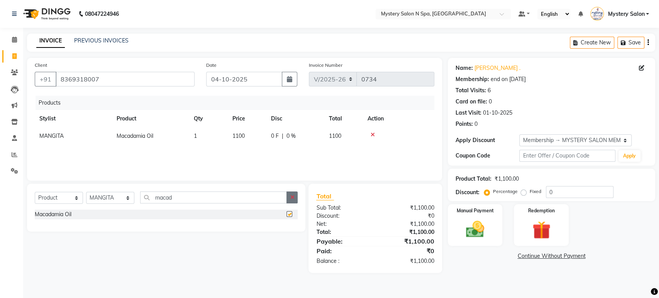
checkbox input "false"
click at [292, 195] on icon "button" at bounding box center [292, 197] width 4 height 5
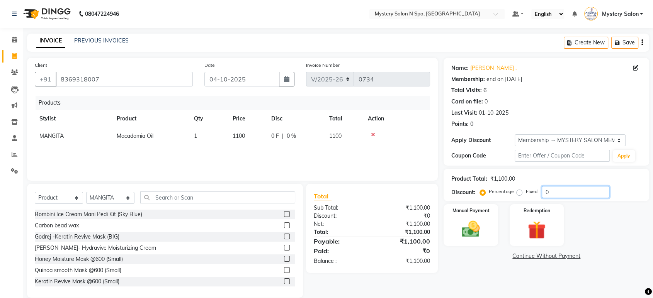
click at [567, 189] on input "0" at bounding box center [576, 192] width 68 height 12
click at [484, 223] on img at bounding box center [470, 230] width 30 height 22
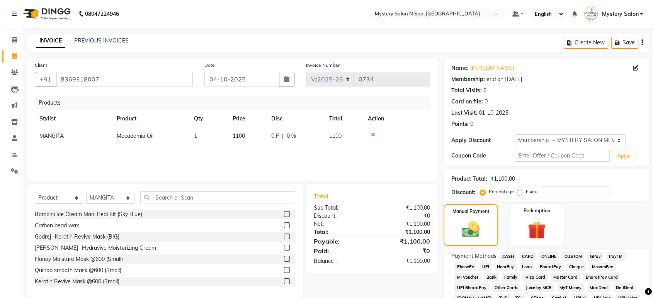
click at [593, 256] on span "GPay" at bounding box center [595, 256] width 16 height 9
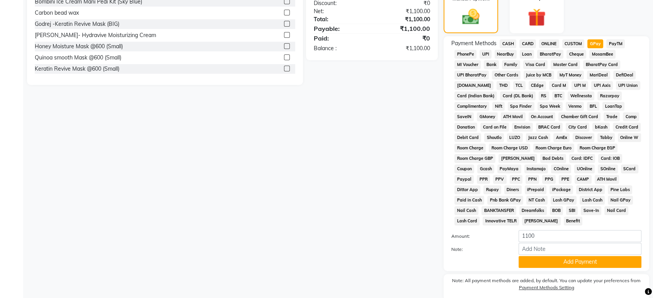
scroll to position [242, 0]
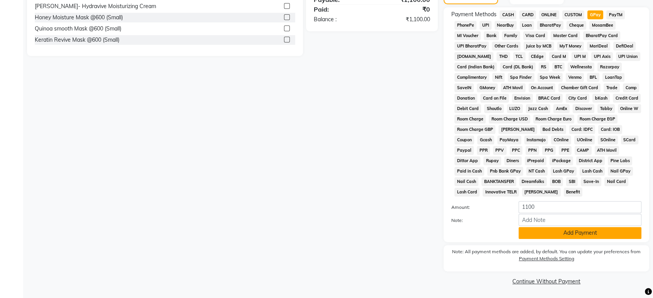
click at [555, 233] on button "Add Payment" at bounding box center [579, 233] width 123 height 12
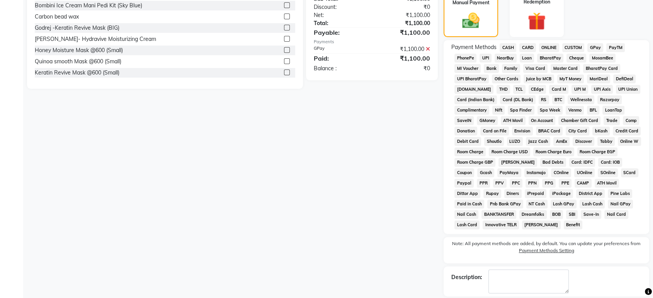
scroll to position [244, 0]
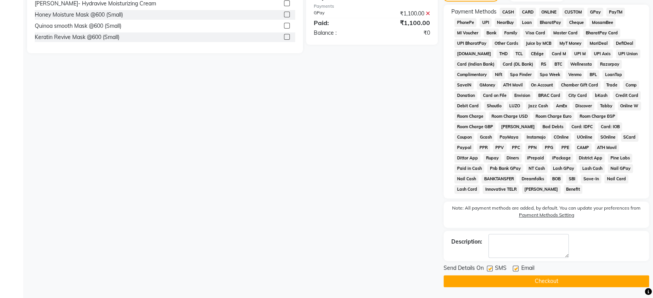
click at [507, 278] on button "Checkout" at bounding box center [545, 281] width 205 height 12
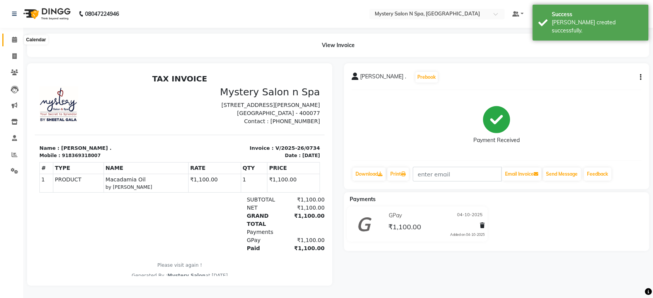
click at [12, 41] on icon at bounding box center [14, 40] width 5 height 6
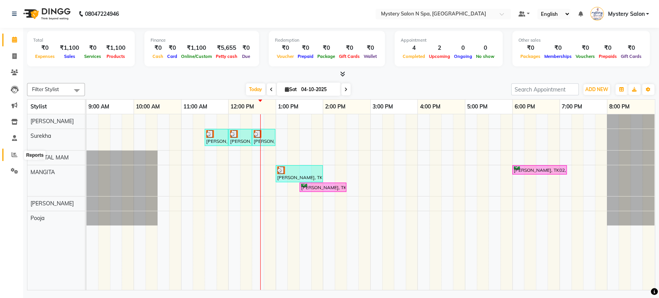
click at [14, 154] on icon at bounding box center [15, 155] width 6 height 6
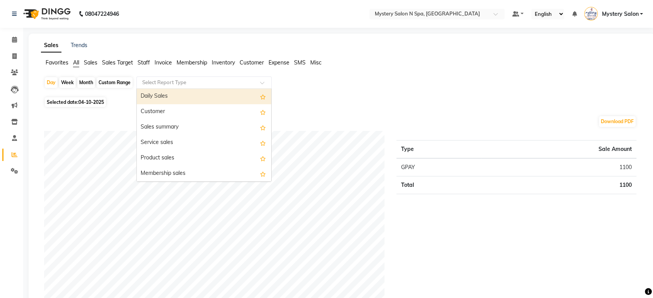
click at [162, 83] on input "text" at bounding box center [196, 83] width 111 height 8
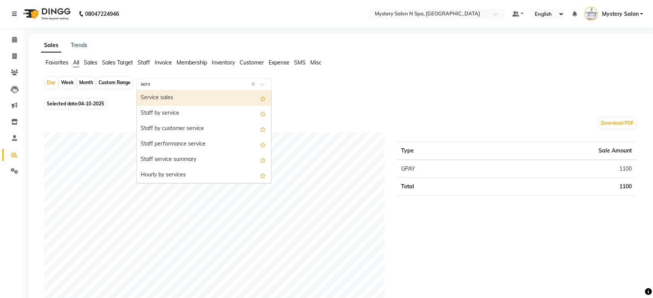
type input "servi"
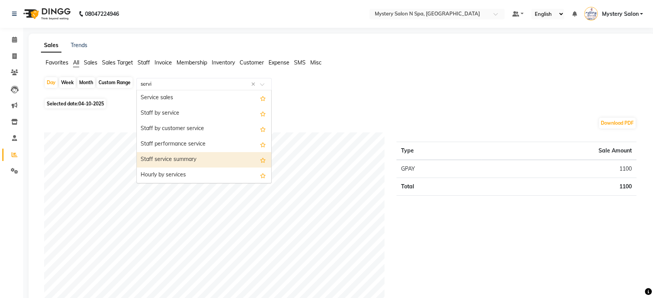
click at [194, 155] on div "Staff service summary" at bounding box center [204, 159] width 134 height 15
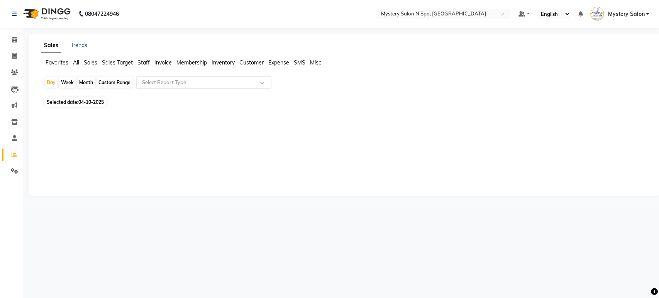
click at [230, 61] on span "Inventory" at bounding box center [223, 62] width 23 height 7
drag, startPoint x: 19, startPoint y: 39, endPoint x: 69, endPoint y: 1, distance: 62.3
click at [19, 39] on span at bounding box center [15, 40] width 14 height 9
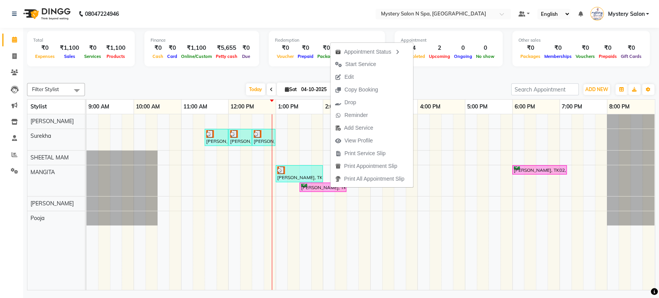
click at [436, 68] on div "Total ₹0 Expenses ₹1,100 Sales ₹0 Services ₹1,100 Products Finance ₹0 Cash ₹0 C…" at bounding box center [341, 50] width 628 height 38
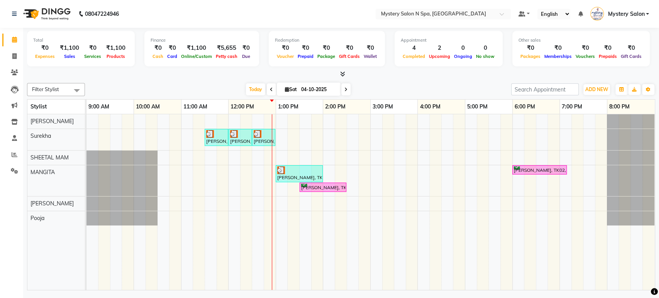
click at [347, 87] on span at bounding box center [345, 89] width 9 height 12
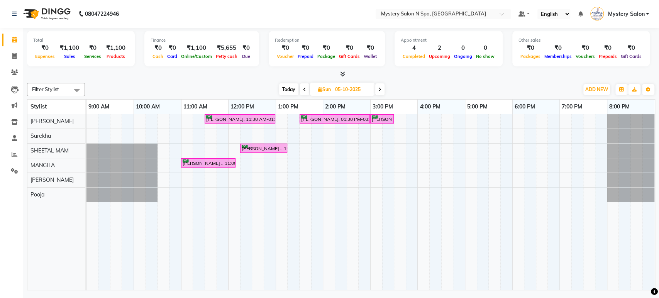
click at [383, 90] on span at bounding box center [379, 89] width 9 height 12
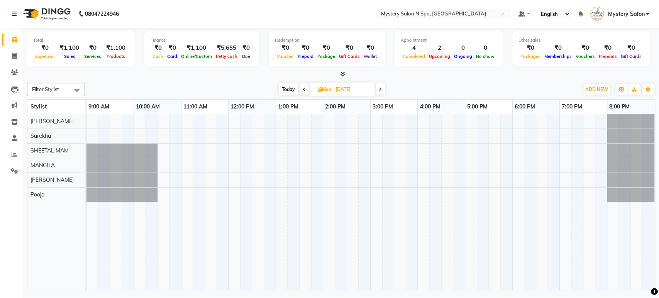
click at [285, 90] on span "Today" at bounding box center [288, 89] width 19 height 12
type input "04-10-2025"
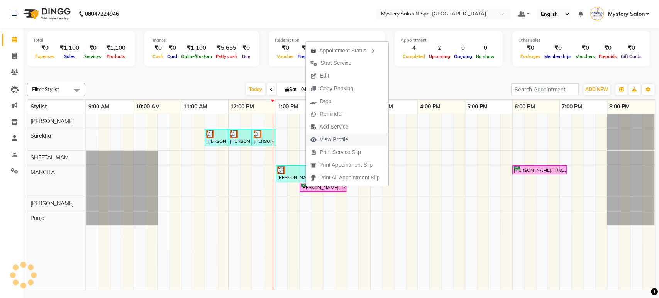
click at [335, 138] on span "View Profile" at bounding box center [334, 140] width 29 height 8
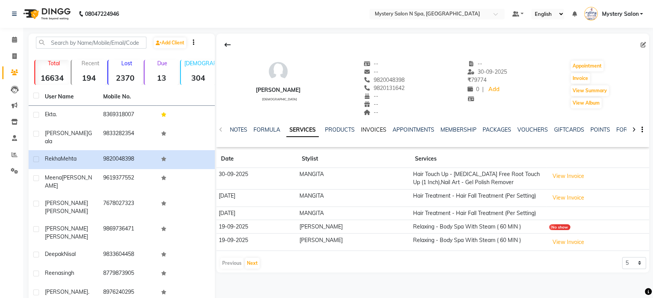
click at [371, 127] on link "INVOICES" at bounding box center [373, 129] width 25 height 7
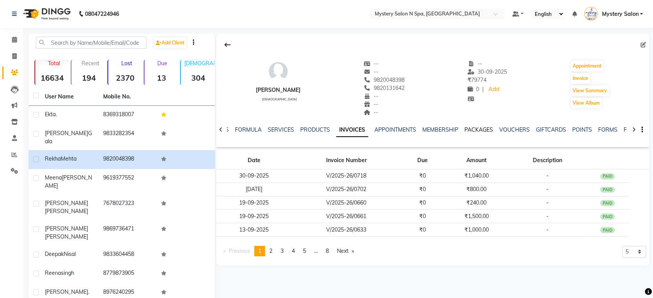
click at [476, 129] on link "PACKAGES" at bounding box center [478, 129] width 29 height 7
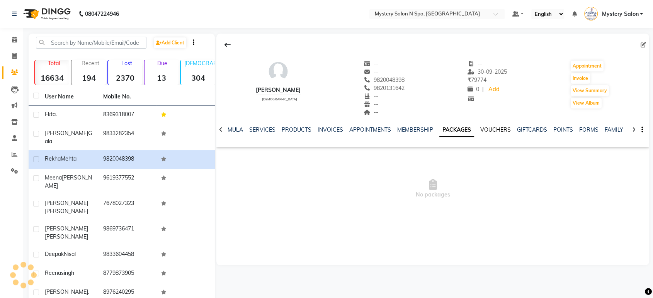
click at [490, 131] on link "VOUCHERS" at bounding box center [495, 129] width 31 height 7
click at [328, 128] on link "INVOICES" at bounding box center [323, 129] width 25 height 7
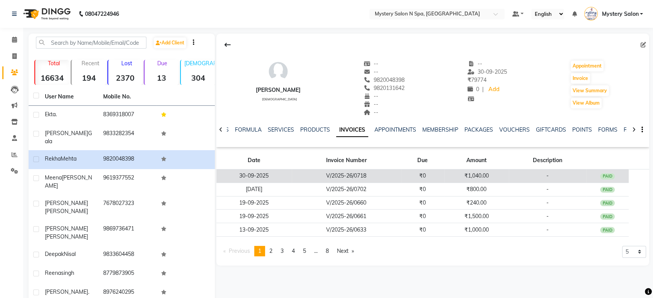
click at [382, 175] on td "V/2025-26/0718" at bounding box center [346, 177] width 109 height 14
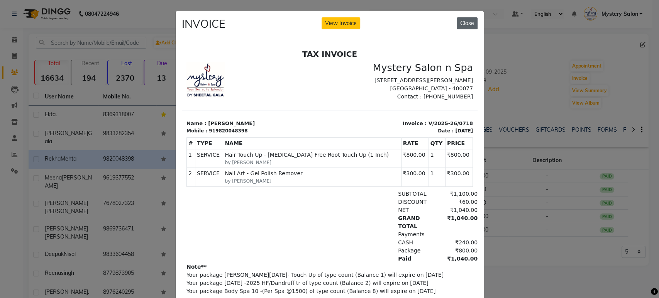
drag, startPoint x: 467, startPoint y: 22, endPoint x: 287, endPoint y: 12, distance: 179.9
click at [467, 22] on button "Close" at bounding box center [467, 23] width 21 height 12
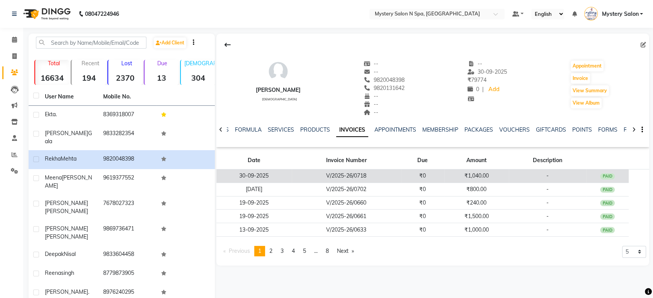
click at [400, 170] on td "V/2025-26/0718" at bounding box center [346, 177] width 109 height 14
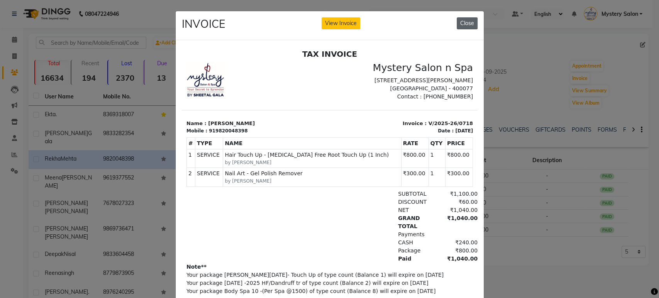
click at [463, 23] on button "Close" at bounding box center [467, 23] width 21 height 12
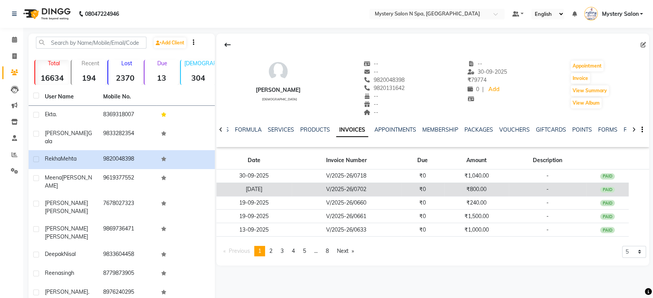
click at [362, 190] on td "V/2025-26/0702" at bounding box center [346, 190] width 109 height 14
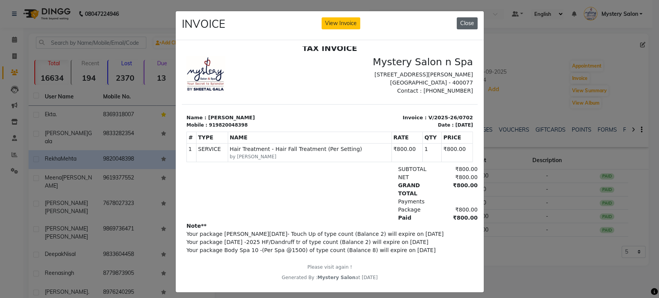
click at [463, 21] on button "Close" at bounding box center [467, 23] width 21 height 12
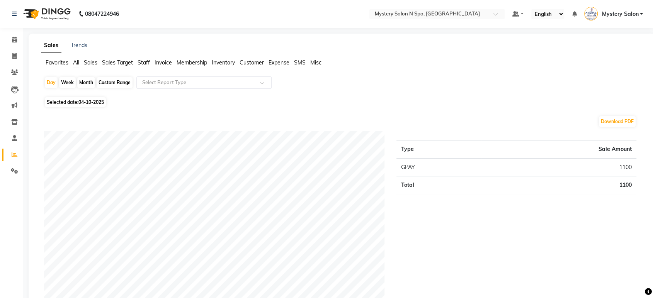
click at [229, 64] on span "Inventory" at bounding box center [223, 62] width 23 height 7
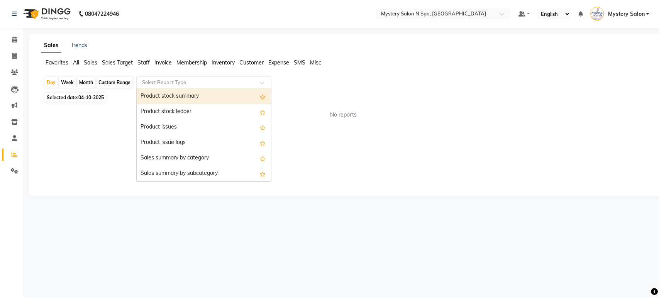
click at [234, 84] on input "text" at bounding box center [196, 83] width 111 height 8
click at [229, 91] on div "Product stock summary" at bounding box center [204, 96] width 134 height 15
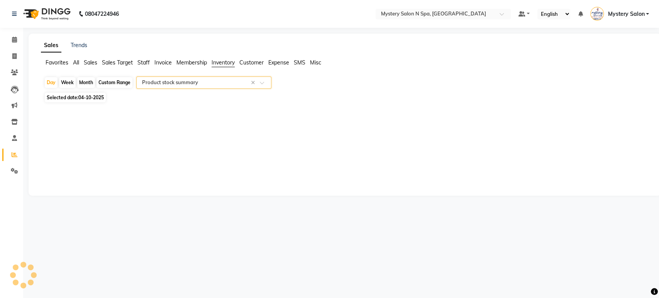
select select "filtered_report"
select select "pdf"
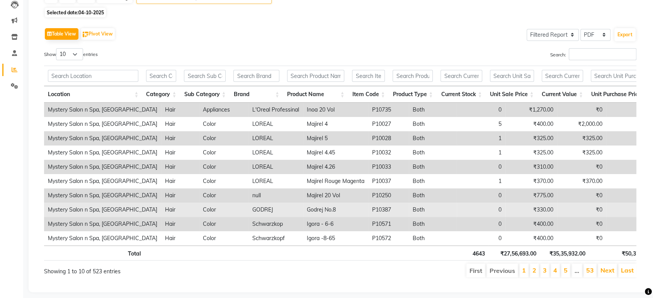
scroll to position [103, 0]
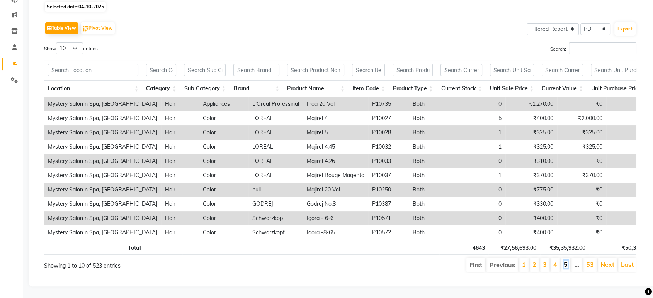
click at [565, 261] on link "5" at bounding box center [566, 265] width 4 height 8
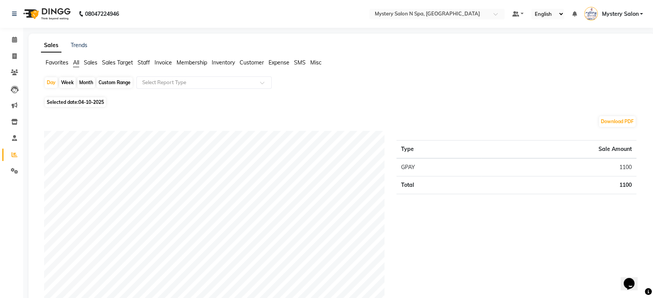
click at [225, 63] on span "Inventory" at bounding box center [223, 62] width 23 height 7
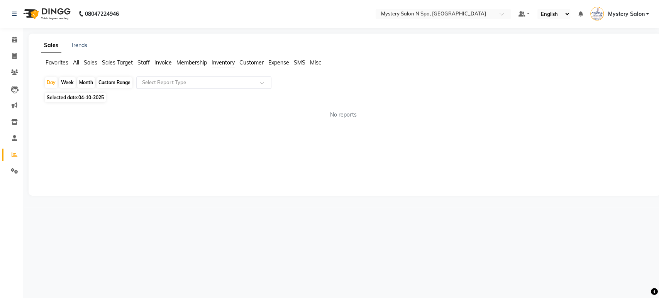
click at [200, 79] on input "text" at bounding box center [196, 83] width 111 height 8
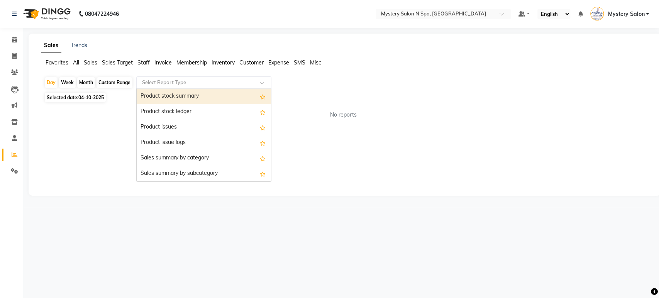
click at [200, 95] on div "Product stock summary" at bounding box center [204, 96] width 134 height 15
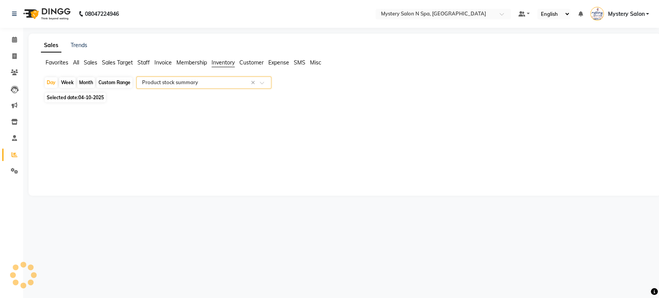
select select "filtered_report"
select select "pdf"
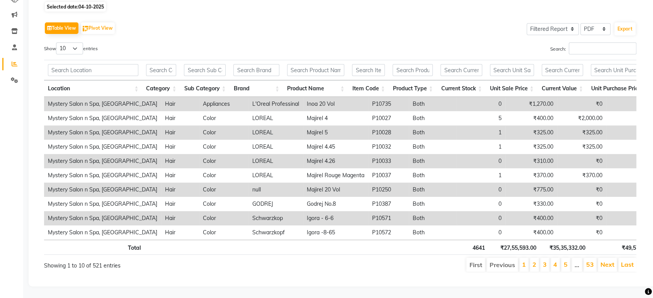
scroll to position [102, 0]
click at [566, 261] on link "5" at bounding box center [566, 265] width 4 height 8
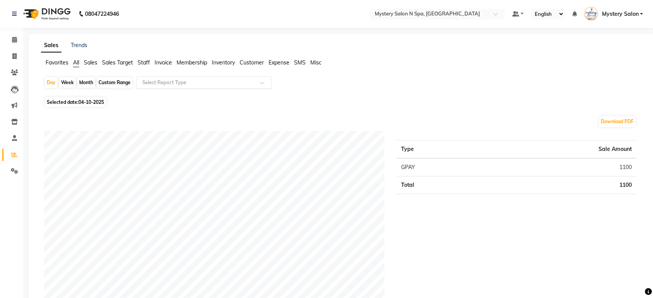
click at [226, 81] on input "text" at bounding box center [196, 83] width 111 height 8
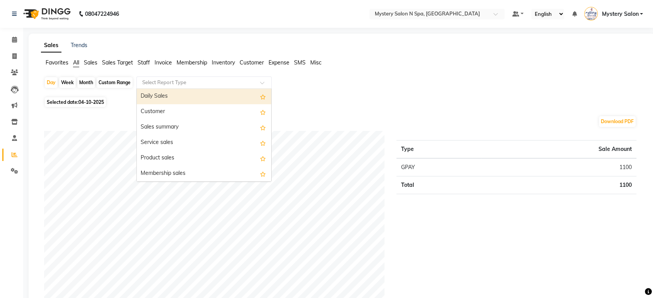
click at [227, 61] on span "Inventory" at bounding box center [223, 62] width 23 height 7
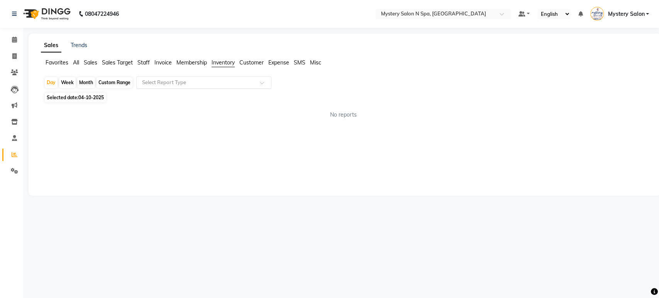
click at [213, 81] on input "text" at bounding box center [196, 83] width 111 height 8
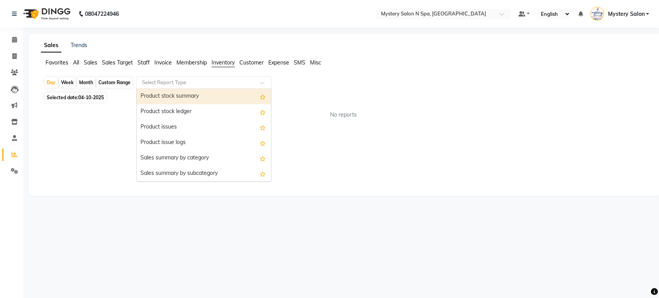
click at [205, 95] on div "Product stock summary" at bounding box center [204, 96] width 134 height 15
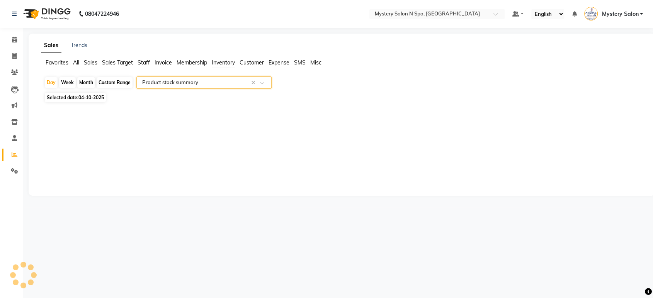
select select "filtered_report"
select select "pdf"
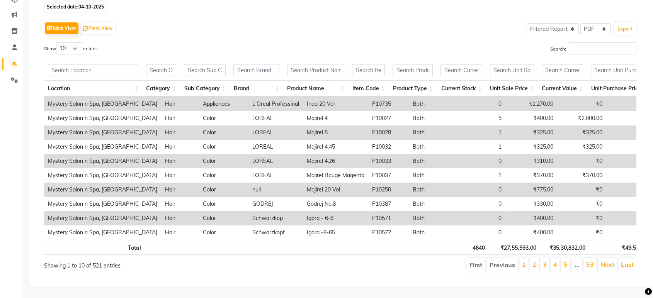
scroll to position [103, 0]
click at [567, 261] on link "5" at bounding box center [566, 265] width 4 height 8
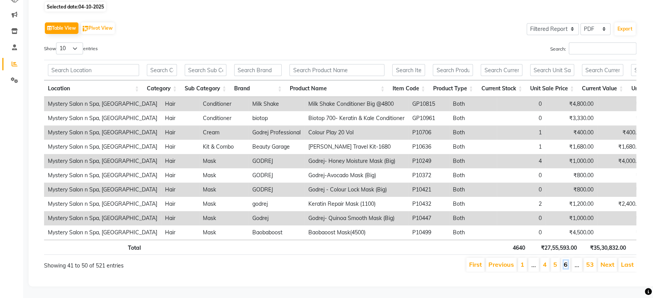
click at [565, 261] on link "6" at bounding box center [566, 265] width 4 height 8
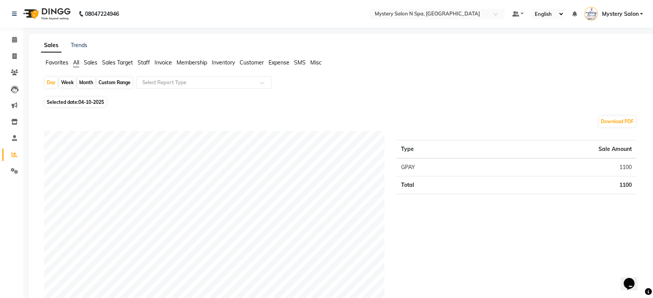
click at [219, 64] on span "Inventory" at bounding box center [223, 62] width 23 height 7
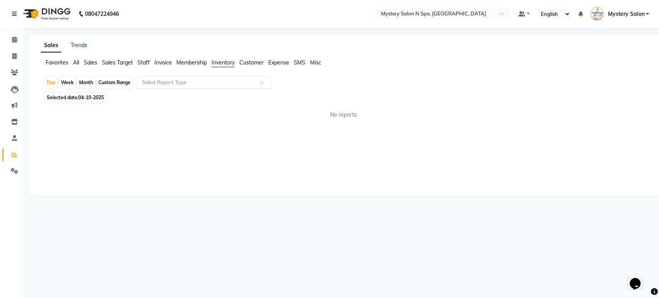
click at [205, 82] on input "text" at bounding box center [196, 83] width 111 height 8
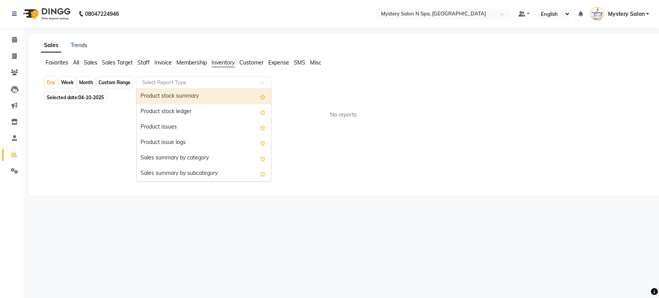
click at [202, 95] on div "Product stock summary" at bounding box center [204, 96] width 134 height 15
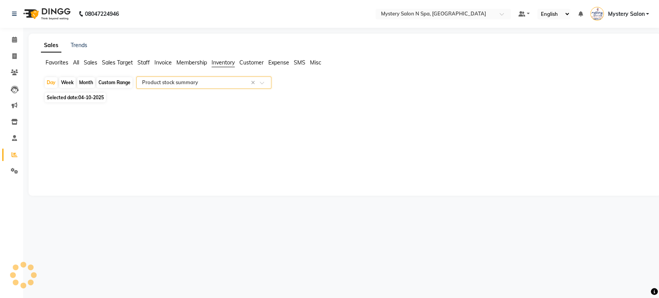
select select "filtered_report"
select select "pdf"
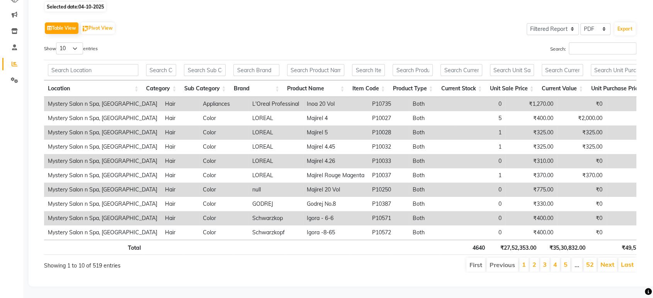
scroll to position [103, 0]
click at [564, 261] on link "5" at bounding box center [566, 265] width 4 height 8
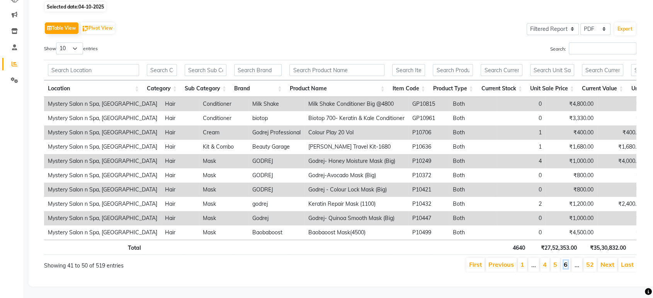
click at [565, 261] on link "6" at bounding box center [566, 265] width 4 height 8
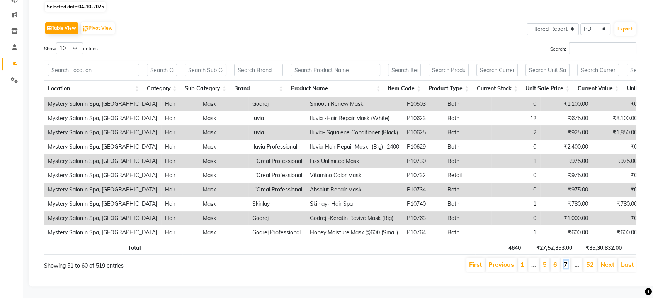
click at [565, 261] on link "7" at bounding box center [566, 265] width 4 height 8
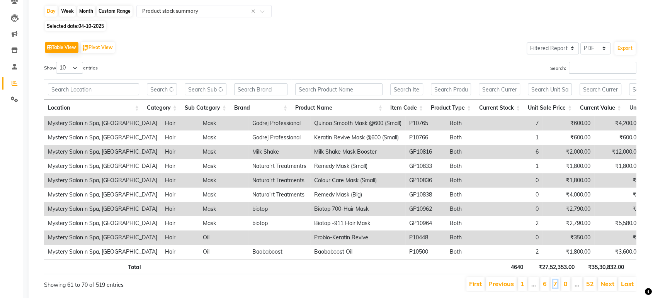
scroll to position [0, 0]
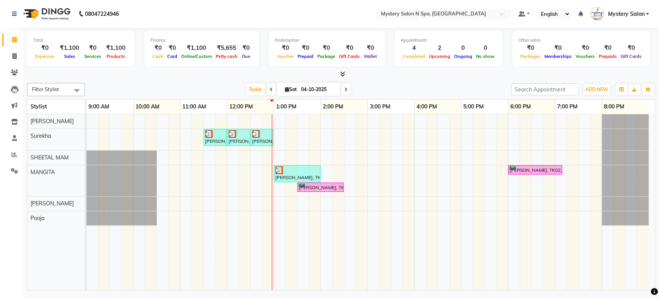
click at [344, 86] on span at bounding box center [345, 89] width 9 height 12
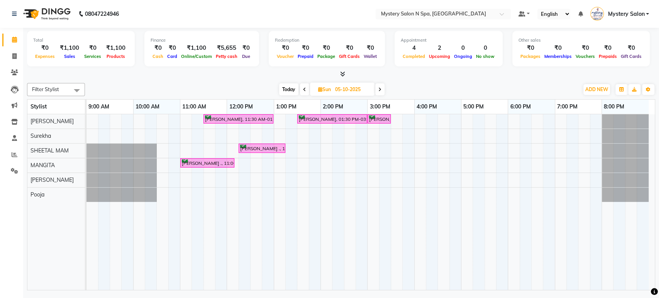
click at [287, 89] on span "Today" at bounding box center [288, 89] width 19 height 12
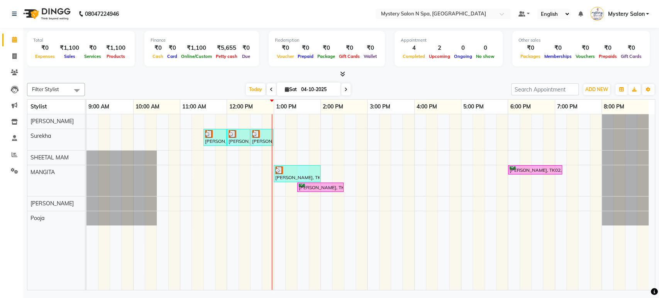
click at [346, 86] on span at bounding box center [345, 89] width 9 height 12
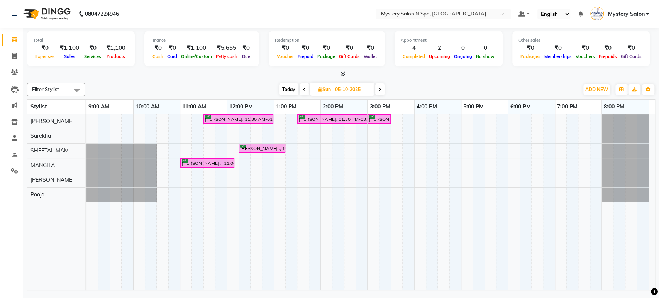
click at [285, 90] on span "Today" at bounding box center [288, 89] width 19 height 12
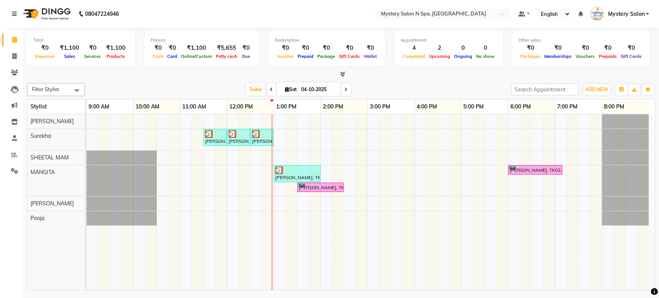
click at [346, 89] on span at bounding box center [345, 89] width 9 height 12
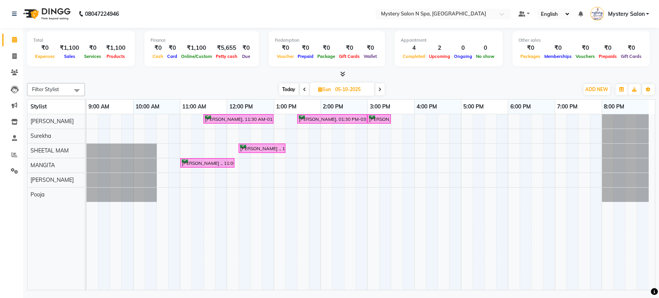
click at [292, 89] on span "Today" at bounding box center [288, 89] width 19 height 12
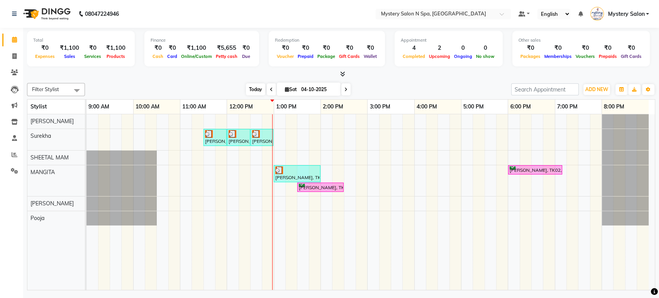
click at [257, 90] on span "Today" at bounding box center [255, 89] width 19 height 12
click at [349, 86] on span at bounding box center [345, 89] width 9 height 12
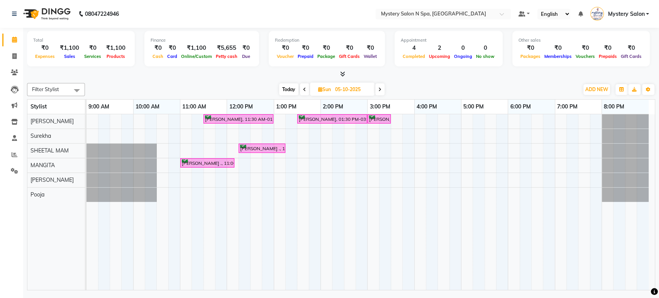
click at [289, 90] on span "Today" at bounding box center [288, 89] width 19 height 12
type input "04-10-2025"
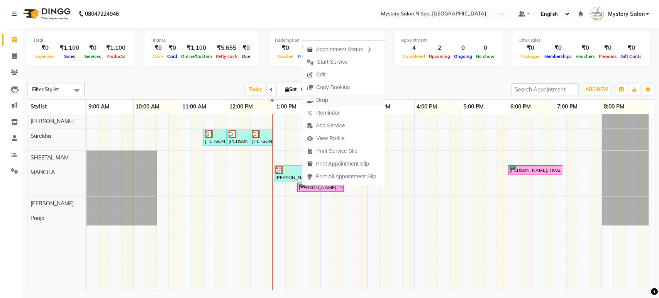
click at [324, 100] on span "Drop" at bounding box center [322, 100] width 12 height 8
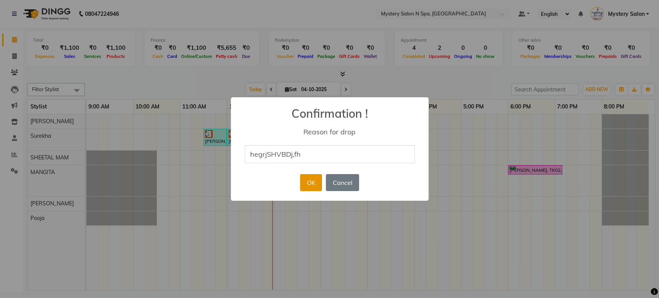
type input "hegrjSHVBDj,fh"
click at [307, 178] on button "OK" at bounding box center [311, 182] width 22 height 17
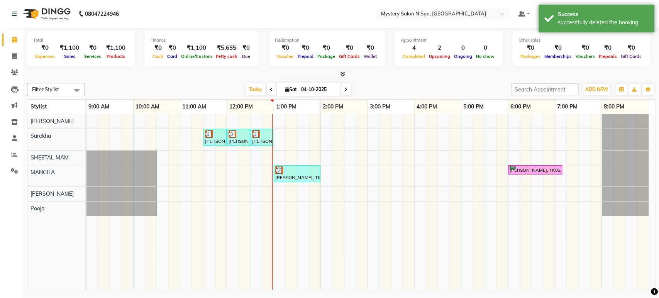
click at [346, 87] on span at bounding box center [345, 89] width 9 height 12
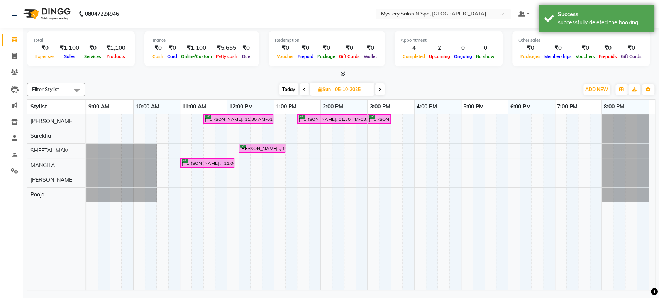
click at [294, 87] on span "Today" at bounding box center [288, 89] width 19 height 12
type input "04-10-2025"
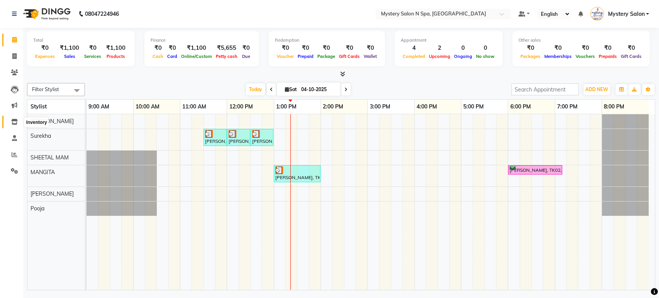
click at [15, 121] on icon at bounding box center [14, 122] width 7 height 6
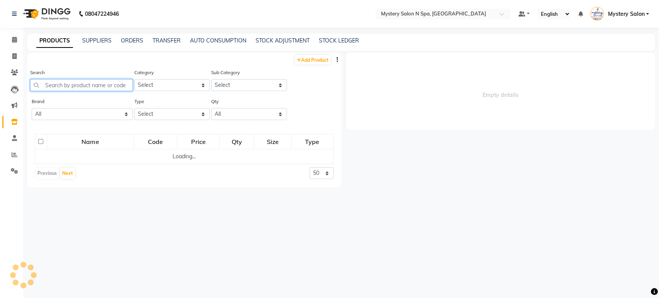
click at [66, 86] on input "text" at bounding box center [81, 85] width 103 height 12
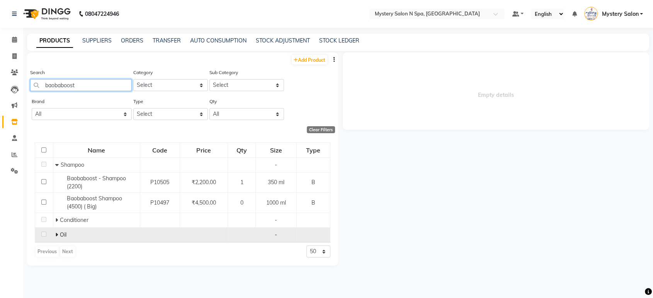
type input "baobaboost"
click at [56, 234] on icon at bounding box center [56, 234] width 3 height 5
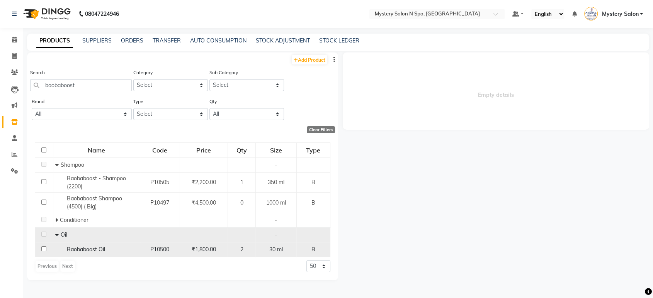
click at [44, 249] on input "checkbox" at bounding box center [43, 248] width 5 height 5
checkbox input "true"
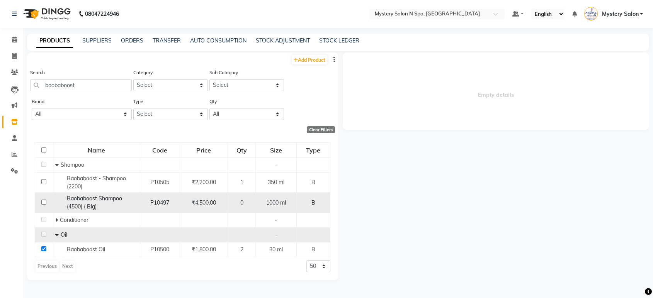
select select
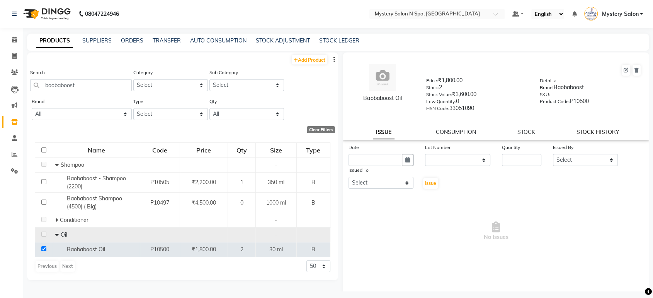
click at [576, 129] on link "STOCK HISTORY" at bounding box center [597, 132] width 43 height 7
select select "all"
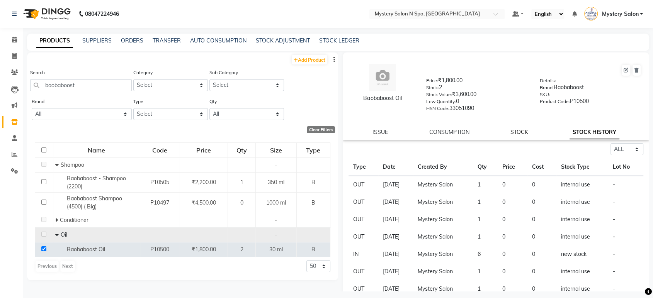
click at [517, 131] on link "STOCK" at bounding box center [519, 132] width 18 height 7
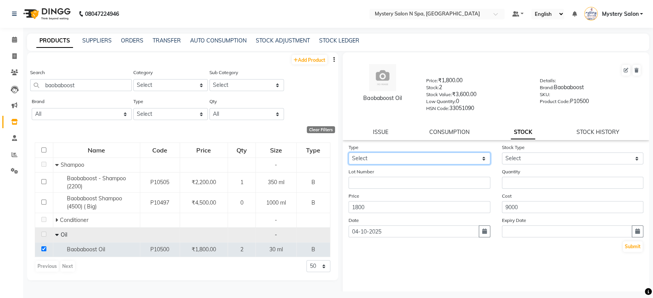
drag, startPoint x: 460, startPoint y: 155, endPoint x: 459, endPoint y: 162, distance: 7.4
click at [460, 155] on select "Select In Out" at bounding box center [419, 159] width 142 height 12
select select "out"
click at [348, 153] on select "Select In Out" at bounding box center [419, 159] width 142 height 12
select select
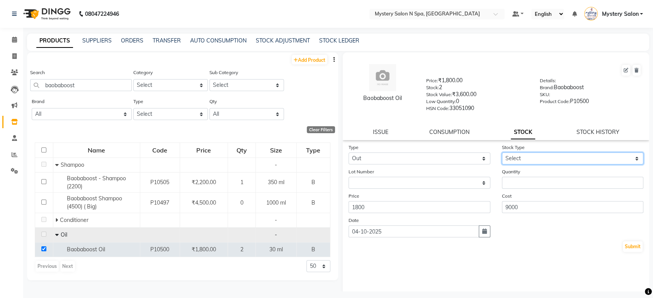
click at [516, 156] on select "Select Internal Use Damaged Expired Adjustment Return Other" at bounding box center [573, 159] width 142 height 12
select select "internal use"
click at [502, 153] on select "Select Internal Use Damaged Expired Adjustment Return Other" at bounding box center [573, 159] width 142 height 12
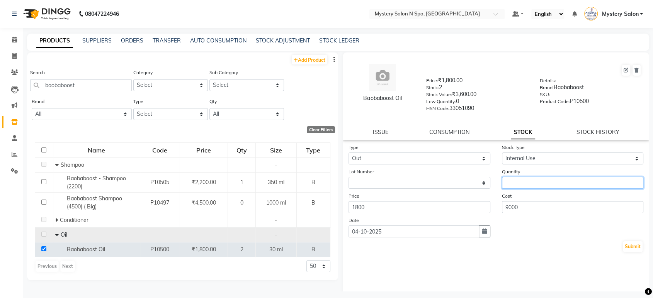
click at [521, 181] on input "number" at bounding box center [573, 183] width 142 height 12
type input "1"
click at [479, 230] on button "button" at bounding box center [485, 232] width 12 height 12
select select "10"
select select "2025"
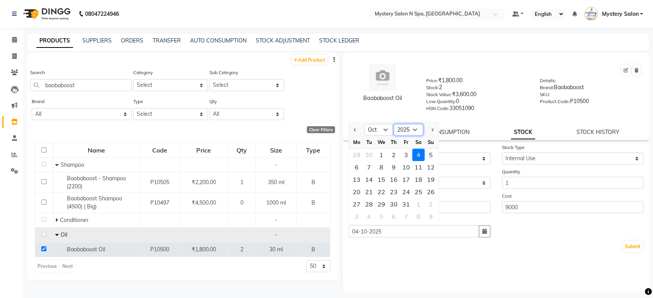
click at [412, 128] on select "2015 2016 2017 2018 2019 2020 2021 2022 2023 2024 2025 2026 2027 2028 2029 2030…" at bounding box center [408, 130] width 29 height 12
click at [387, 129] on select "Jan Feb Mar Apr May Jun Jul Aug Sep Oct Nov Dec" at bounding box center [378, 130] width 29 height 12
select select "1"
click at [364, 124] on select "Jan Feb Mar Apr May Jun Jul Aug Sep Oct Nov Dec" at bounding box center [378, 130] width 29 height 12
click at [422, 178] on div "18" at bounding box center [418, 179] width 12 height 12
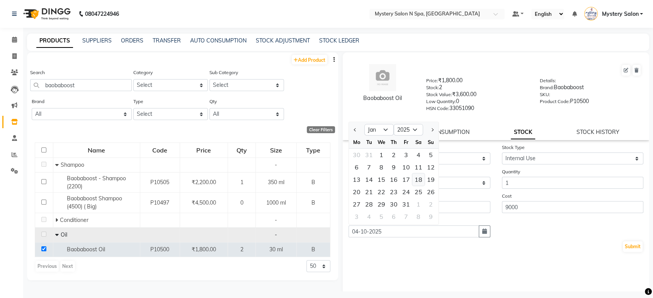
type input "18-01-2025"
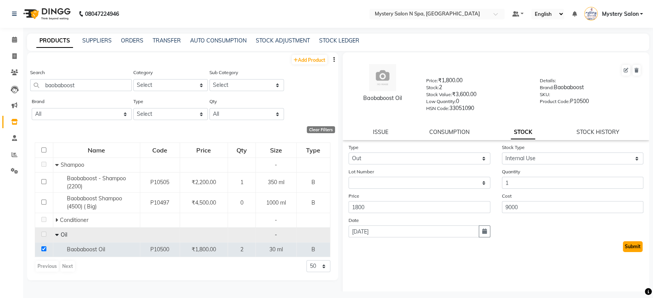
click at [623, 247] on button "Submit" at bounding box center [633, 246] width 20 height 11
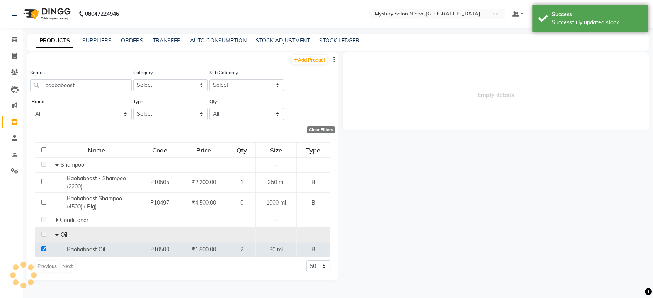
select select
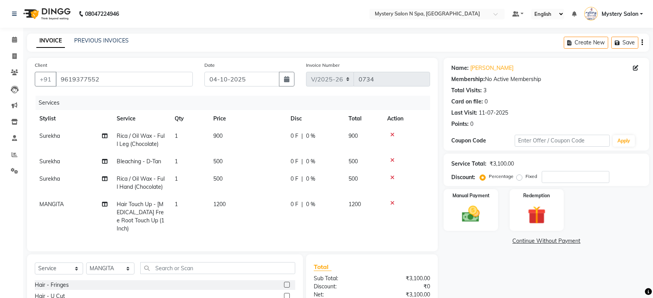
select select "142"
select select "service"
select select "23857"
click at [391, 132] on icon at bounding box center [392, 134] width 4 height 5
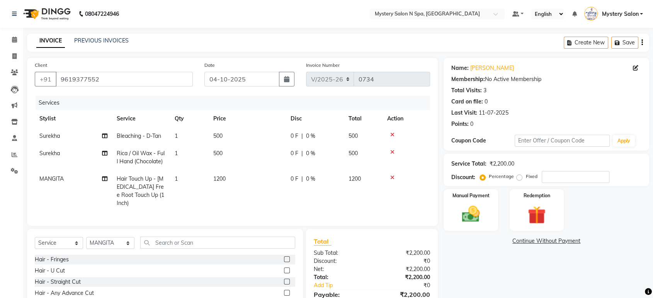
click at [391, 132] on icon at bounding box center [392, 134] width 4 height 5
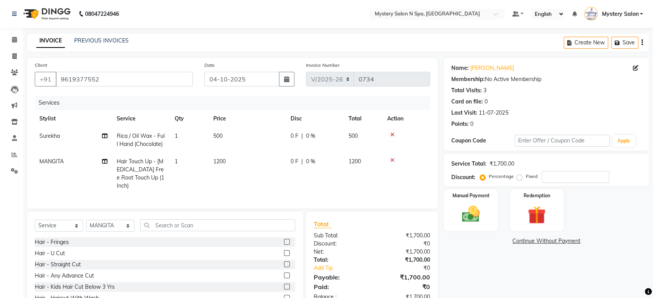
click at [391, 132] on icon at bounding box center [392, 134] width 4 height 5
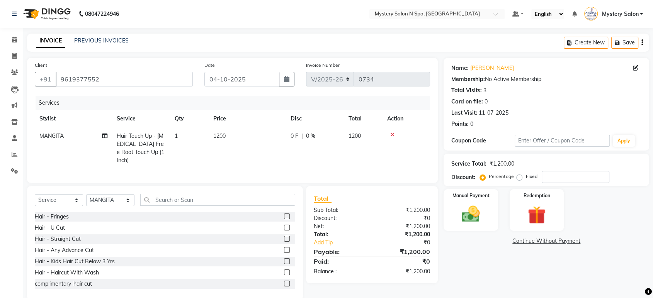
click at [391, 132] on icon at bounding box center [392, 134] width 4 height 5
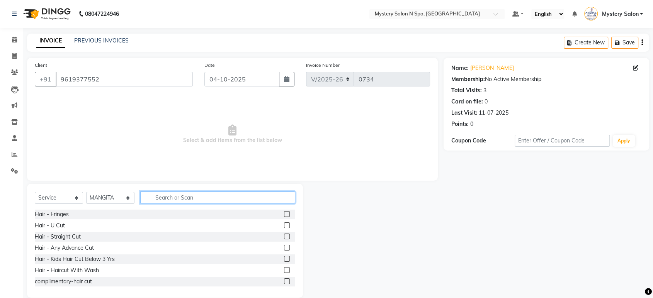
click at [204, 197] on input "text" at bounding box center [217, 198] width 155 height 12
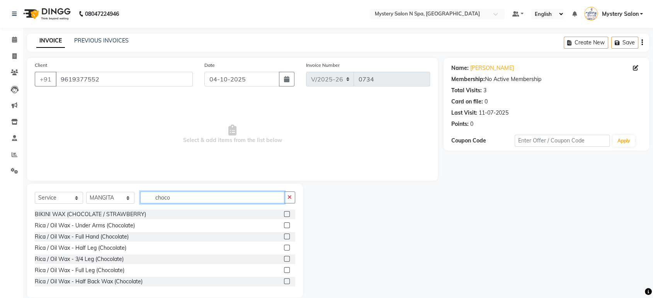
type input "choco"
click at [284, 224] on label at bounding box center [287, 225] width 6 height 6
click at [284, 224] on input "checkbox" at bounding box center [286, 225] width 5 height 5
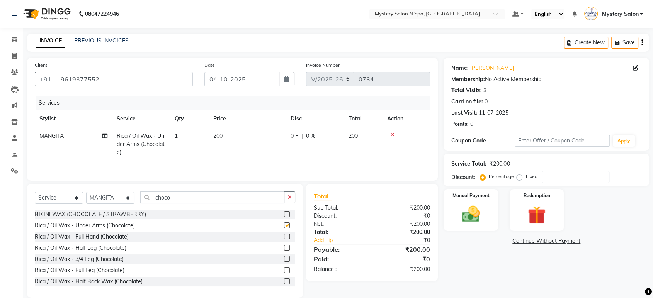
checkbox input "false"
click at [284, 237] on label at bounding box center [287, 237] width 6 height 6
click at [284, 237] on input "checkbox" at bounding box center [286, 236] width 5 height 5
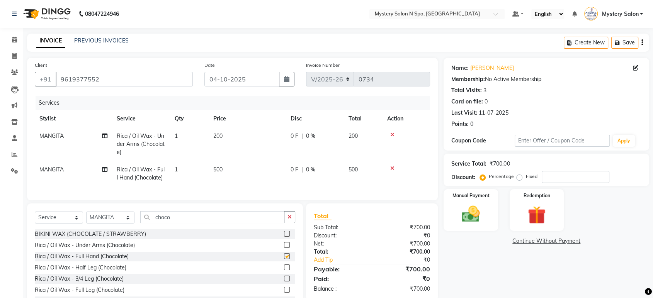
checkbox input "false"
click at [284, 270] on label at bounding box center [287, 268] width 6 height 6
click at [284, 270] on input "checkbox" at bounding box center [286, 267] width 5 height 5
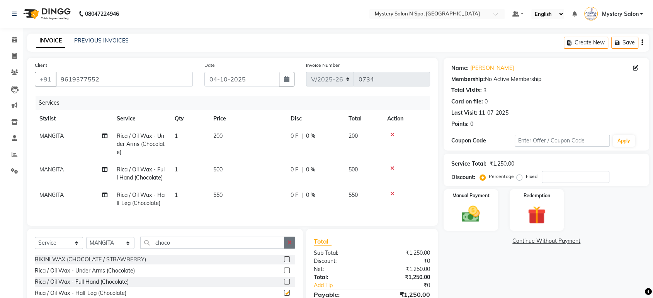
checkbox input "false"
click at [289, 244] on button "button" at bounding box center [289, 243] width 11 height 12
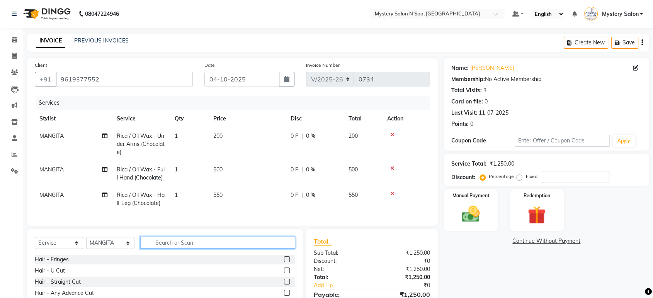
click at [269, 248] on input "text" at bounding box center [217, 243] width 155 height 12
type input "bleach"
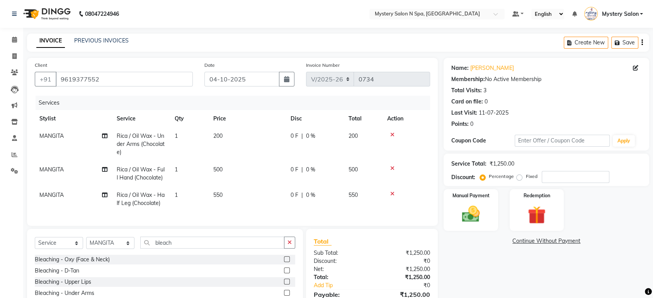
click at [284, 273] on label at bounding box center [287, 271] width 6 height 6
click at [284, 273] on input "checkbox" at bounding box center [286, 270] width 5 height 5
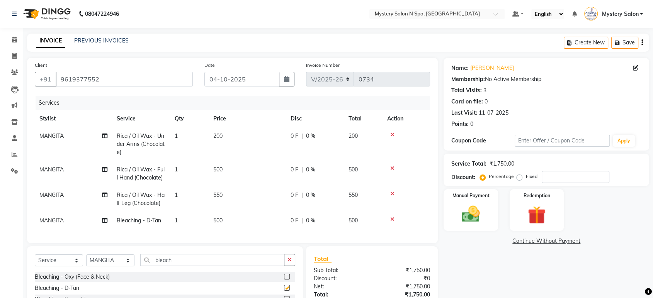
checkbox input "false"
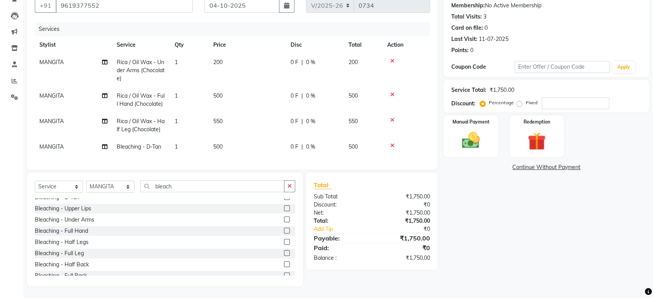
scroll to position [34, 0]
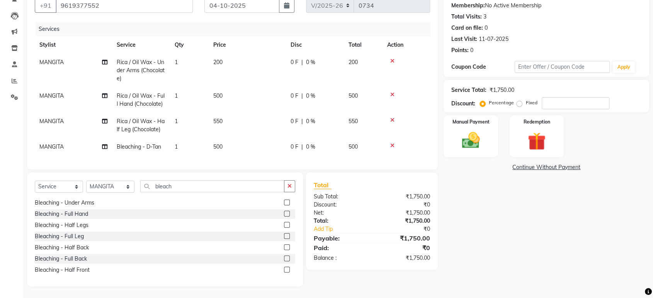
click at [284, 259] on label at bounding box center [287, 259] width 6 height 6
click at [284, 259] on input "checkbox" at bounding box center [286, 258] width 5 height 5
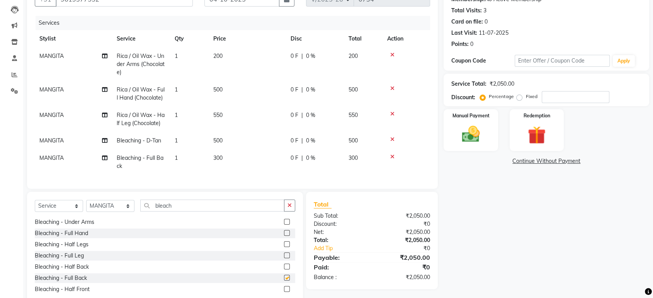
checkbox input "false"
click at [287, 211] on button "button" at bounding box center [289, 206] width 11 height 12
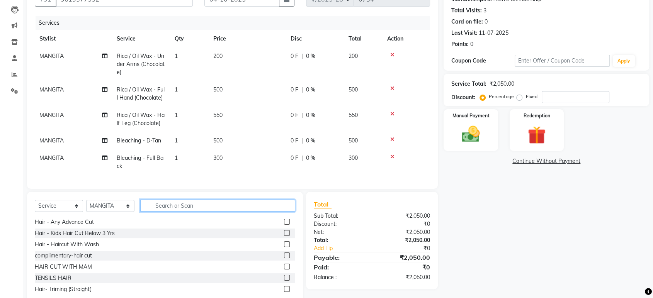
click at [250, 211] on input "text" at bounding box center [217, 206] width 155 height 12
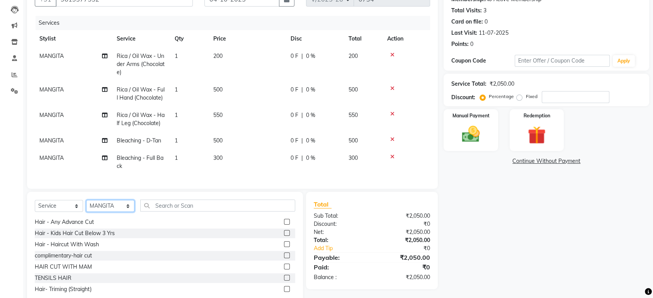
click at [121, 209] on select "Select Stylist [PERSON_NAME] [PERSON_NAME] Mystery Salon Pooja SHEETAL MAM [PER…" at bounding box center [110, 206] width 48 height 12
click at [86, 207] on select "Select Stylist [PERSON_NAME] [PERSON_NAME] Mystery Salon Pooja SHEETAL MAM [PER…" at bounding box center [110, 206] width 48 height 12
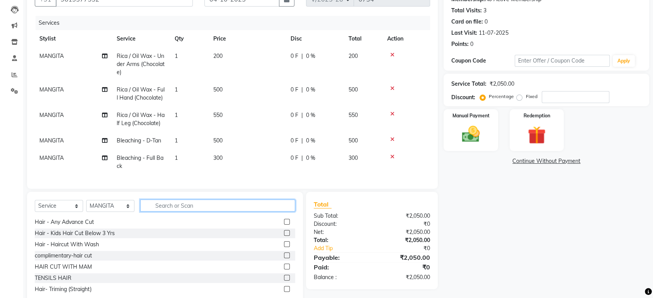
click at [204, 212] on input "text" at bounding box center [217, 206] width 155 height 12
click at [70, 56] on td "MANGITA" at bounding box center [73, 65] width 77 height 34
select select "23857"
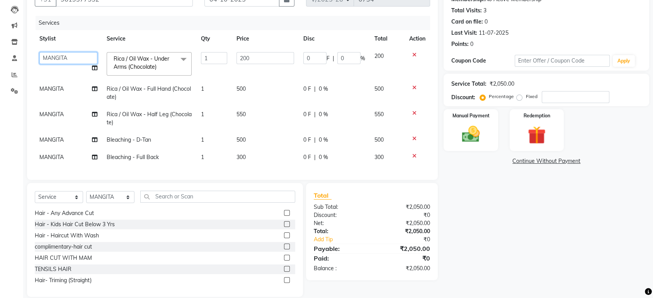
click at [70, 56] on select "Alim Salmani Choi MANGITA Mystery Salon Pooja SHEETAL MAM Surekha" at bounding box center [68, 58] width 58 height 12
select select "4169"
click at [62, 86] on span "MANGITA" at bounding box center [51, 88] width 24 height 7
select select "23857"
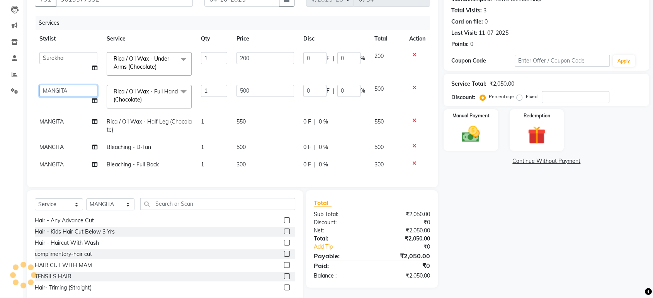
click at [62, 86] on select "Alim Salmani Choi MANGITA Mystery Salon Pooja SHEETAL MAM Surekha" at bounding box center [68, 91] width 58 height 12
select select "4169"
click at [57, 122] on span "MANGITA" at bounding box center [51, 121] width 24 height 7
select select "23857"
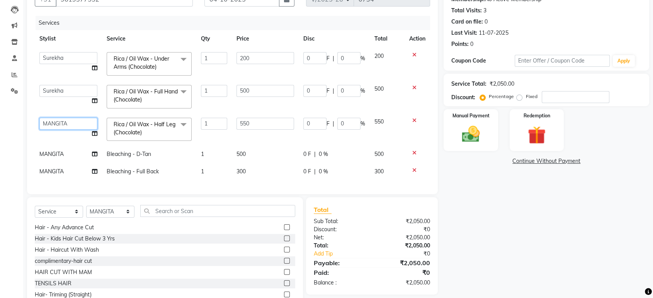
click at [57, 122] on select "Alim Salmani Choi MANGITA Mystery Salon Pooja SHEETAL MAM Surekha" at bounding box center [68, 124] width 58 height 12
select select "4169"
click at [56, 153] on span "MANGITA" at bounding box center [51, 154] width 24 height 7
select select "23857"
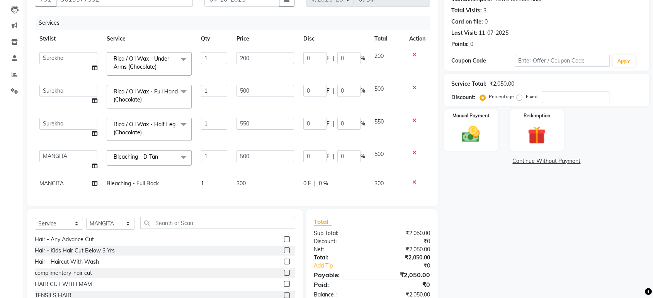
click at [56, 153] on select "Alim Salmani Choi MANGITA Mystery Salon Pooja SHEETAL MAM Surekha" at bounding box center [68, 156] width 58 height 12
select select "4169"
click at [54, 178] on td "MANGITA" at bounding box center [68, 183] width 67 height 17
select select "23857"
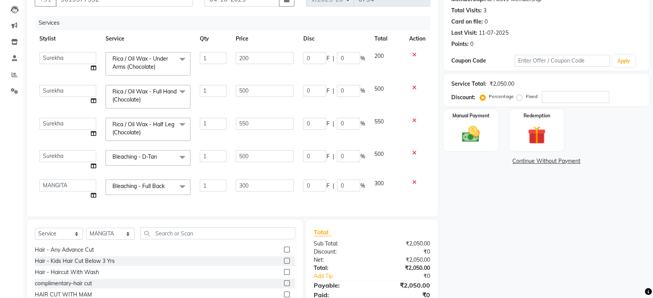
click at [53, 178] on td "Alim Salmani Choi MANGITA Mystery Salon Pooja SHEETAL MAM Surekha" at bounding box center [68, 189] width 66 height 29
click at [67, 182] on select "Alim Salmani Choi MANGITA Mystery Salon Pooja SHEETAL MAM Surekha" at bounding box center [67, 186] width 57 height 12
select select "4169"
drag, startPoint x: 347, startPoint y: 59, endPoint x: 355, endPoint y: 74, distance: 17.3
click at [346, 59] on input "0" at bounding box center [348, 58] width 23 height 12
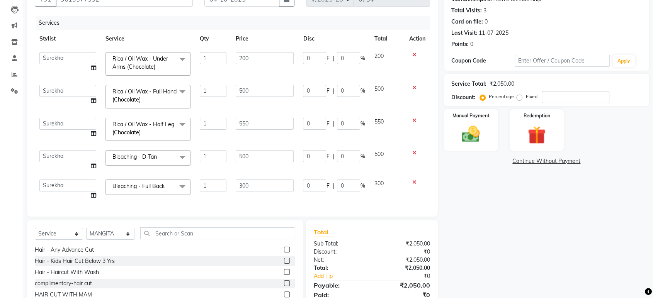
click at [470, 194] on div "Name: Meena Thakkar Membership: No Active Membership Total Visits: 3 Card on fi…" at bounding box center [548, 156] width 211 height 356
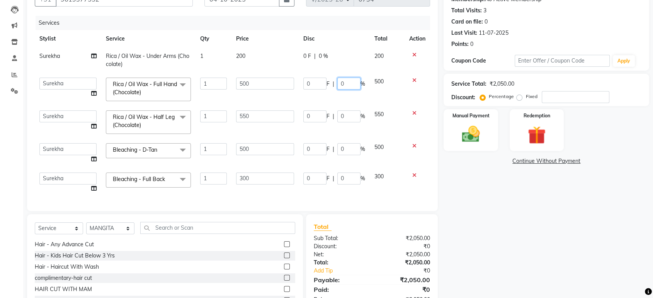
click at [344, 84] on input "0" at bounding box center [348, 84] width 23 height 12
click at [510, 215] on div "Name: Meena Thakkar Membership: No Active Membership Total Visits: 3 Card on fi…" at bounding box center [548, 153] width 211 height 350
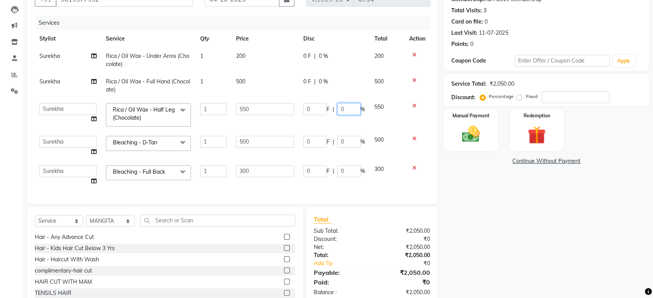
click at [345, 107] on input "0" at bounding box center [348, 109] width 23 height 12
click at [479, 196] on div "Name: Meena Thakkar Membership: No Active Membership Total Visits: 3 Card on fi…" at bounding box center [548, 149] width 211 height 343
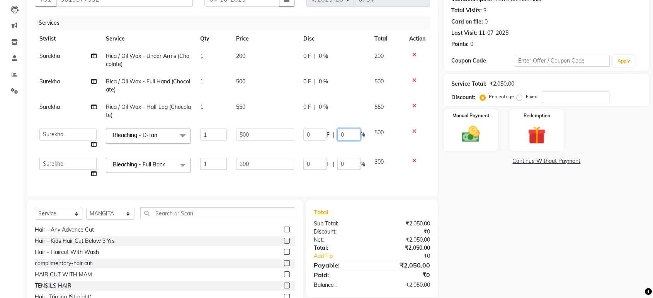
click at [343, 135] on input "0" at bounding box center [348, 135] width 23 height 12
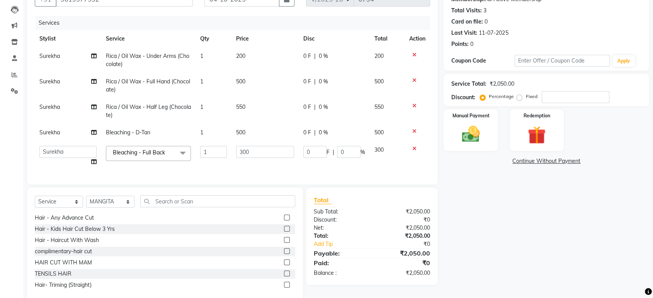
click at [514, 212] on div "Name: Meena Thakkar Membership: No Active Membership Total Visits: 3 Card on fi…" at bounding box center [548, 140] width 211 height 324
click at [346, 153] on input "0" at bounding box center [348, 152] width 23 height 12
click at [519, 227] on div "Name: Meena Thakkar Membership: No Active Membership Total Visits: 3 Card on fi…" at bounding box center [548, 140] width 211 height 324
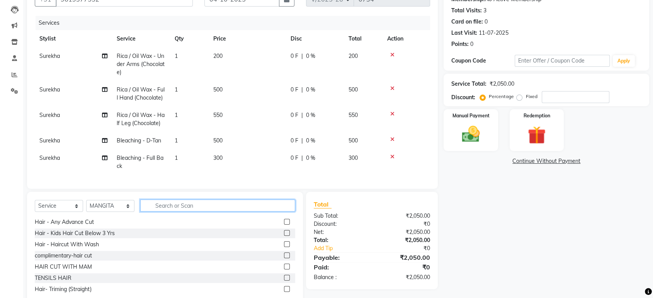
click at [183, 211] on input "text" at bounding box center [217, 206] width 155 height 12
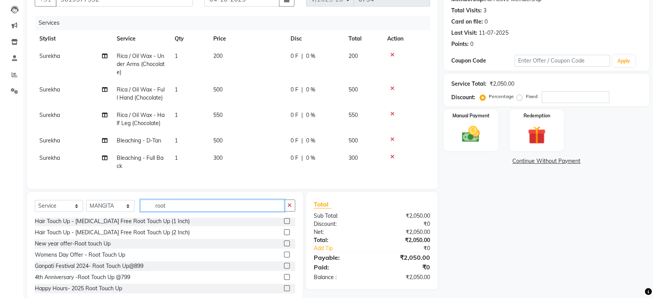
scroll to position [24, 0]
type input "root"
click at [284, 224] on label at bounding box center [287, 221] width 6 height 6
click at [284, 224] on input "checkbox" at bounding box center [286, 221] width 5 height 5
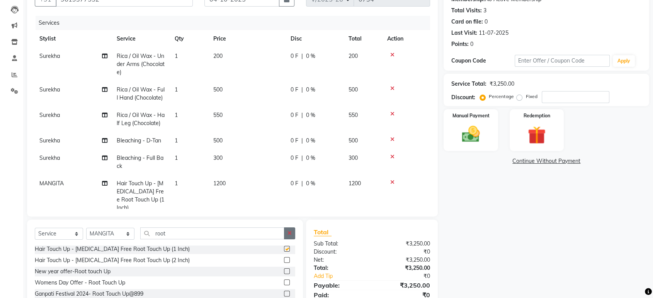
checkbox input "false"
click at [291, 230] on button "button" at bounding box center [289, 233] width 11 height 12
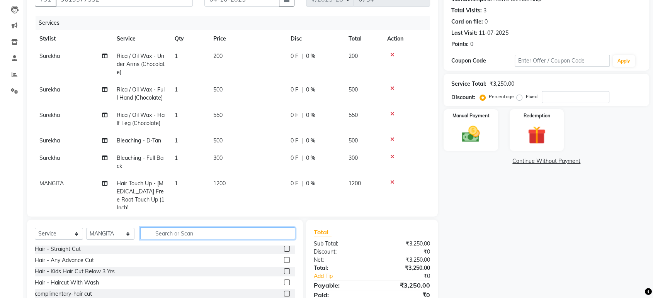
scroll to position [0, 0]
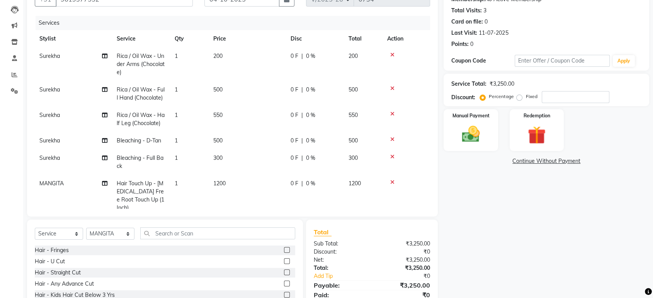
click at [284, 282] on label at bounding box center [287, 284] width 6 height 6
click at [284, 282] on input "checkbox" at bounding box center [286, 284] width 5 height 5
checkbox input "false"
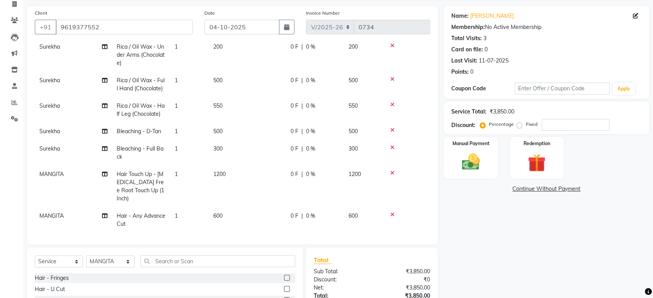
scroll to position [37, 0]
click at [476, 153] on img at bounding box center [470, 162] width 30 height 22
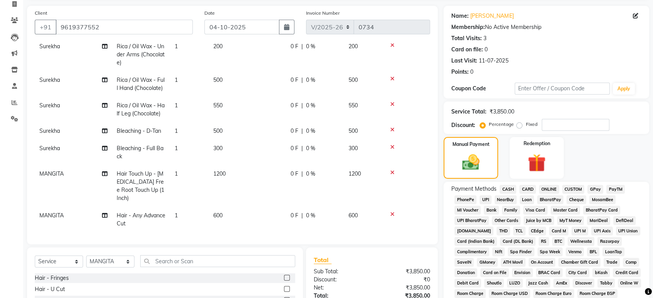
click at [596, 187] on span "GPay" at bounding box center [595, 189] width 16 height 9
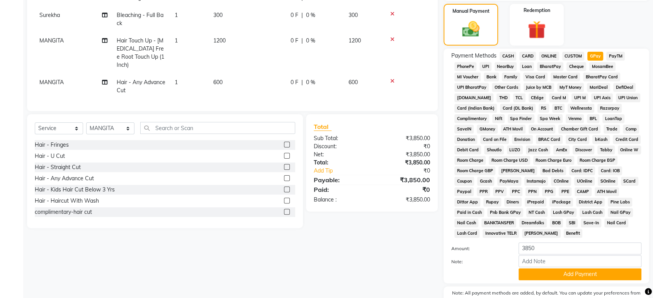
scroll to position [189, 0]
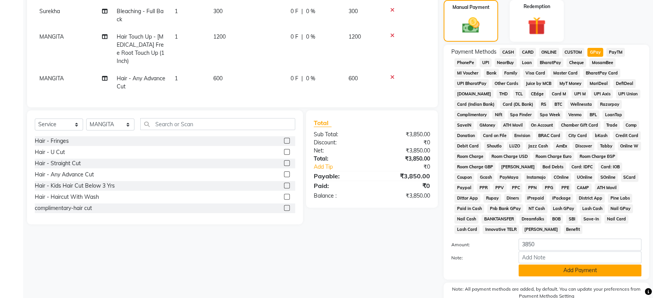
click at [574, 269] on button "Add Payment" at bounding box center [579, 271] width 123 height 12
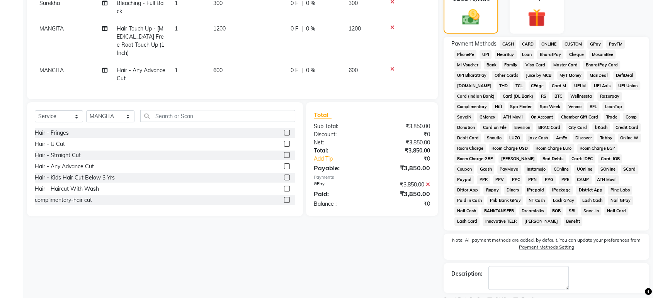
scroll to position [229, 0]
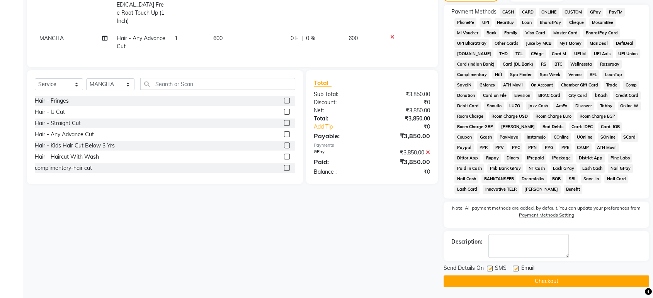
click at [542, 281] on button "Checkout" at bounding box center [545, 281] width 205 height 12
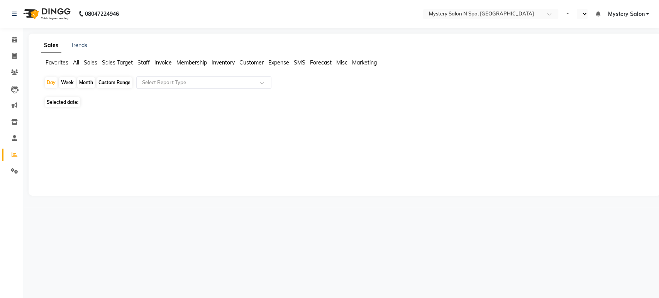
select select "en"
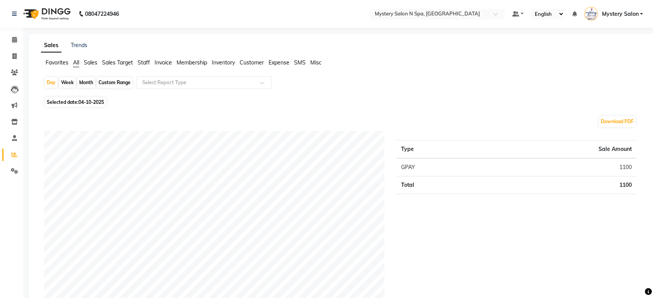
click at [218, 61] on span "Inventory" at bounding box center [223, 62] width 23 height 7
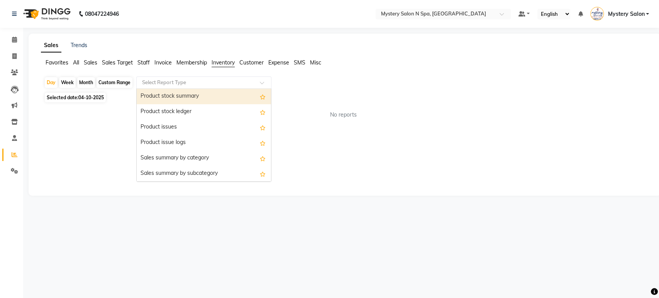
click at [222, 83] on input "text" at bounding box center [196, 83] width 111 height 8
click at [217, 98] on div "Product stock summary" at bounding box center [204, 96] width 134 height 15
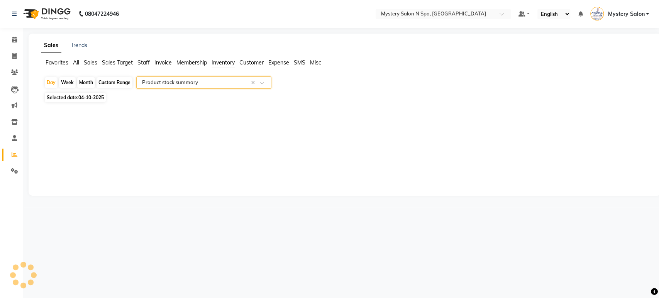
select select "filtered_report"
select select "pdf"
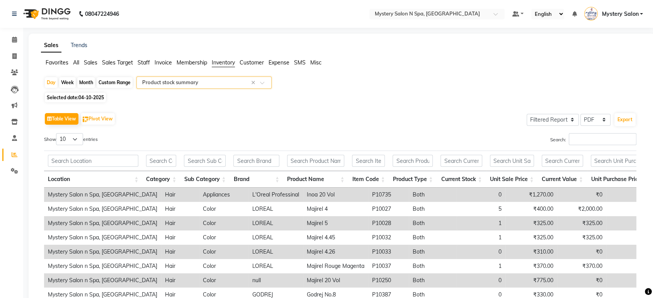
scroll to position [103, 0]
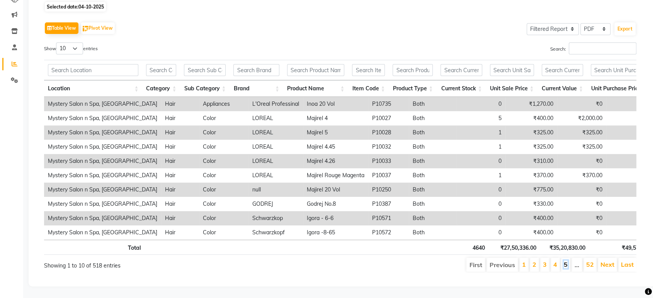
click at [567, 261] on link "5" at bounding box center [566, 265] width 4 height 8
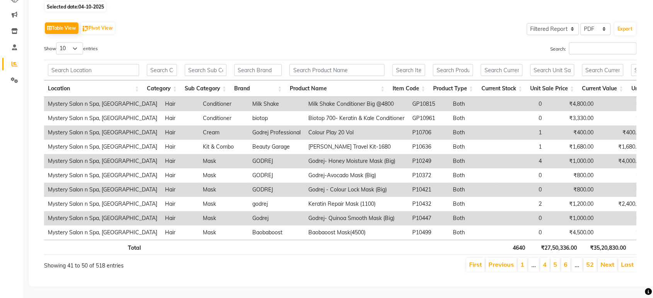
click at [569, 259] on li "6" at bounding box center [565, 265] width 9 height 14
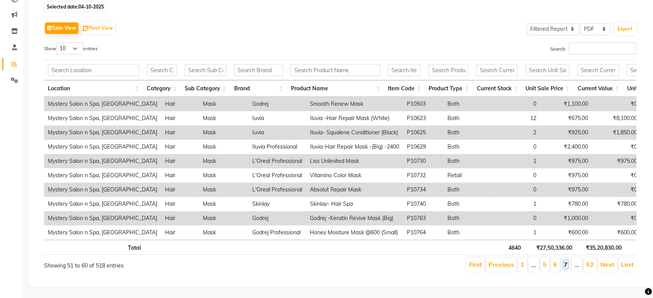
click at [567, 261] on link "7" at bounding box center [566, 265] width 4 height 8
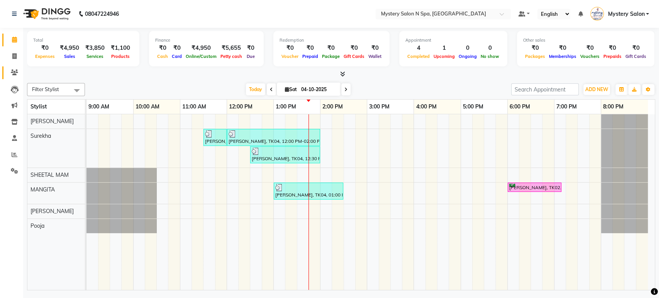
click at [7, 72] on link "Clients" at bounding box center [11, 72] width 19 height 13
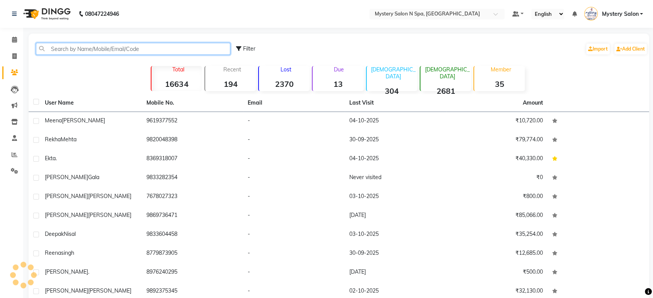
click at [65, 49] on input "text" at bounding box center [133, 49] width 194 height 12
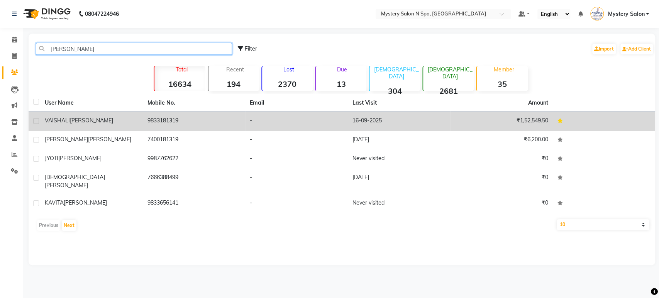
type input "mavani"
click at [79, 124] on span "MAVANI" at bounding box center [91, 120] width 43 height 7
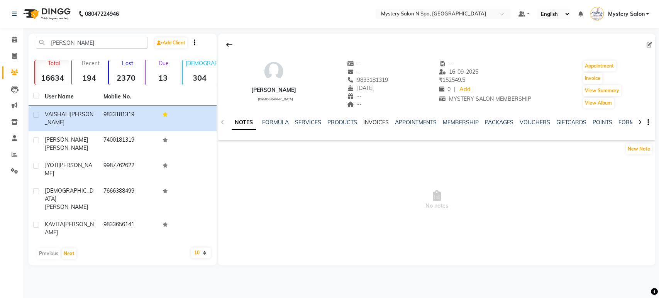
click at [381, 124] on link "INVOICES" at bounding box center [375, 122] width 25 height 7
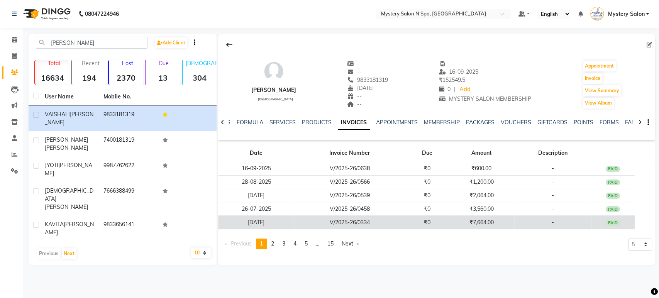
click at [377, 222] on td "V/2025-26/0334" at bounding box center [349, 223] width 111 height 14
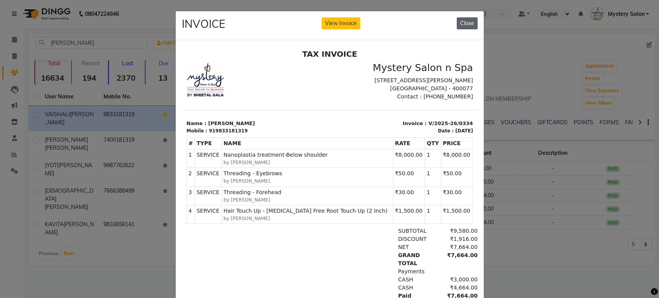
click at [470, 22] on button "Close" at bounding box center [467, 23] width 21 height 12
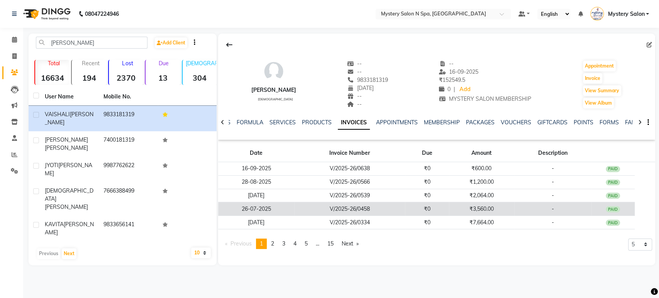
click at [439, 205] on td "₹0" at bounding box center [427, 209] width 44 height 14
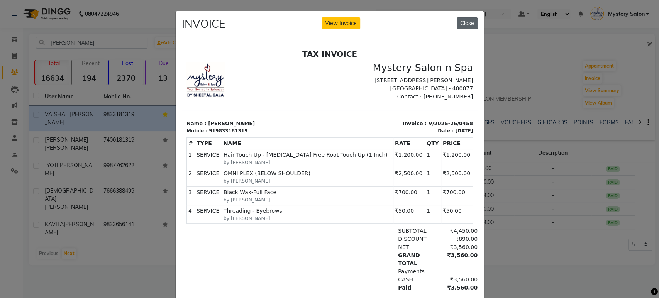
click at [467, 20] on button "Close" at bounding box center [467, 23] width 21 height 12
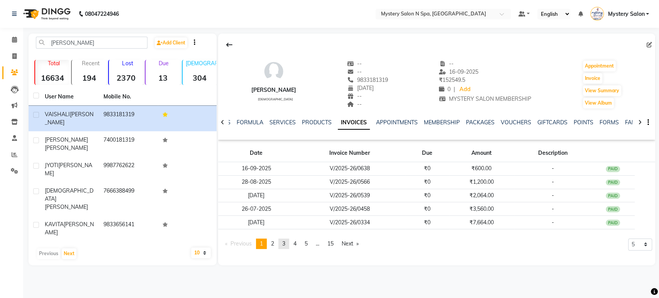
click at [285, 243] on span "3" at bounding box center [283, 243] width 3 height 7
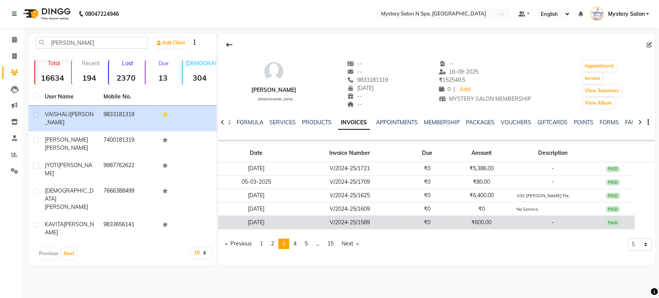
click at [306, 219] on td "V/2024-25/1589" at bounding box center [349, 223] width 111 height 14
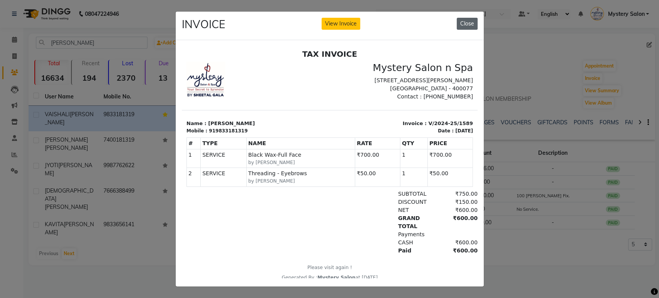
click at [467, 21] on button "Close" at bounding box center [467, 24] width 21 height 12
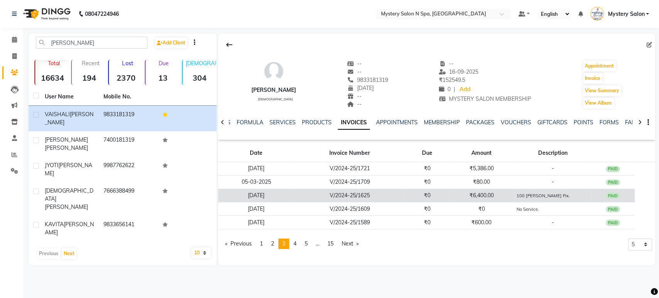
click at [450, 191] on td "₹6,400.00" at bounding box center [481, 196] width 65 height 14
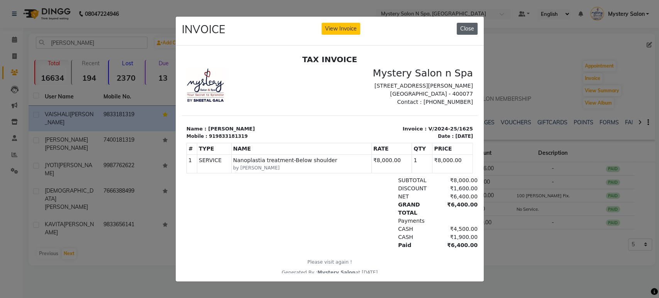
click at [473, 24] on button "Close" at bounding box center [467, 29] width 21 height 12
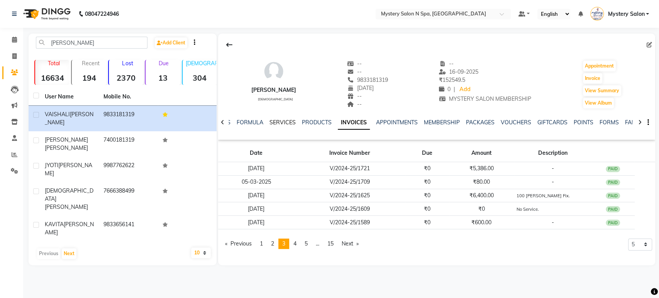
click at [276, 122] on link "SERVICES" at bounding box center [283, 122] width 26 height 7
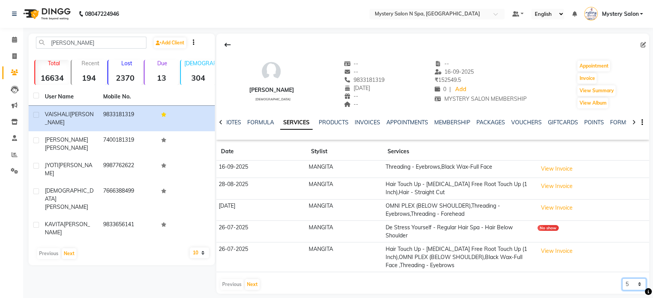
click at [631, 285] on select "5 10 50 100 500" at bounding box center [634, 284] width 24 height 12
select select "500"
click at [622, 278] on select "5 10 50 100 500" at bounding box center [634, 284] width 24 height 12
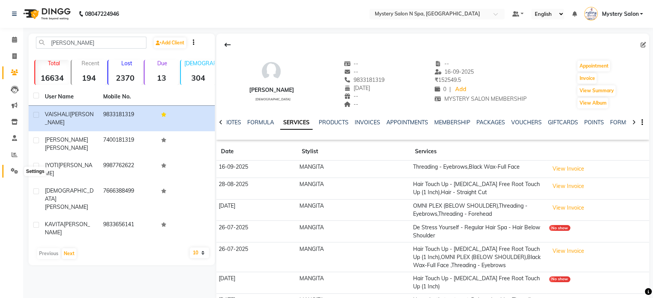
click at [10, 168] on span at bounding box center [15, 171] width 14 height 9
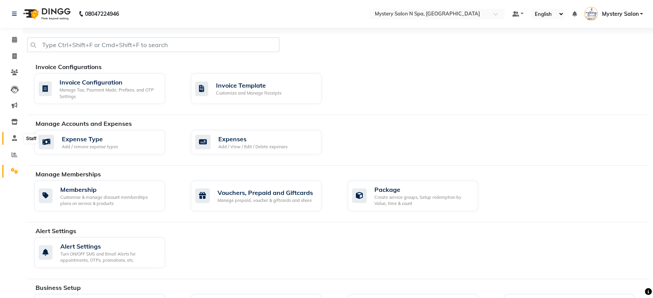
click at [12, 138] on icon at bounding box center [14, 138] width 5 height 6
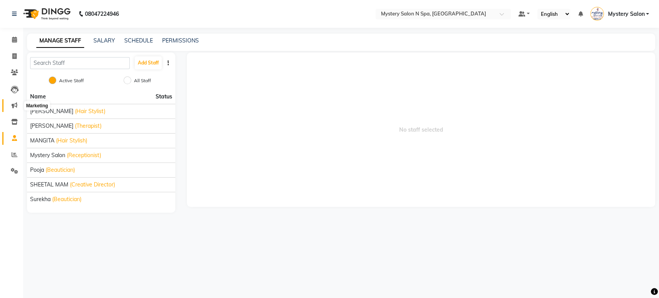
click at [13, 105] on icon at bounding box center [15, 105] width 6 height 6
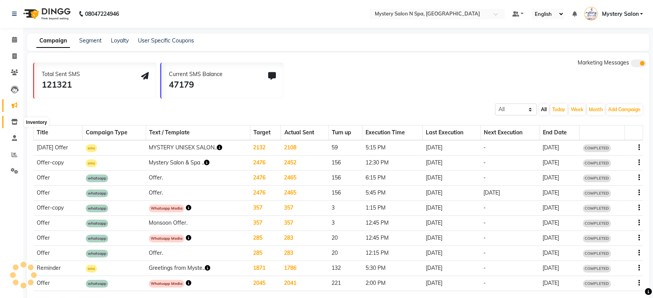
click at [15, 123] on icon at bounding box center [14, 122] width 7 height 6
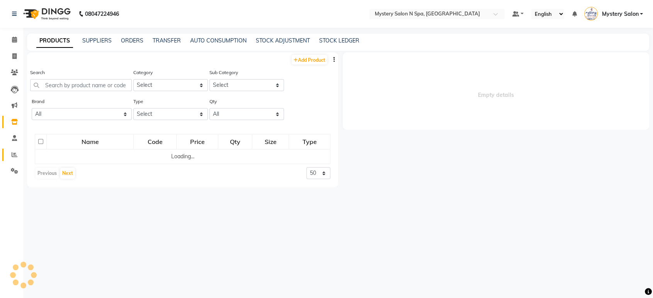
select select
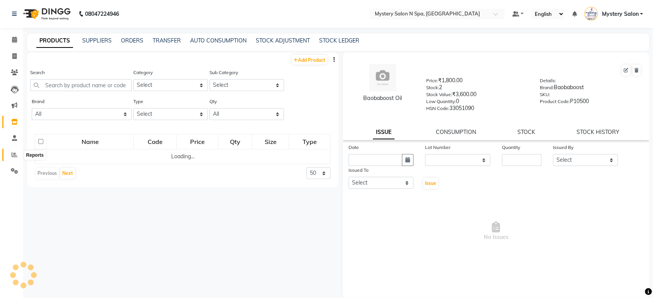
click at [17, 153] on icon at bounding box center [15, 155] width 6 height 6
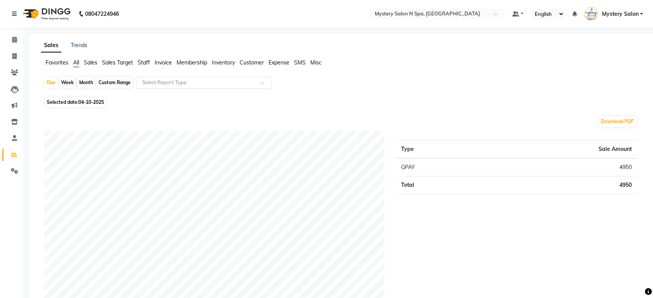
click at [173, 83] on input "text" at bounding box center [196, 83] width 111 height 8
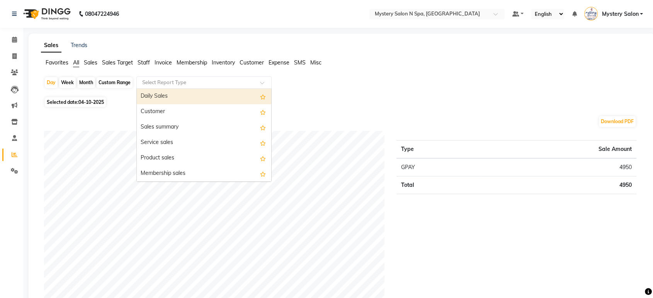
click at [180, 81] on input "text" at bounding box center [196, 83] width 111 height 8
type input "ser"
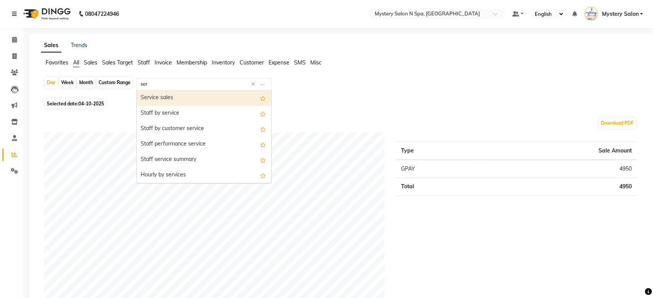
click at [185, 99] on div "Service sales" at bounding box center [204, 97] width 134 height 15
select select "filtered_report"
select select "pdf"
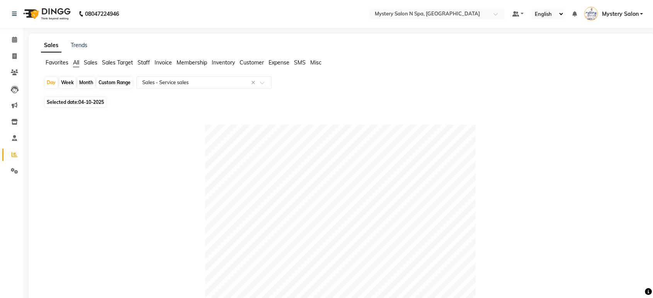
click at [86, 81] on div "Month" at bounding box center [86, 82] width 18 height 11
select select "10"
select select "2025"
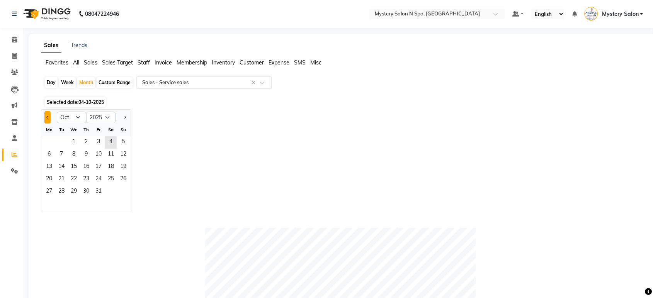
click at [48, 115] on button "Previous month" at bounding box center [47, 117] width 6 height 12
select select "9"
click at [102, 117] on select "2015 2016 2017 2018 2019 2020 2021 2022 2023 2024 2025 2026 2027 2028 2029 2030…" at bounding box center [100, 118] width 29 height 12
select select "2024"
click at [86, 112] on select "2015 2016 2017 2018 2019 2020 2021 2022 2023 2024 2025 2026 2027 2028 2029 2030…" at bounding box center [100, 118] width 29 height 12
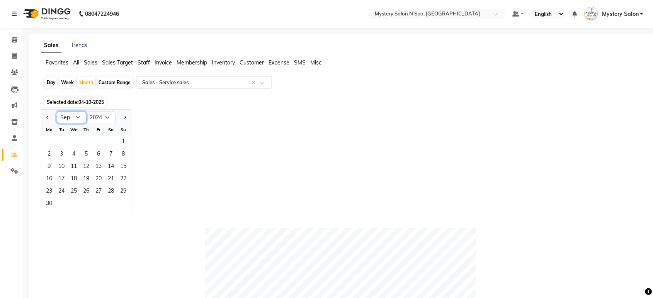
click at [77, 116] on select "Jan Feb Mar Apr May Jun Jul Aug Sep Oct Nov Dec" at bounding box center [71, 118] width 29 height 12
click at [57, 112] on select "Jan Feb Mar Apr May Jun Jul Aug Sep Oct Nov Dec" at bounding box center [71, 118] width 29 height 12
click at [69, 118] on select "Jan Feb Mar Apr May Jun Jul Aug Sep Oct Nov Dec" at bounding box center [71, 118] width 29 height 12
click at [108, 117] on select "2014 2015 2016 2017 2018 2019 2020 2021 2022 2023 2024 2025 2026 2027 2028 2029…" at bounding box center [100, 118] width 29 height 12
click at [139, 92] on div "Day Week Month Custom Range Select Report Type × Sales - Service sales ×" at bounding box center [341, 85] width 595 height 19
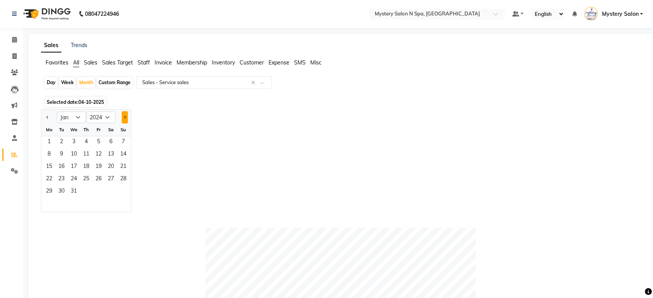
click at [127, 119] on button "Next month" at bounding box center [125, 117] width 6 height 12
select select "5"
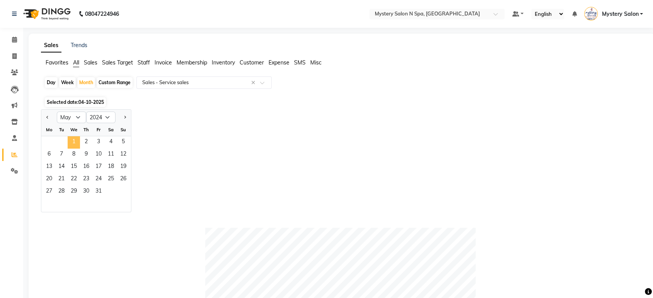
click at [76, 141] on span "1" at bounding box center [74, 142] width 12 height 12
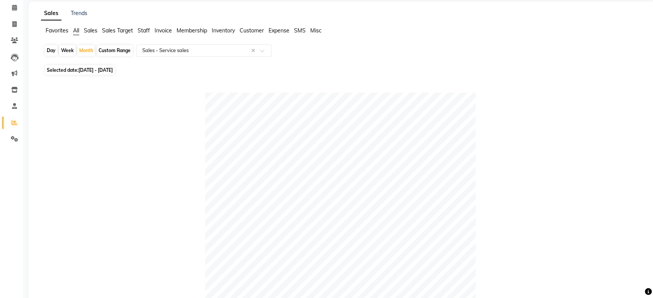
scroll to position [56, 0]
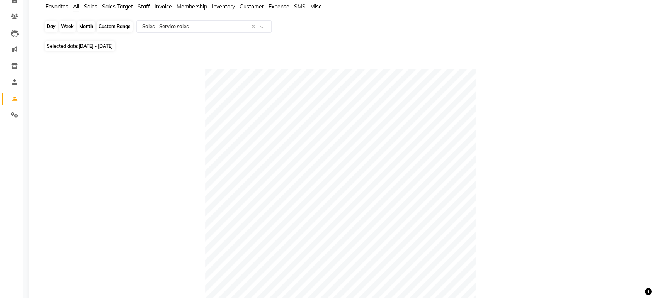
click at [92, 27] on div "Month" at bounding box center [86, 26] width 18 height 11
select select "5"
select select "2024"
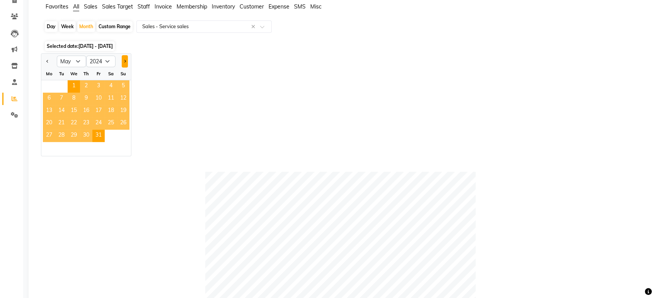
click at [127, 62] on button "Next month" at bounding box center [125, 61] width 6 height 12
select select "6"
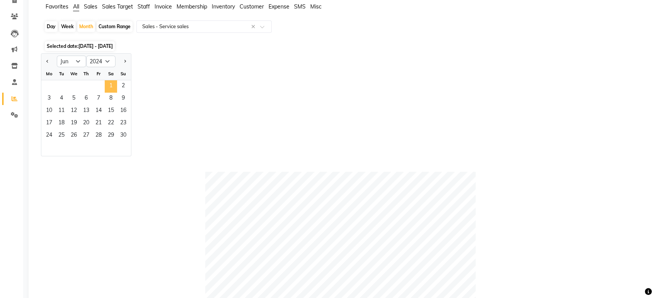
click at [111, 85] on span "1" at bounding box center [111, 86] width 12 height 12
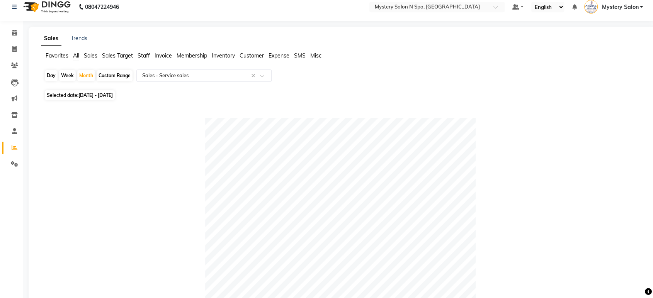
scroll to position [0, 0]
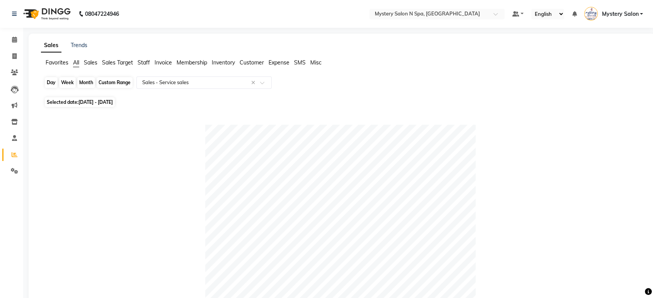
click at [84, 85] on div "Month" at bounding box center [86, 82] width 18 height 11
select select "6"
select select "2024"
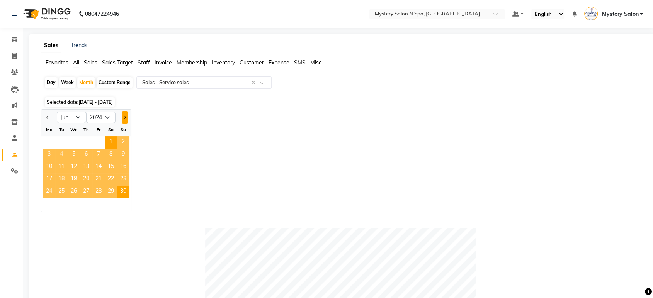
click at [127, 116] on button "Next month" at bounding box center [125, 117] width 6 height 12
select select "7"
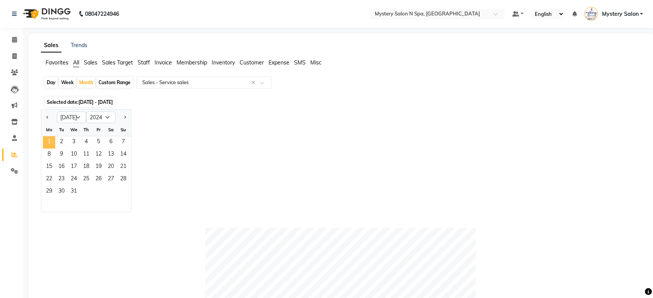
click at [48, 139] on span "1" at bounding box center [49, 142] width 12 height 12
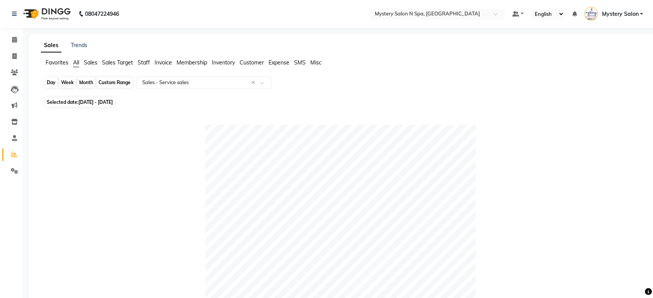
click at [81, 82] on div "Month" at bounding box center [86, 82] width 18 height 11
select select "7"
select select "2024"
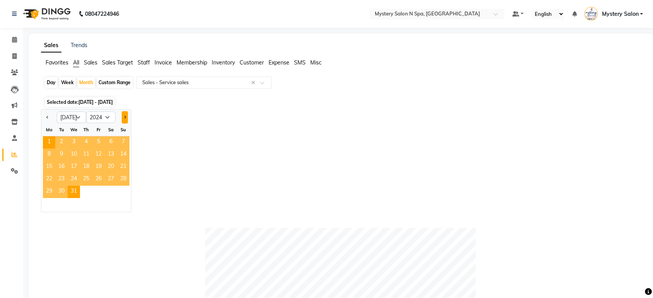
click at [124, 119] on button "Next month" at bounding box center [125, 117] width 6 height 12
select select "8"
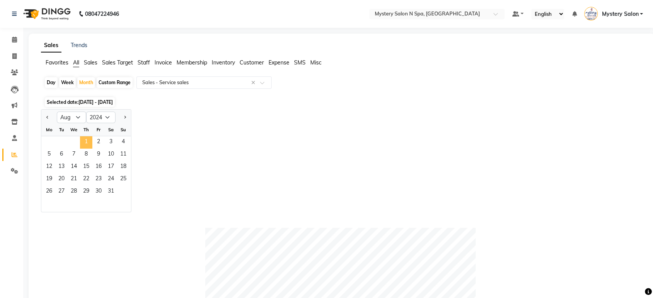
click at [88, 141] on span "1" at bounding box center [86, 142] width 12 height 12
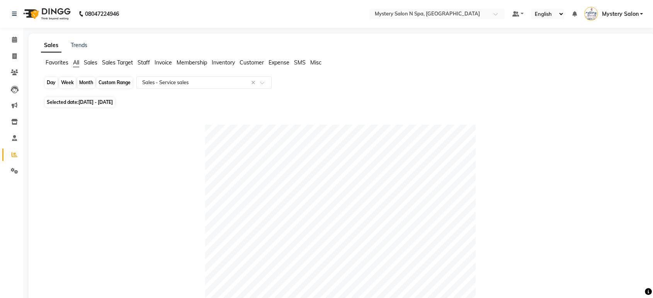
click at [86, 83] on div "Month" at bounding box center [86, 82] width 18 height 11
select select "8"
select select "2024"
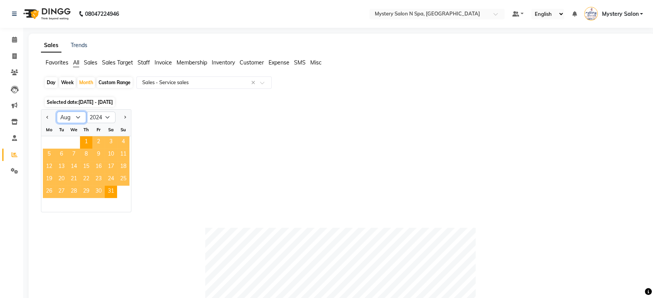
click at [78, 117] on select "Jan Feb Mar Apr May Jun Jul Aug Sep Oct Nov Dec" at bounding box center [71, 118] width 29 height 12
select select "4"
click at [57, 112] on select "Jan Feb Mar Apr May Jun Jul Aug Sep Oct Nov Dec" at bounding box center [71, 118] width 29 height 12
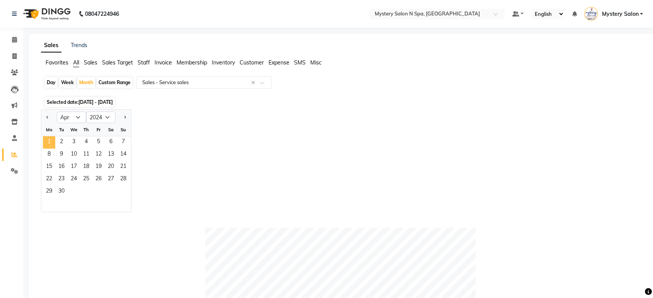
click at [49, 141] on span "1" at bounding box center [49, 142] width 12 height 12
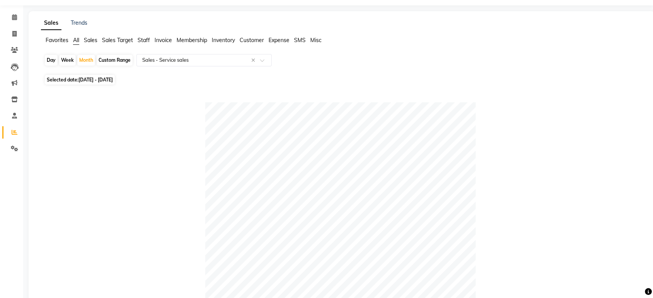
scroll to position [22, 0]
click at [92, 61] on div "Month" at bounding box center [86, 61] width 18 height 11
select select "4"
select select "2024"
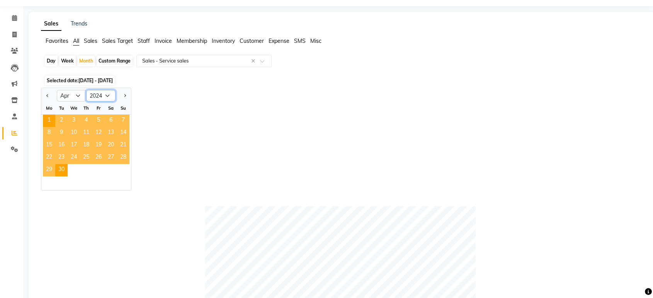
click at [104, 93] on select "2014 2015 2016 2017 2018 2019 2020 2021 2022 2023 2024 2025 2026 2027 2028 2029…" at bounding box center [100, 96] width 29 height 12
click at [124, 94] on span "Next month" at bounding box center [124, 95] width 3 height 3
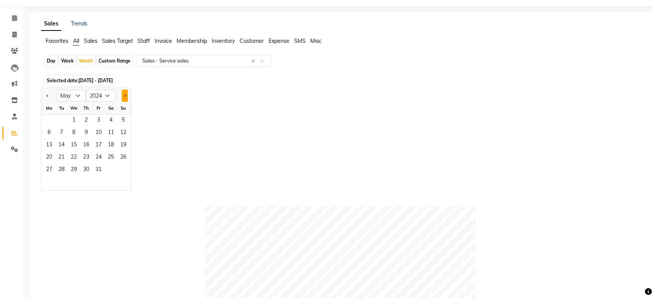
click at [124, 94] on span "Next month" at bounding box center [124, 95] width 3 height 3
select select "9"
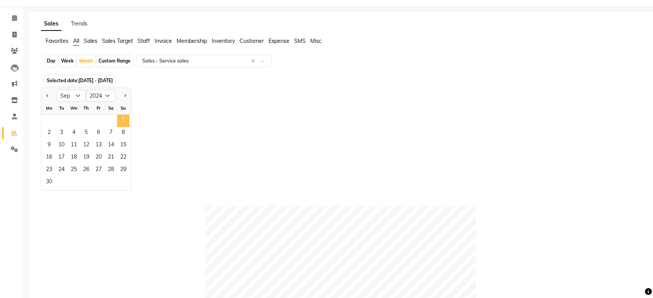
click at [123, 118] on span "1" at bounding box center [123, 121] width 12 height 12
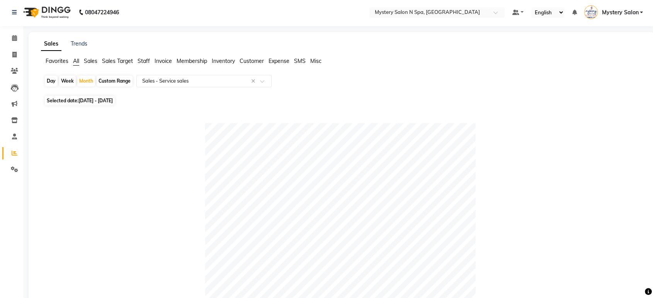
scroll to position [1, 0]
click at [85, 81] on div "Month" at bounding box center [86, 81] width 18 height 11
select select "9"
select select "2024"
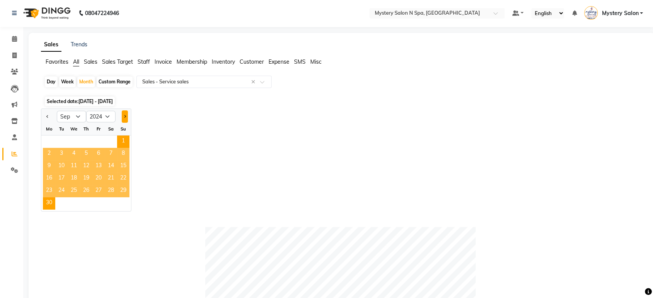
click at [127, 116] on button "Next month" at bounding box center [125, 116] width 6 height 12
select select "10"
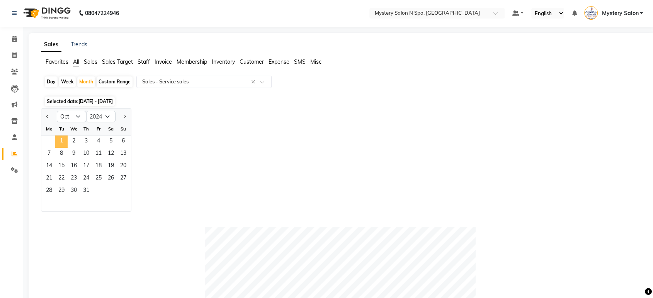
click at [64, 137] on span "1" at bounding box center [61, 142] width 12 height 12
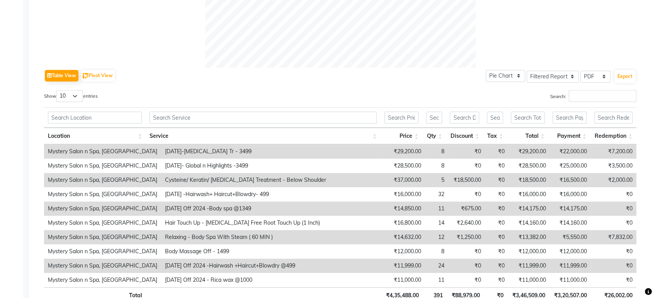
scroll to position [381, 0]
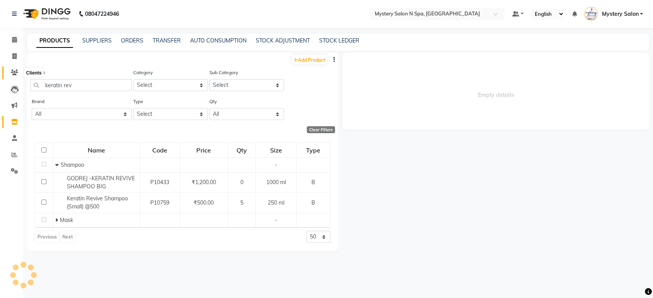
click at [17, 73] on icon at bounding box center [14, 73] width 7 height 6
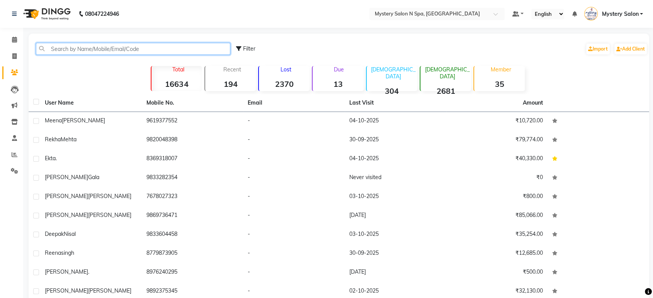
click at [94, 45] on input "text" at bounding box center [133, 49] width 194 height 12
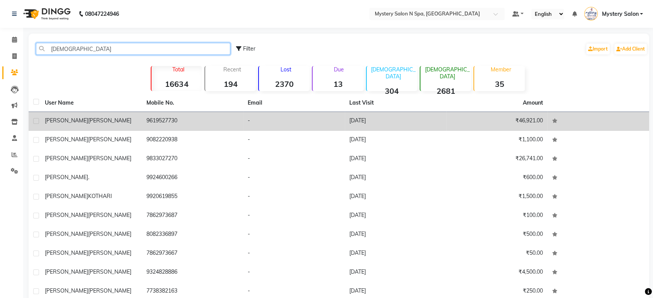
type input "[DEMOGRAPHIC_DATA]"
click at [93, 124] on div "[PERSON_NAME]" at bounding box center [91, 121] width 92 height 8
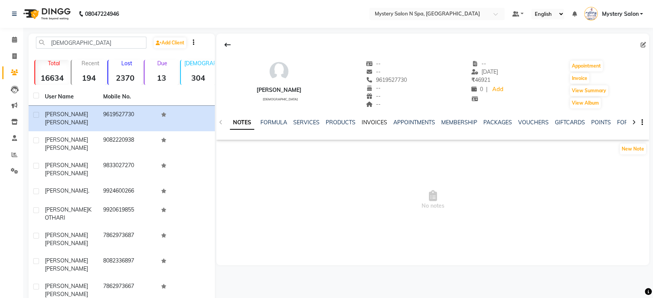
click at [368, 124] on link "INVOICES" at bounding box center [374, 122] width 25 height 7
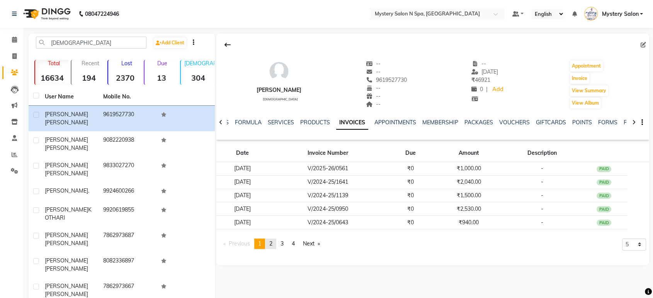
click at [272, 243] on span "2" at bounding box center [270, 243] width 3 height 7
click at [258, 244] on link "page 1" at bounding box center [259, 244] width 11 height 10
click at [272, 239] on link "page 2" at bounding box center [270, 244] width 11 height 10
click at [276, 243] on li "You're on page 2" at bounding box center [270, 244] width 11 height 10
click at [287, 243] on link "page 3" at bounding box center [282, 244] width 11 height 10
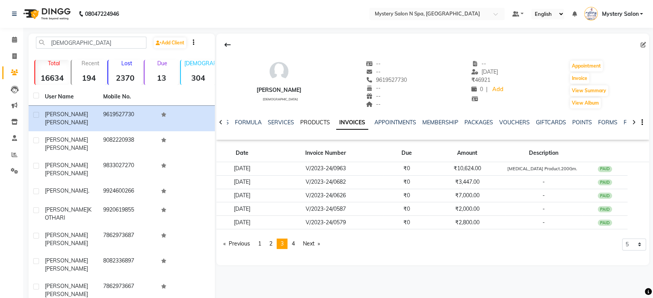
click at [313, 122] on link "PRODUCTS" at bounding box center [315, 122] width 30 height 7
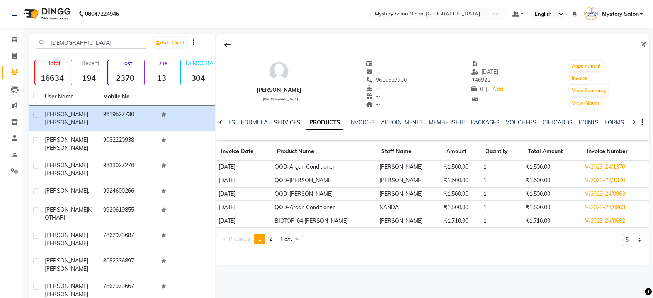
click at [286, 121] on link "SERVICES" at bounding box center [287, 122] width 26 height 7
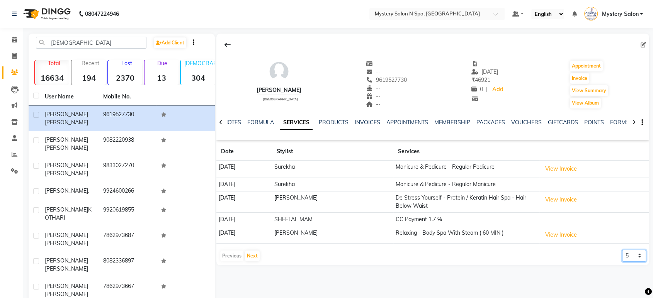
click at [628, 255] on select "5 10 50 100 500" at bounding box center [634, 256] width 24 height 12
select select "500"
click at [622, 250] on select "5 10 50 100 500" at bounding box center [634, 256] width 24 height 12
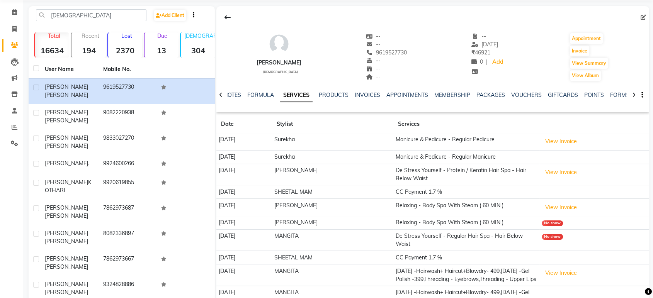
scroll to position [24, 0]
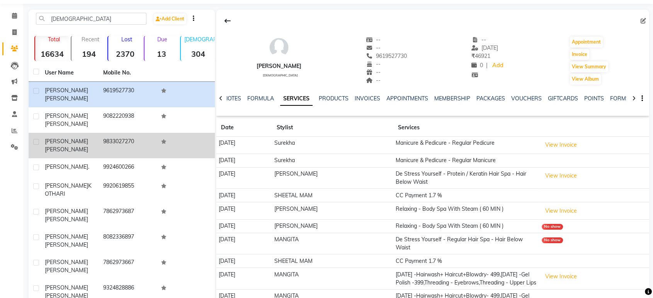
click at [105, 133] on td "9833027270" at bounding box center [127, 145] width 58 height 25
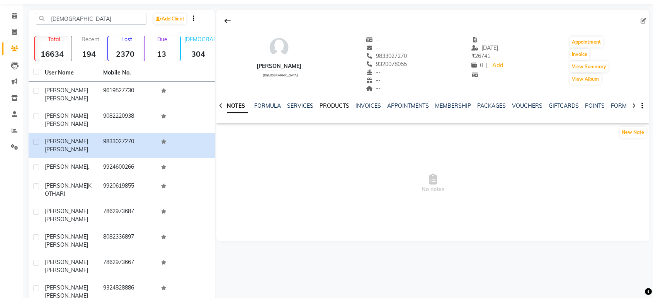
click at [324, 106] on link "PRODUCTS" at bounding box center [334, 105] width 30 height 7
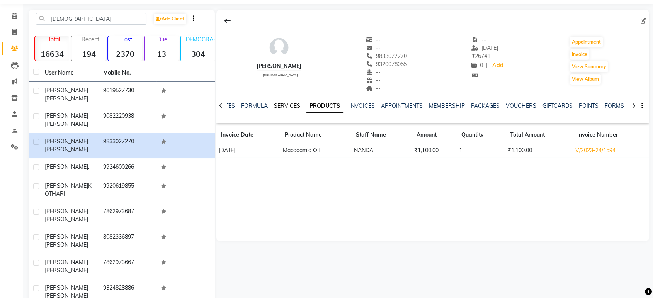
click at [284, 106] on link "SERVICES" at bounding box center [287, 105] width 26 height 7
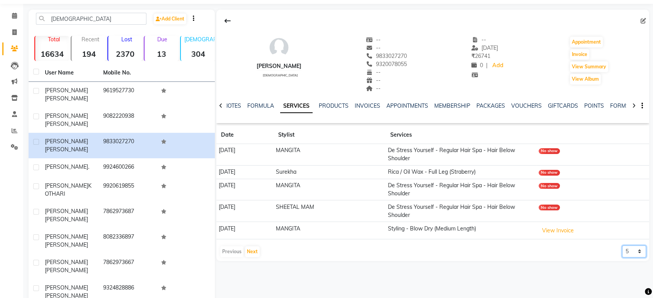
click at [632, 248] on select "5 10 50 100 500" at bounding box center [634, 252] width 24 height 12
select select "500"
click at [622, 246] on select "5 10 50 100 500" at bounding box center [634, 252] width 24 height 12
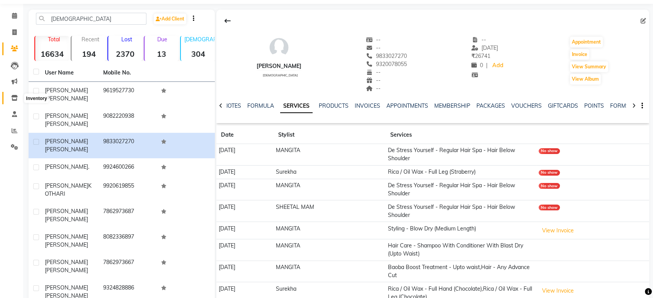
click at [14, 98] on icon at bounding box center [14, 98] width 7 height 6
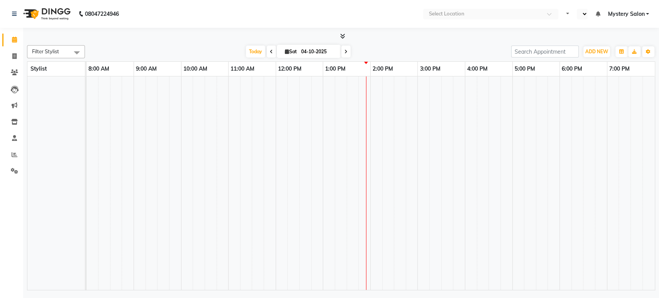
select select "en"
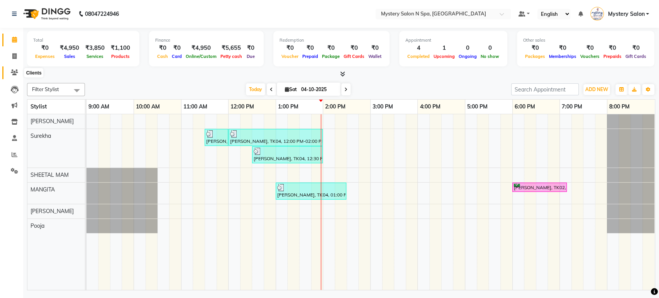
click at [12, 71] on icon at bounding box center [14, 73] width 7 height 6
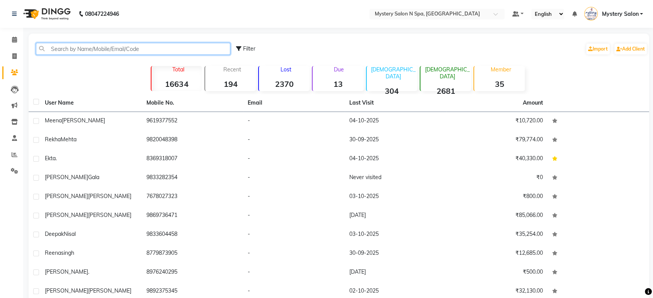
click at [68, 50] on input "text" at bounding box center [133, 49] width 194 height 12
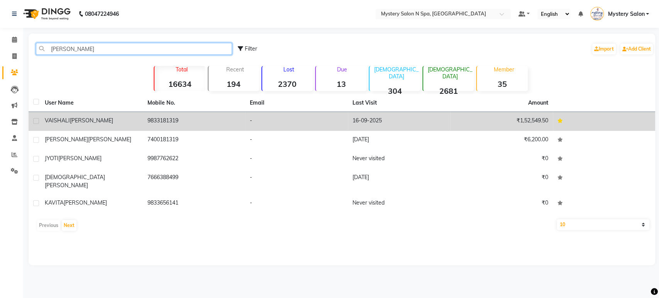
type input "mavani"
click at [101, 114] on td "VAISHALI MAVANI" at bounding box center [91, 121] width 103 height 19
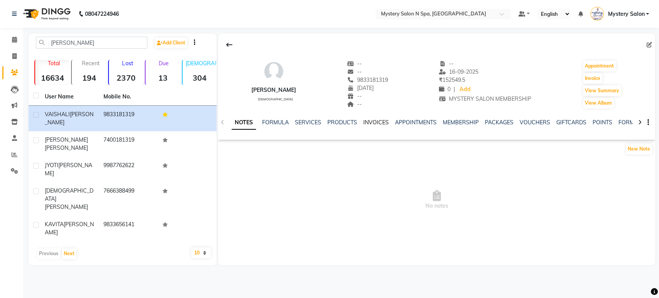
click at [375, 123] on link "INVOICES" at bounding box center [375, 122] width 25 height 7
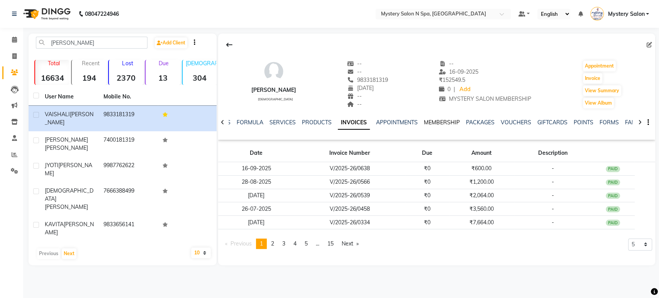
click at [442, 120] on link "MEMBERSHIP" at bounding box center [442, 122] width 36 height 7
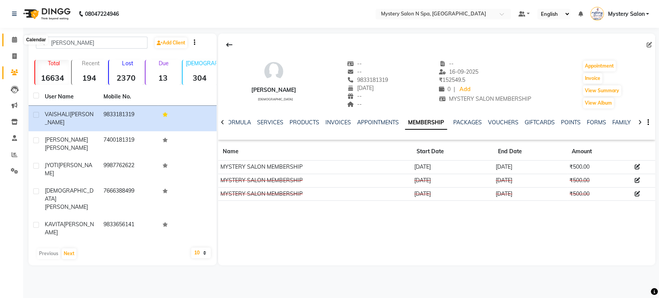
click at [19, 39] on span at bounding box center [15, 40] width 14 height 9
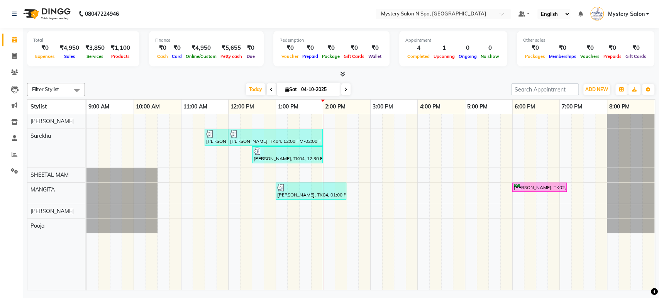
click at [338, 16] on nav "08047224946 Select Location × Mystery Salon N Spa, Ghatkopar East Default Panel…" at bounding box center [329, 14] width 659 height 28
click at [343, 71] on icon at bounding box center [342, 74] width 5 height 6
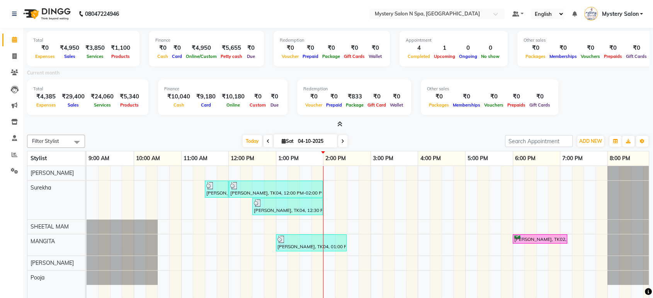
click at [338, 125] on icon at bounding box center [339, 124] width 5 height 6
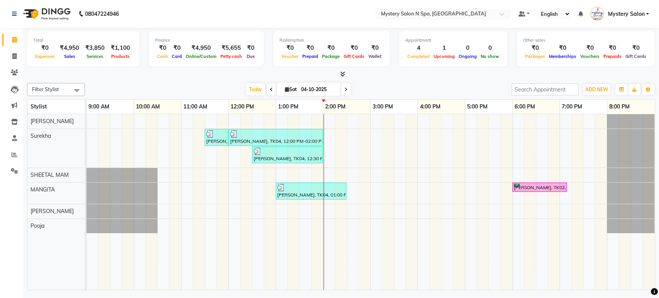
click at [346, 73] on div at bounding box center [341, 74] width 628 height 8
click at [340, 74] on icon at bounding box center [342, 74] width 5 height 6
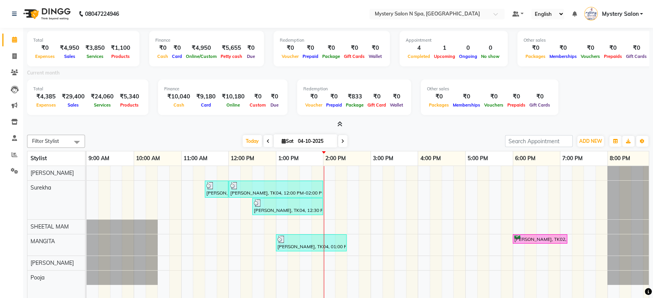
click at [340, 122] on icon at bounding box center [339, 124] width 5 height 6
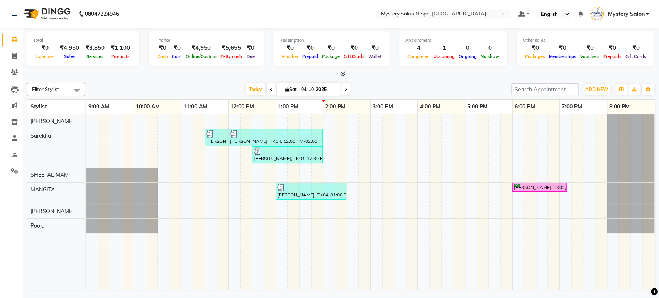
click at [343, 77] on span at bounding box center [341, 74] width 8 height 8
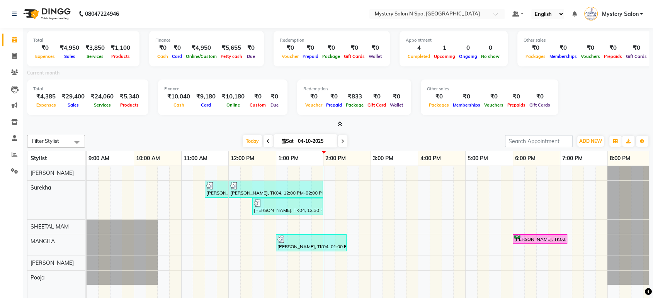
click at [340, 126] on icon at bounding box center [339, 124] width 5 height 6
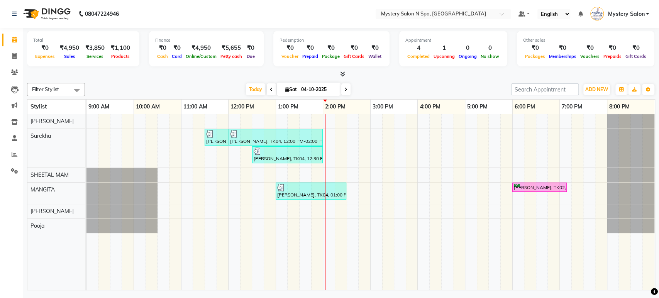
click at [346, 89] on icon at bounding box center [346, 89] width 3 height 5
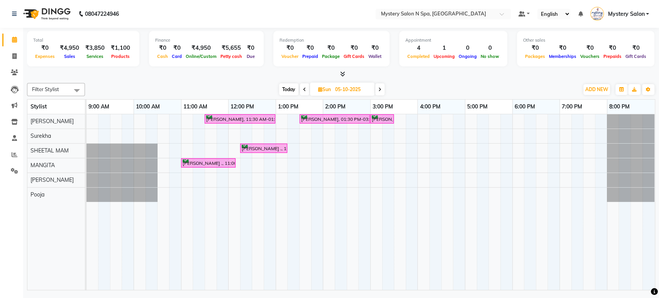
click at [282, 90] on span "Today" at bounding box center [288, 89] width 19 height 12
type input "04-10-2025"
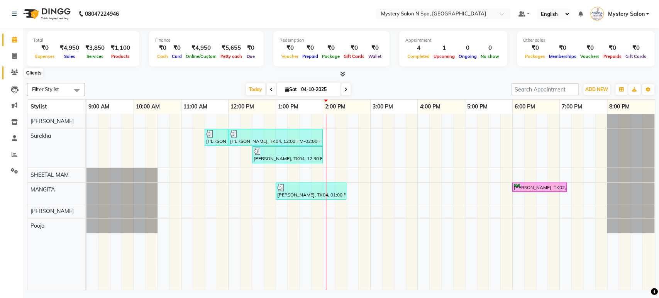
click at [12, 73] on icon at bounding box center [14, 73] width 7 height 6
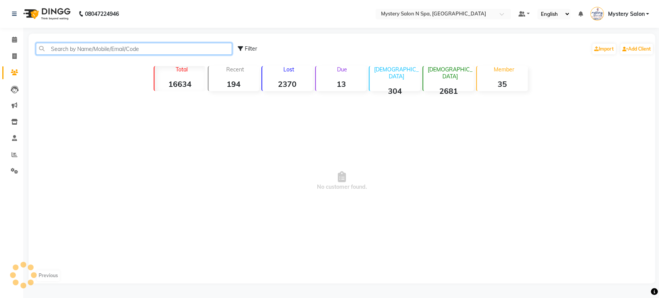
click at [82, 43] on input "text" at bounding box center [134, 49] width 196 height 12
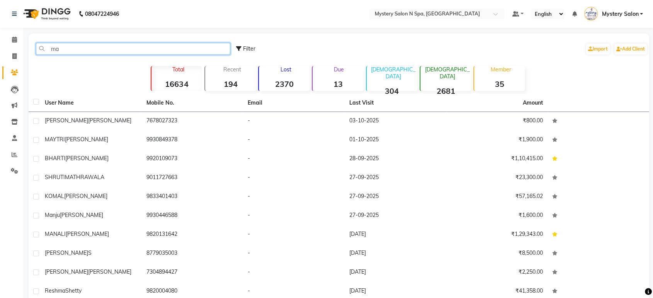
type input "m"
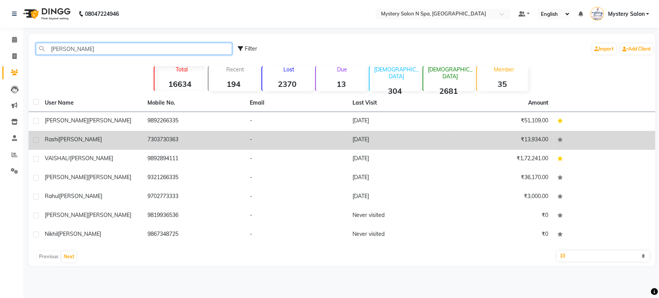
type input "khilani"
click at [111, 139] on div "Rashi Khilani" at bounding box center [91, 140] width 93 height 8
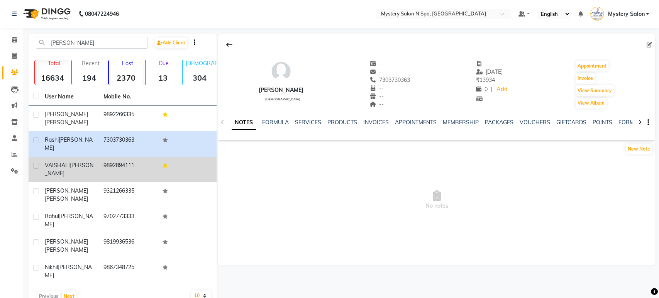
click at [105, 157] on td "9892894111" at bounding box center [128, 169] width 59 height 25
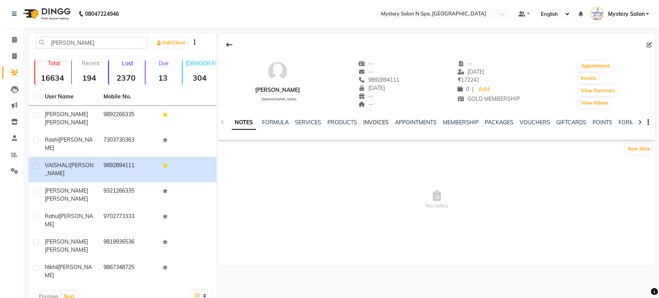
click at [366, 121] on link "INVOICES" at bounding box center [375, 122] width 25 height 7
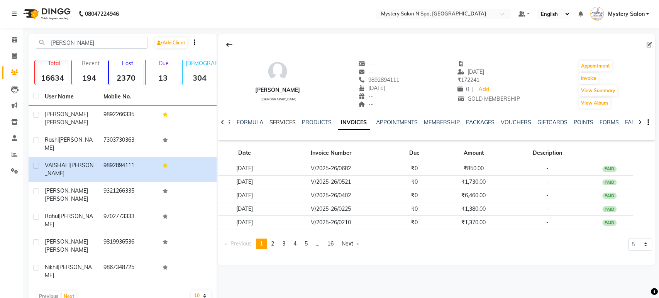
click at [283, 122] on link "SERVICES" at bounding box center [283, 122] width 26 height 7
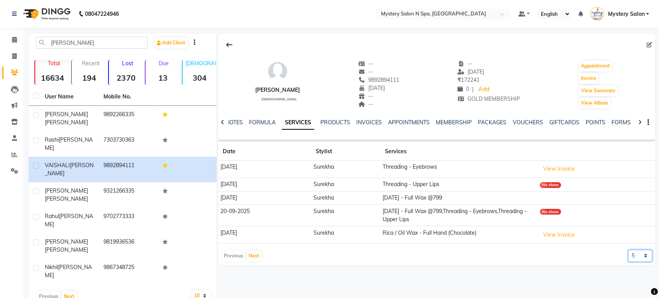
click at [637, 252] on select "5 10 50 100 500" at bounding box center [640, 256] width 24 height 12
select select "500"
click at [628, 250] on select "5 10 50 100 500" at bounding box center [640, 256] width 24 height 12
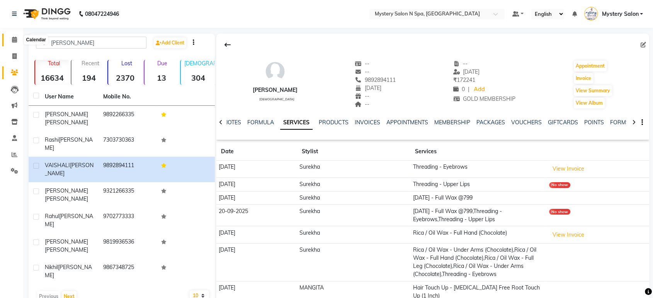
click at [15, 36] on span at bounding box center [15, 40] width 14 height 9
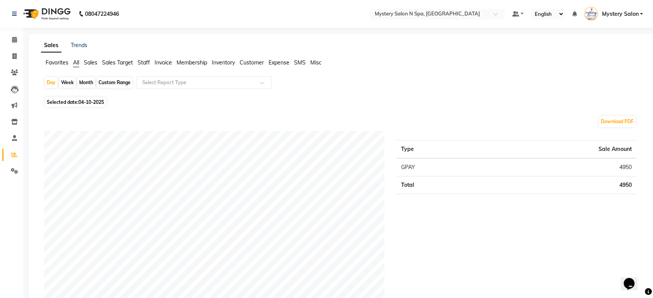
click at [221, 63] on span "Inventory" at bounding box center [223, 62] width 23 height 7
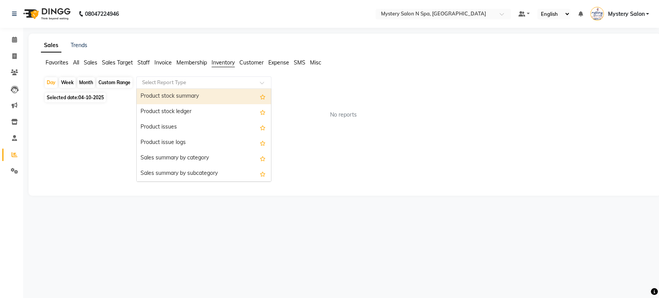
click at [206, 81] on input "text" at bounding box center [196, 83] width 111 height 8
click at [201, 95] on div "Product stock summary" at bounding box center [204, 96] width 134 height 15
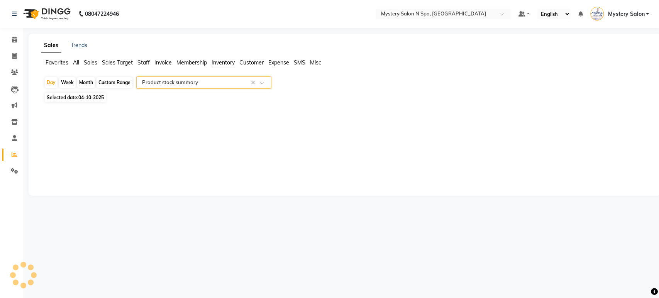
select select "filtered_report"
select select "pdf"
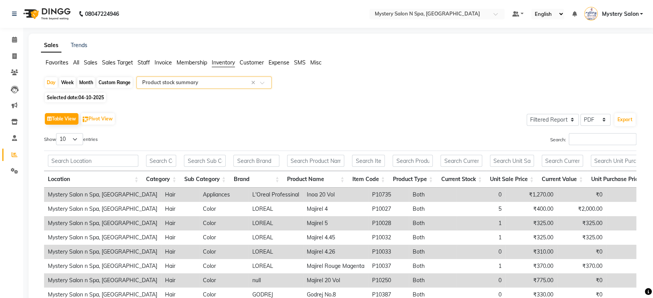
scroll to position [103, 0]
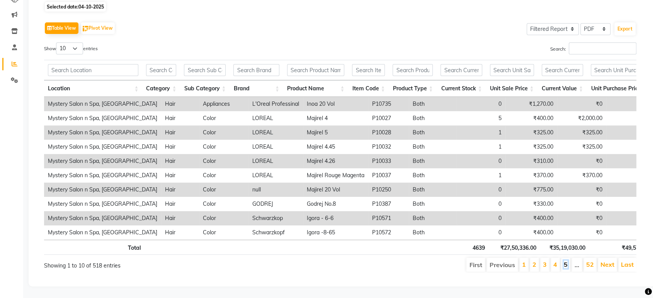
click at [565, 261] on link "5" at bounding box center [566, 265] width 4 height 8
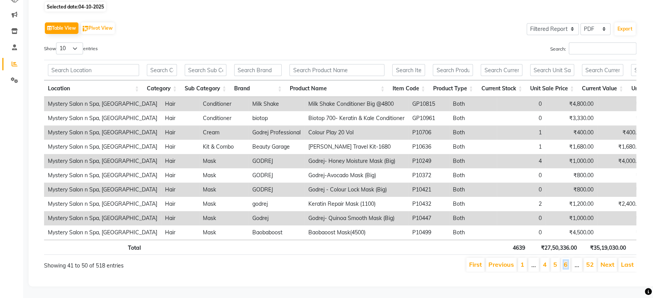
click at [565, 261] on link "6" at bounding box center [566, 265] width 4 height 8
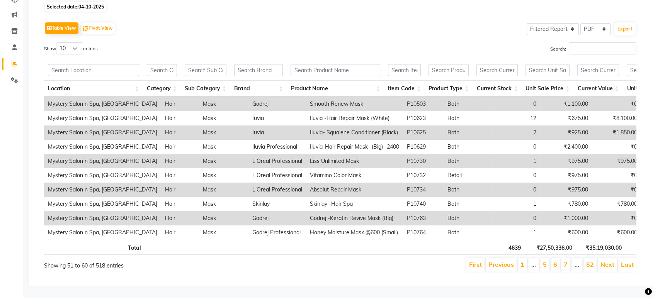
click at [564, 258] on li "7" at bounding box center [565, 265] width 9 height 14
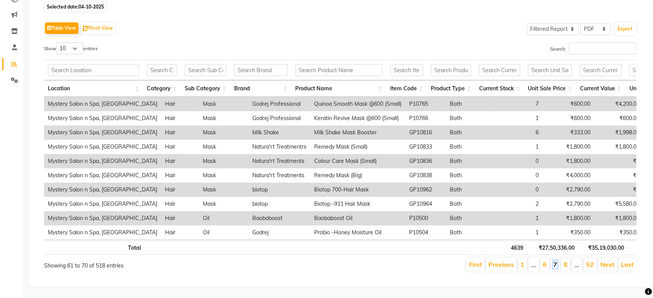
click at [556, 261] on link "7" at bounding box center [555, 265] width 4 height 8
